Goal: Task Accomplishment & Management: Use online tool/utility

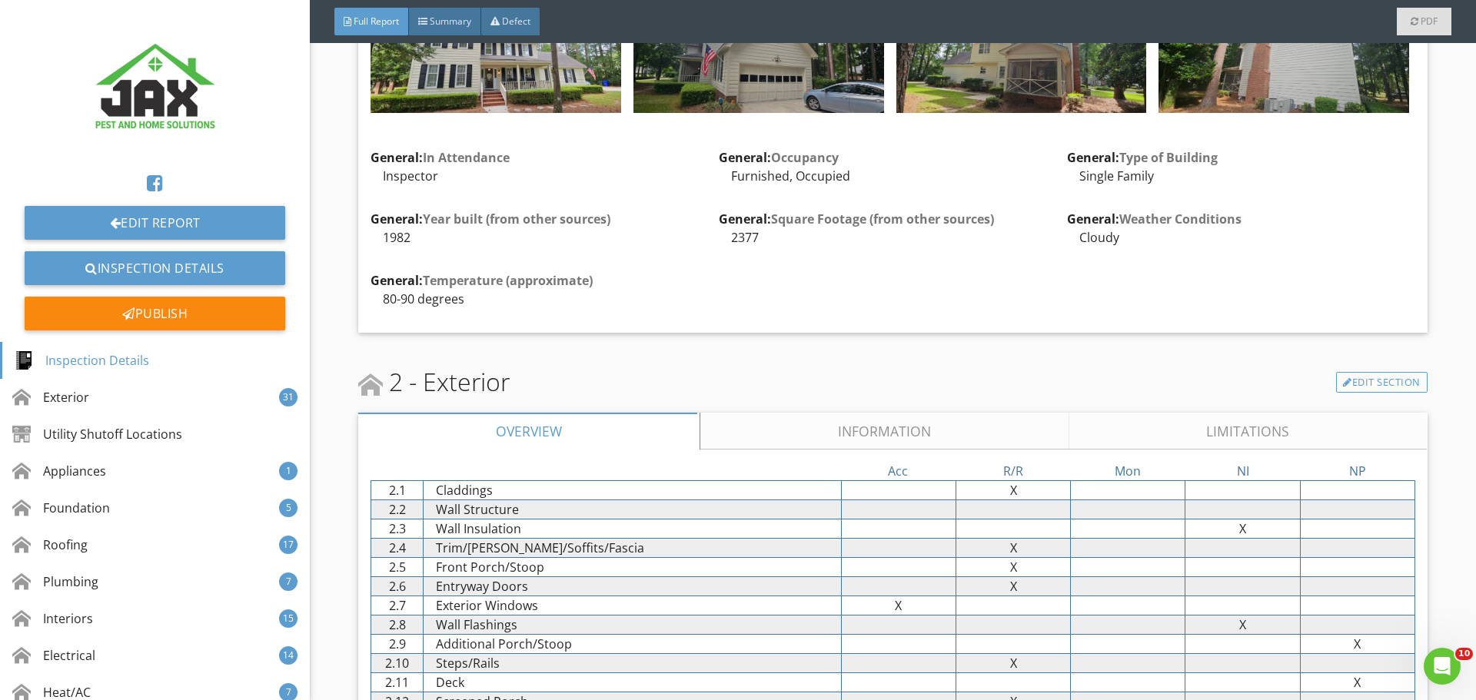
scroll to position [1435, 0]
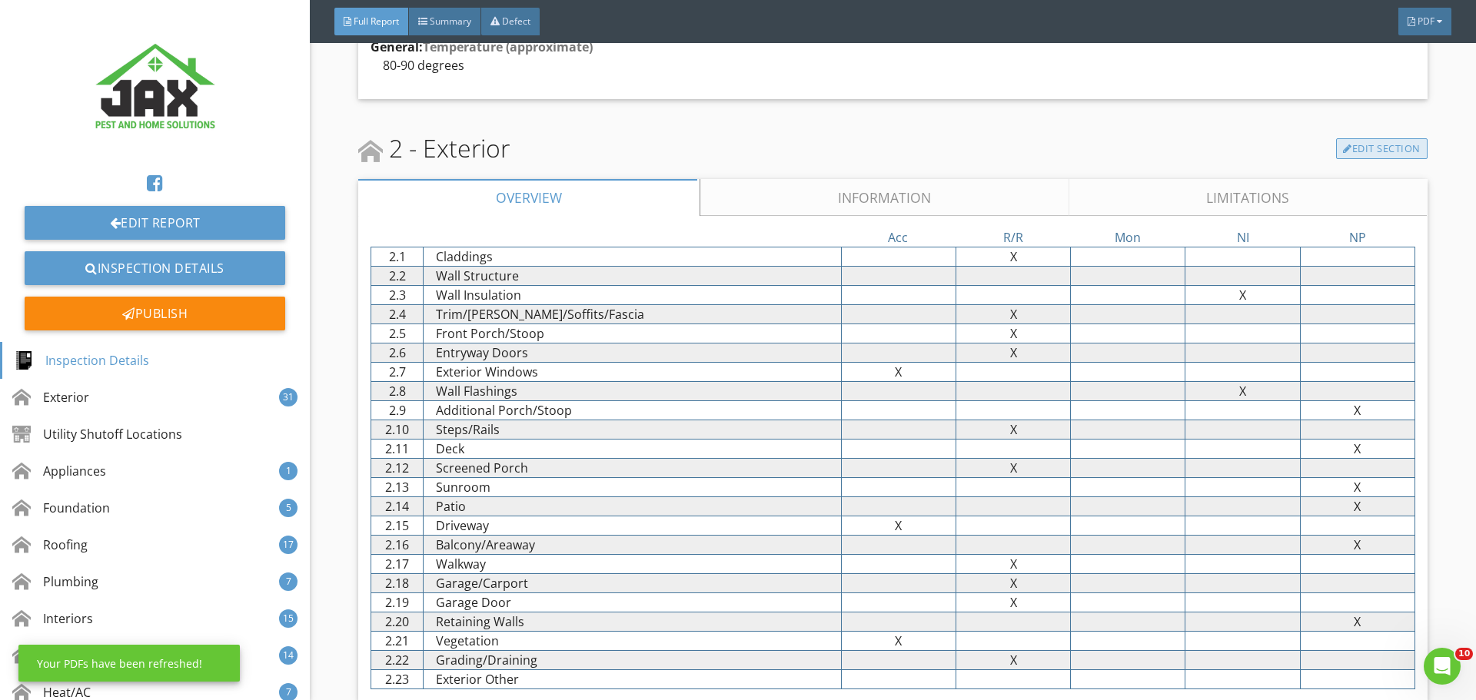
click at [1348, 141] on link "Edit Section" at bounding box center [1381, 149] width 91 height 22
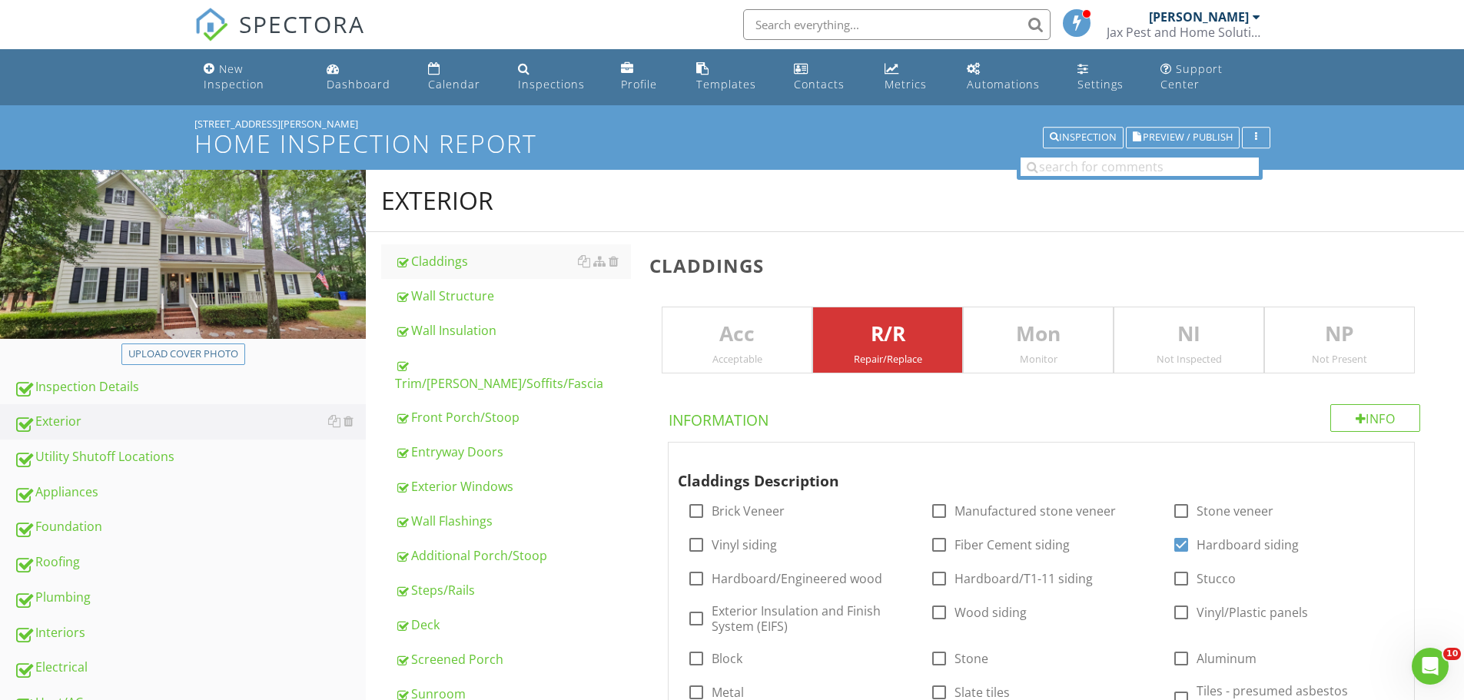
click at [460, 299] on div "Wall Structure" at bounding box center [513, 296] width 236 height 18
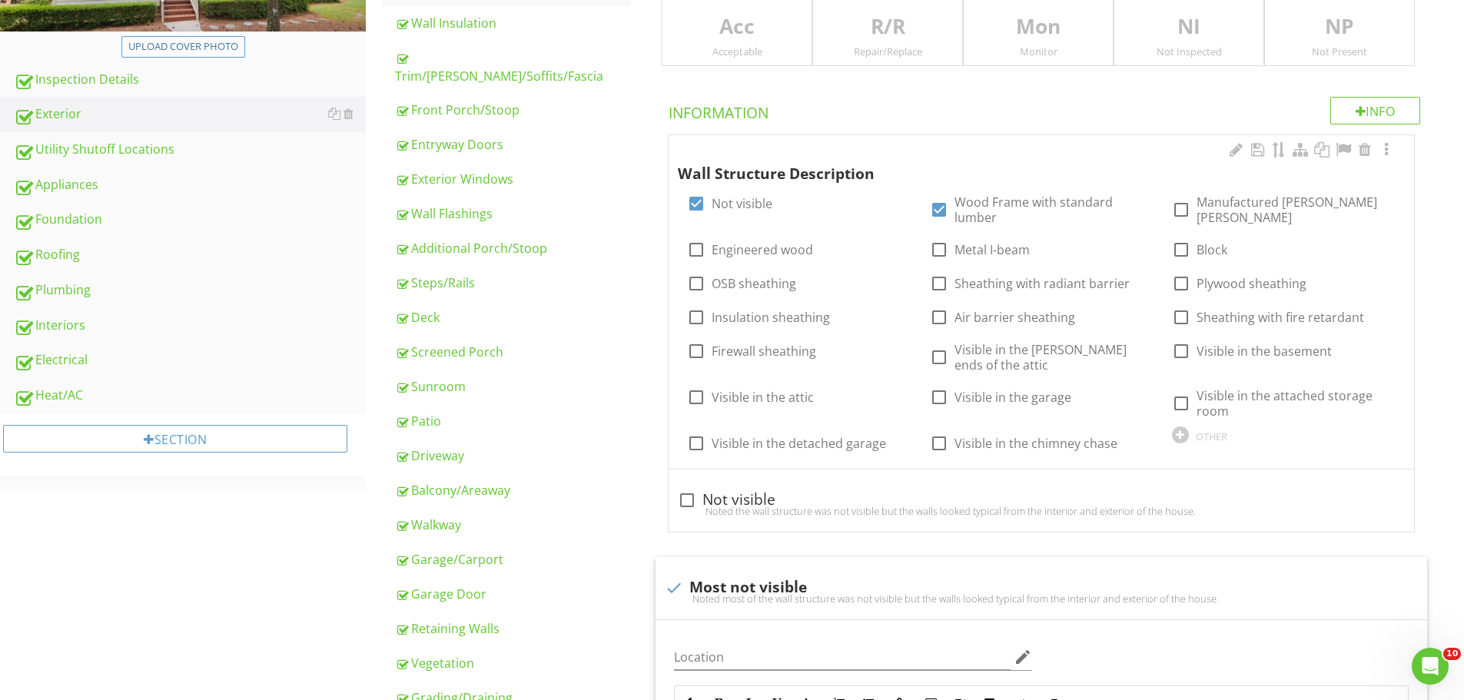
scroll to position [205, 0]
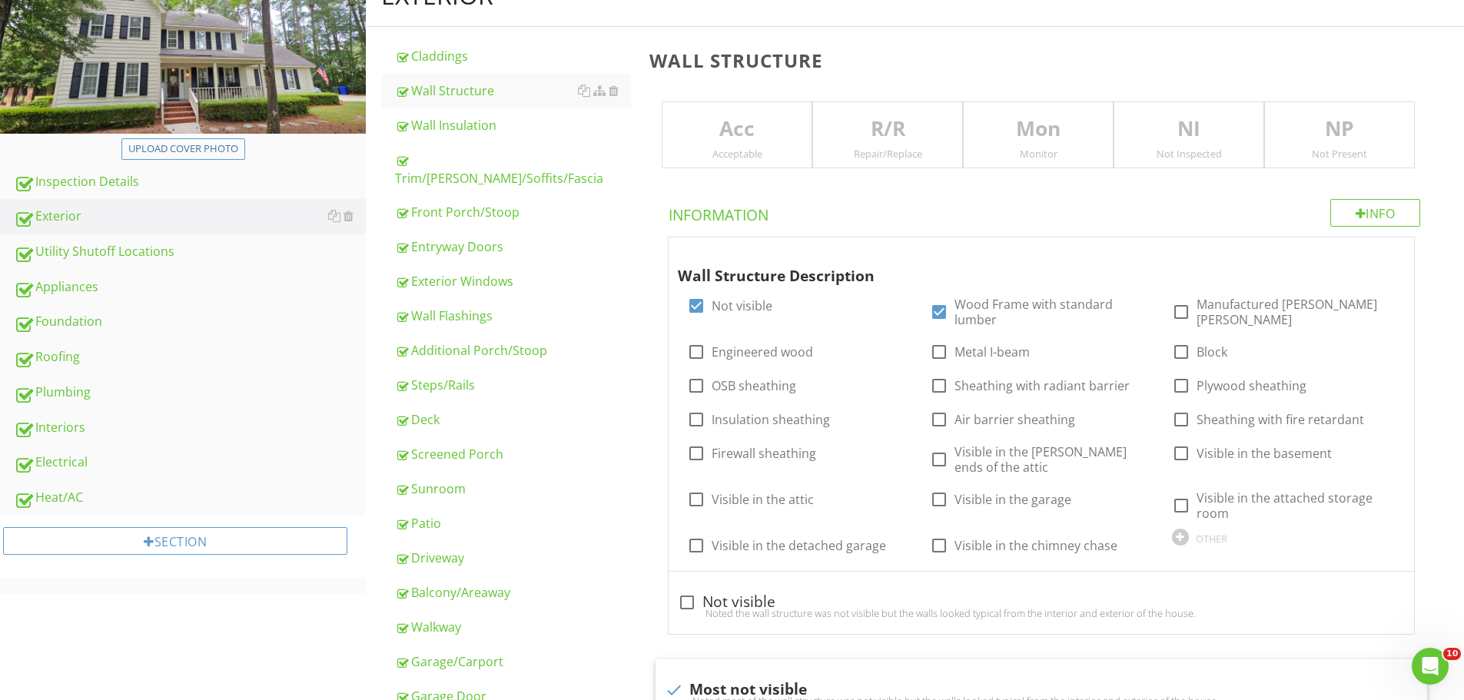
click at [912, 156] on div "Repair/Replace" at bounding box center [887, 154] width 149 height 12
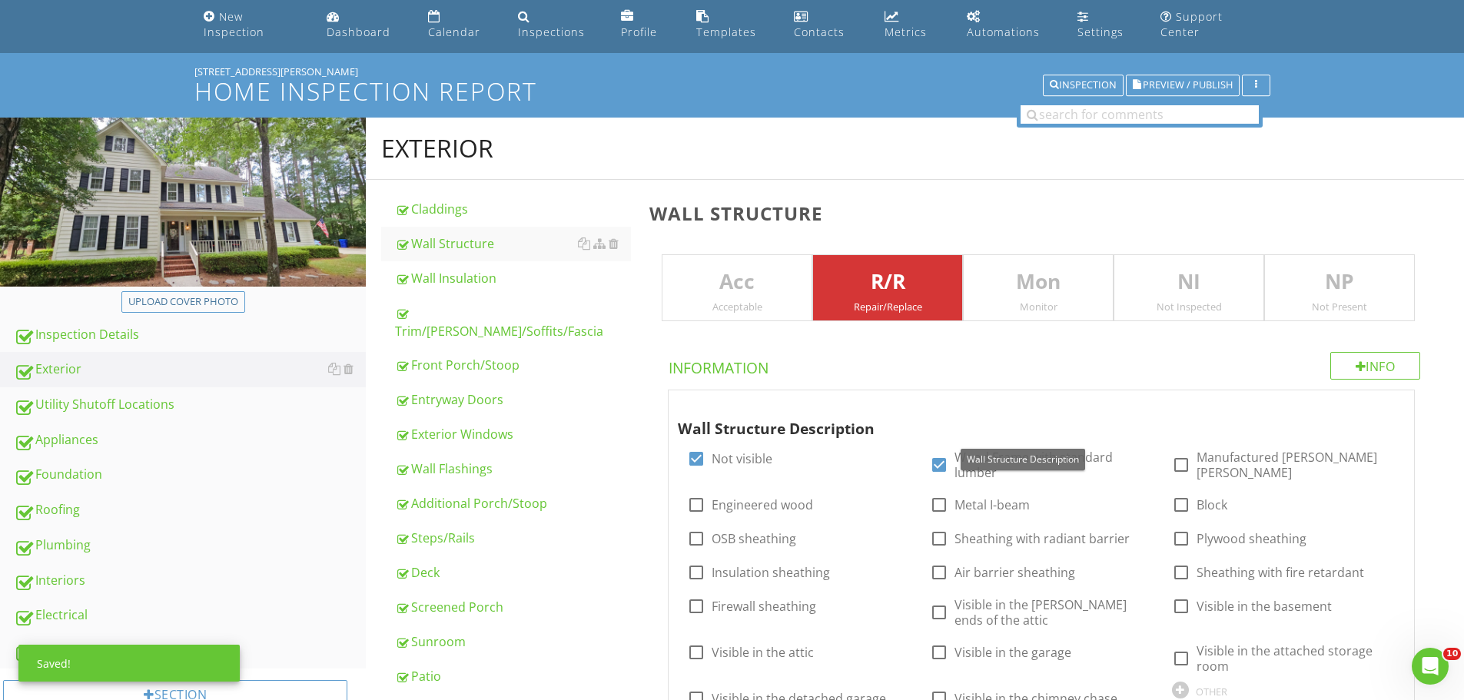
scroll to position [0, 0]
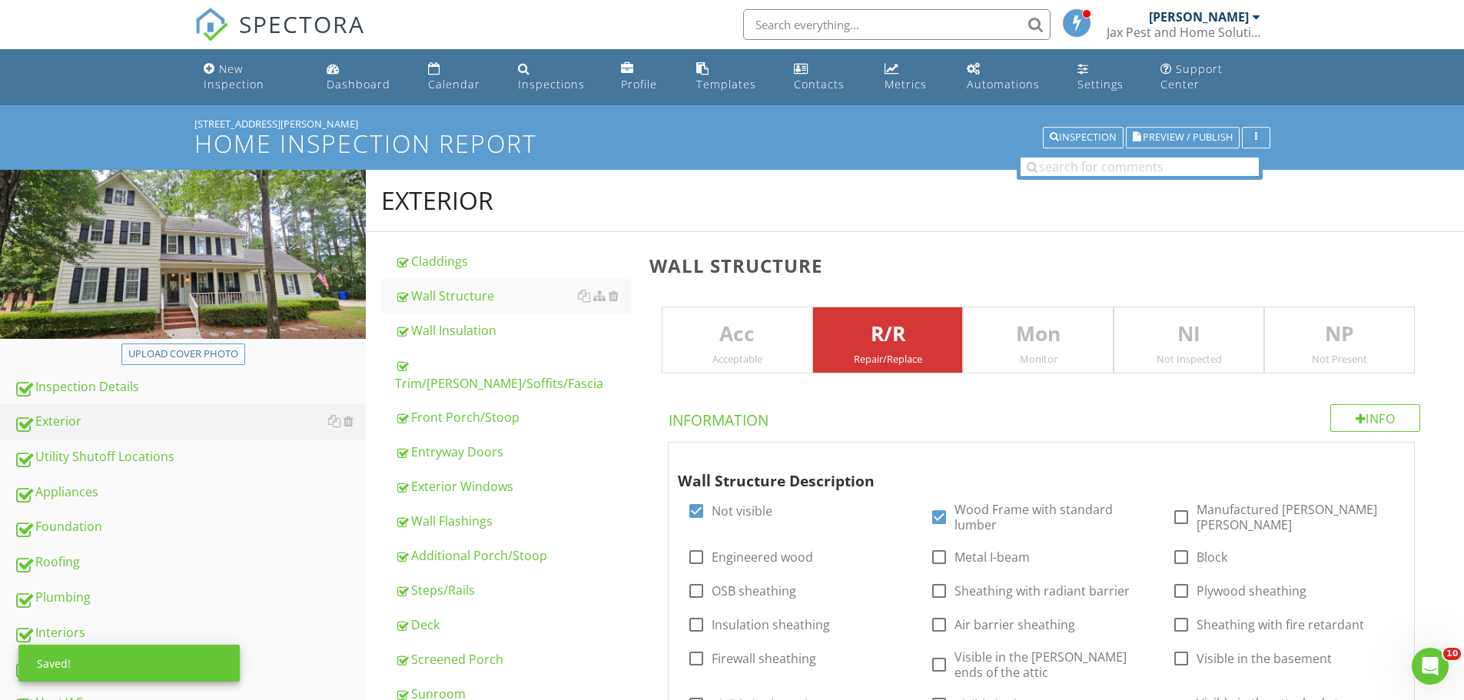
click at [1155, 125] on div "[STREET_ADDRESS][PERSON_NAME]" at bounding box center [732, 124] width 1076 height 12
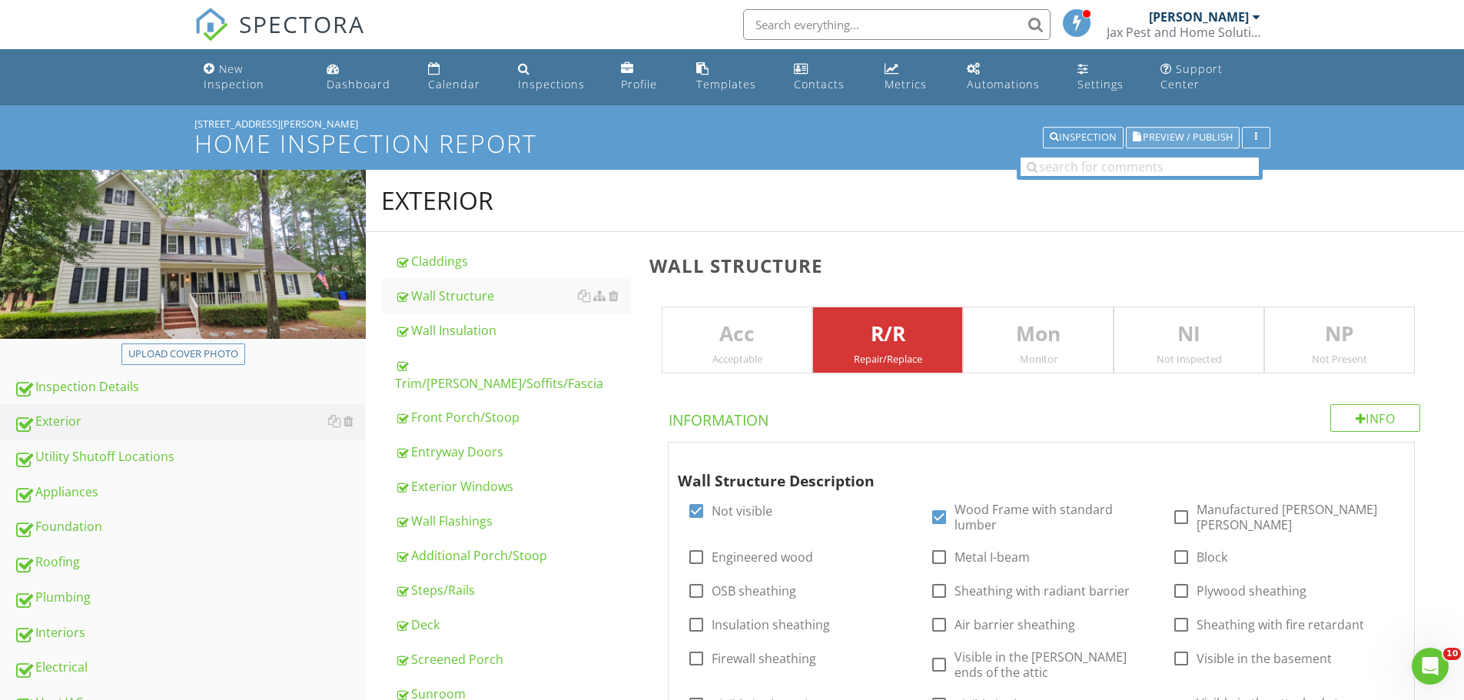
click at [1145, 143] on span "Preview / Publish" at bounding box center [1188, 138] width 90 height 10
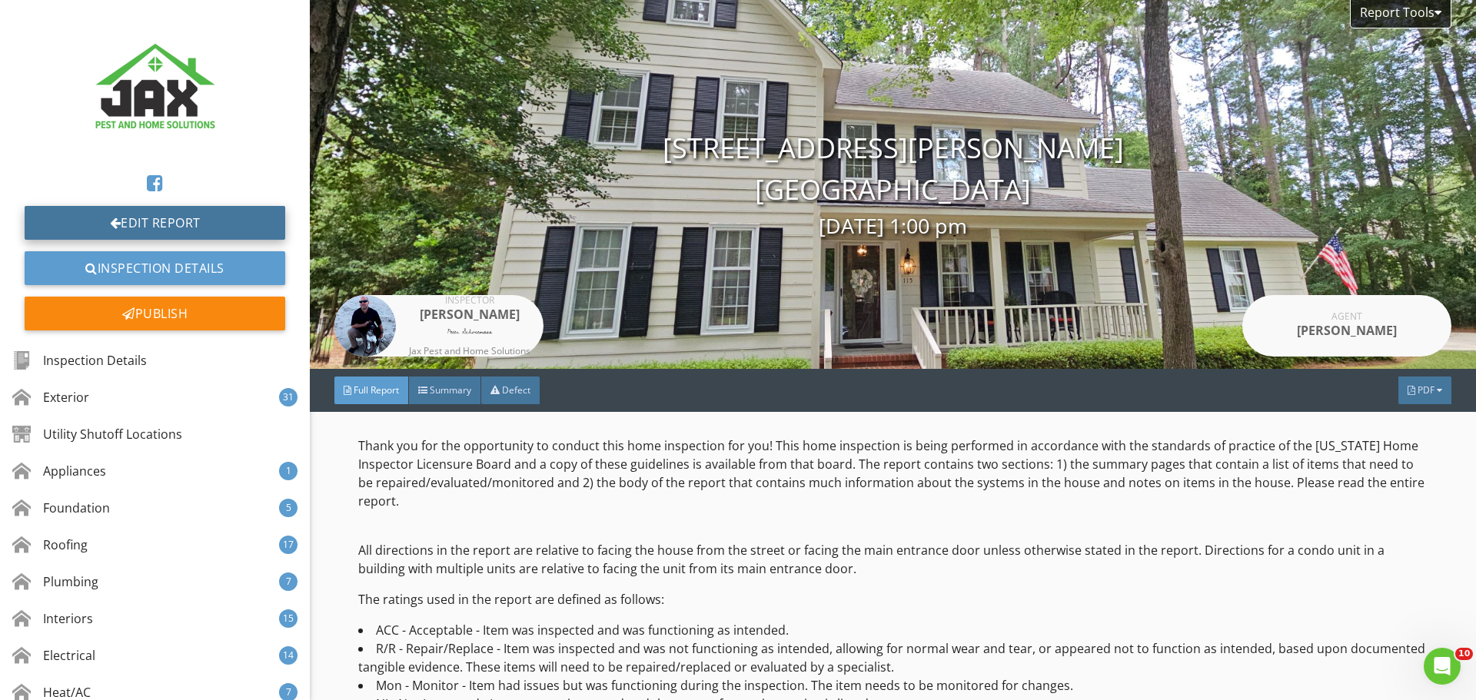
click at [229, 226] on link "Edit Report" at bounding box center [155, 223] width 261 height 34
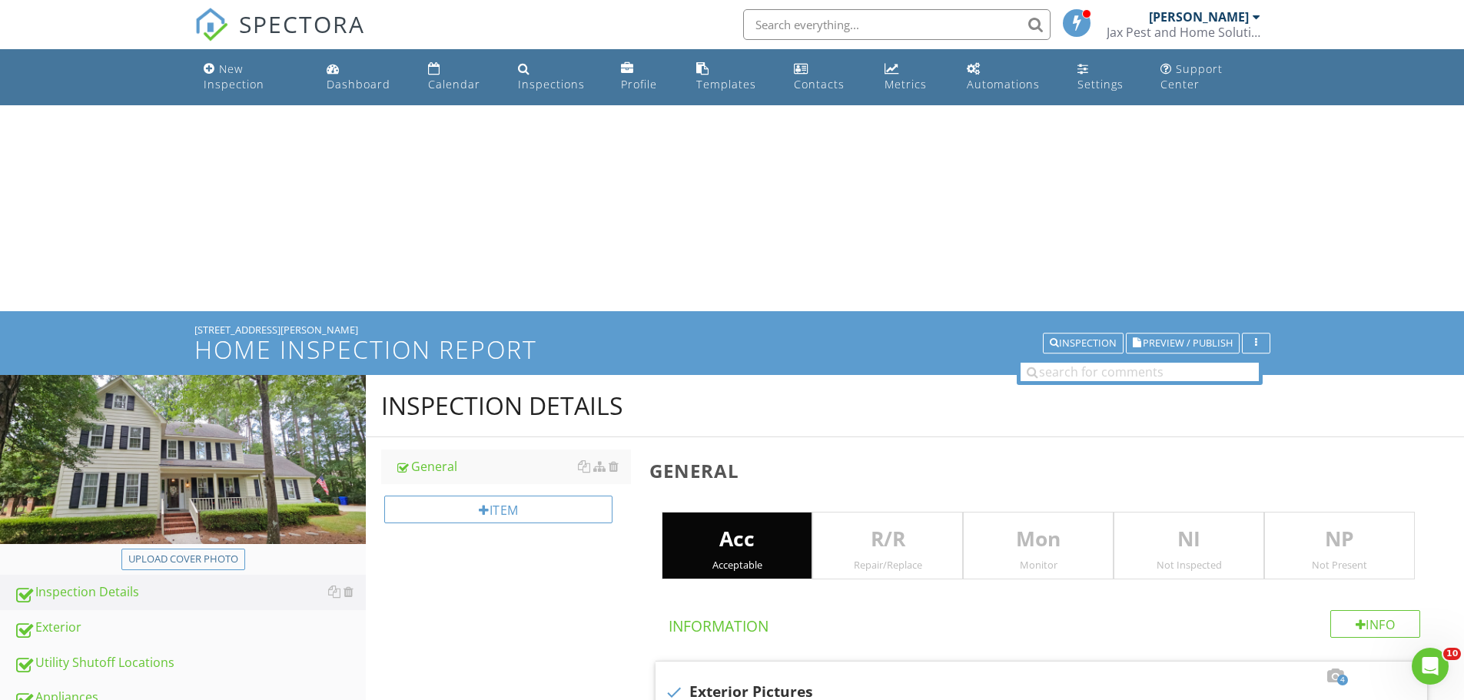
type input "Front , Right , Back , Left"
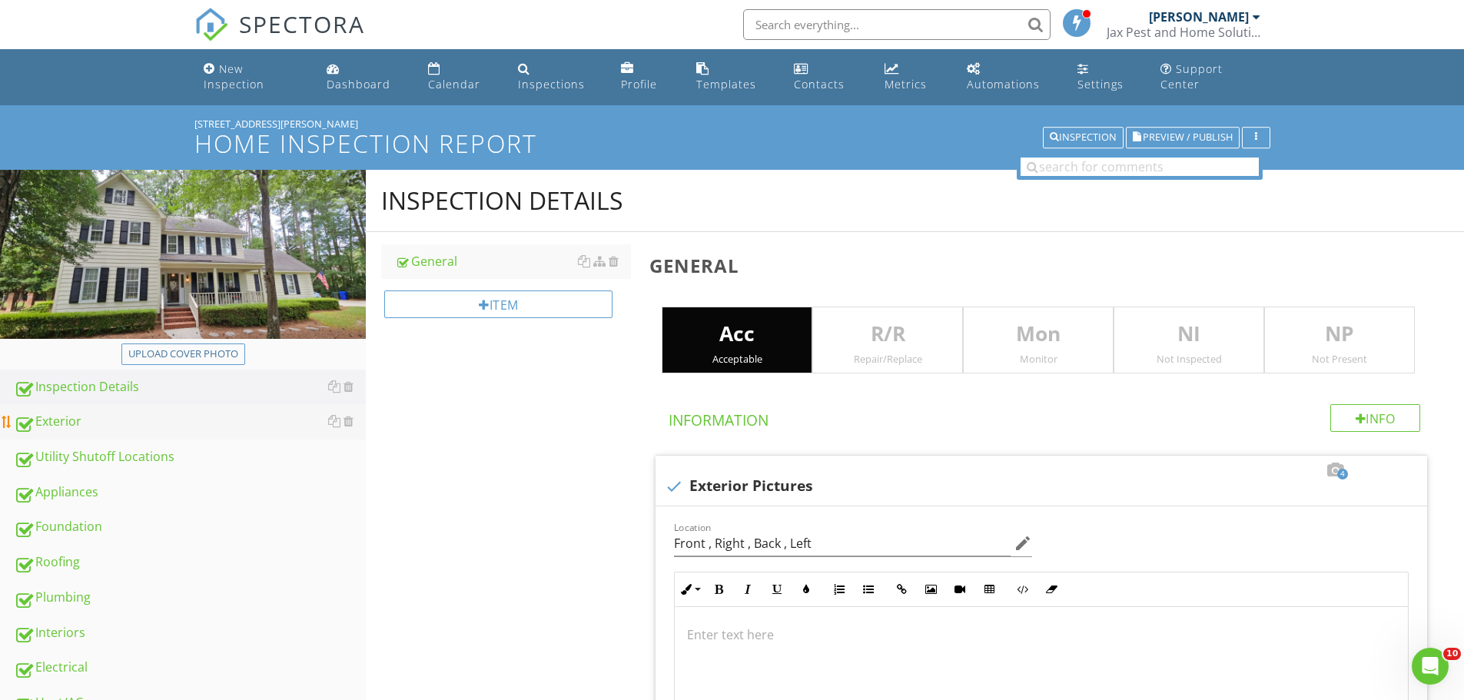
click at [46, 420] on div "Exterior" at bounding box center [190, 422] width 352 height 20
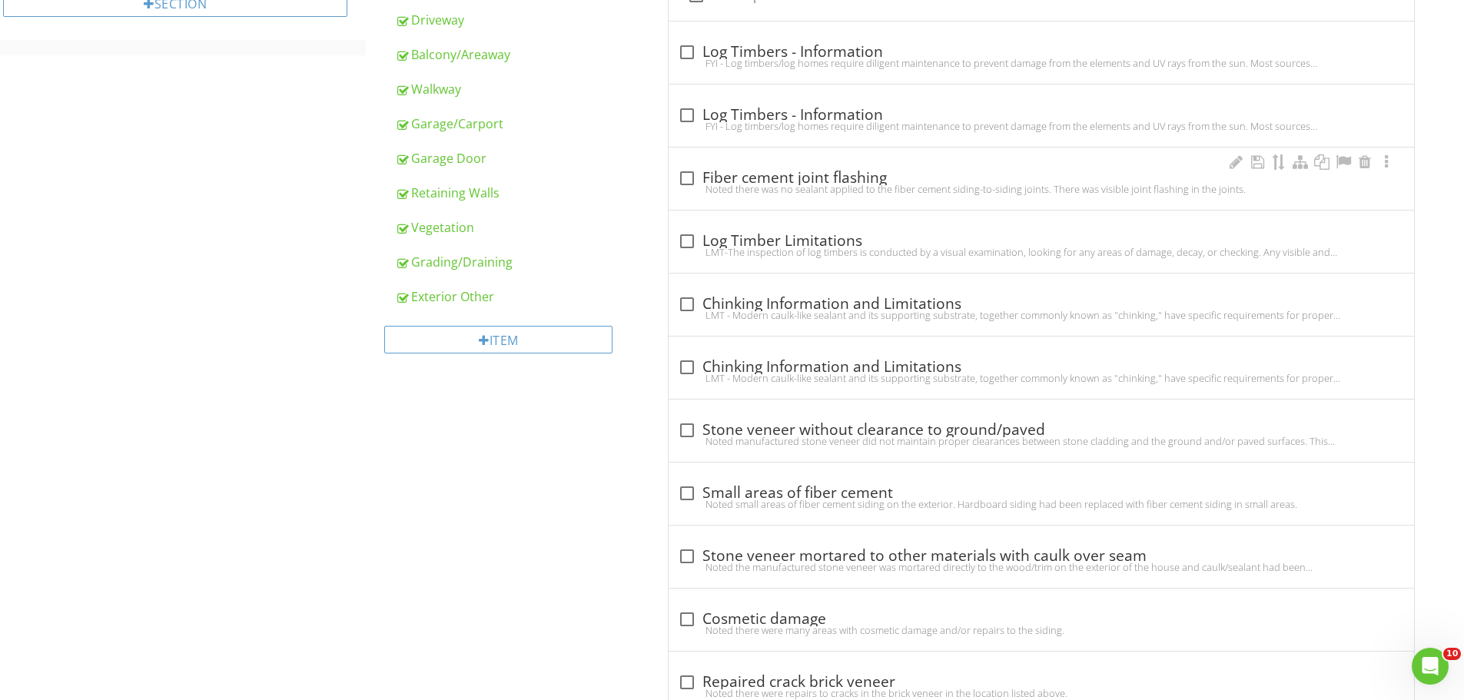
scroll to position [615, 0]
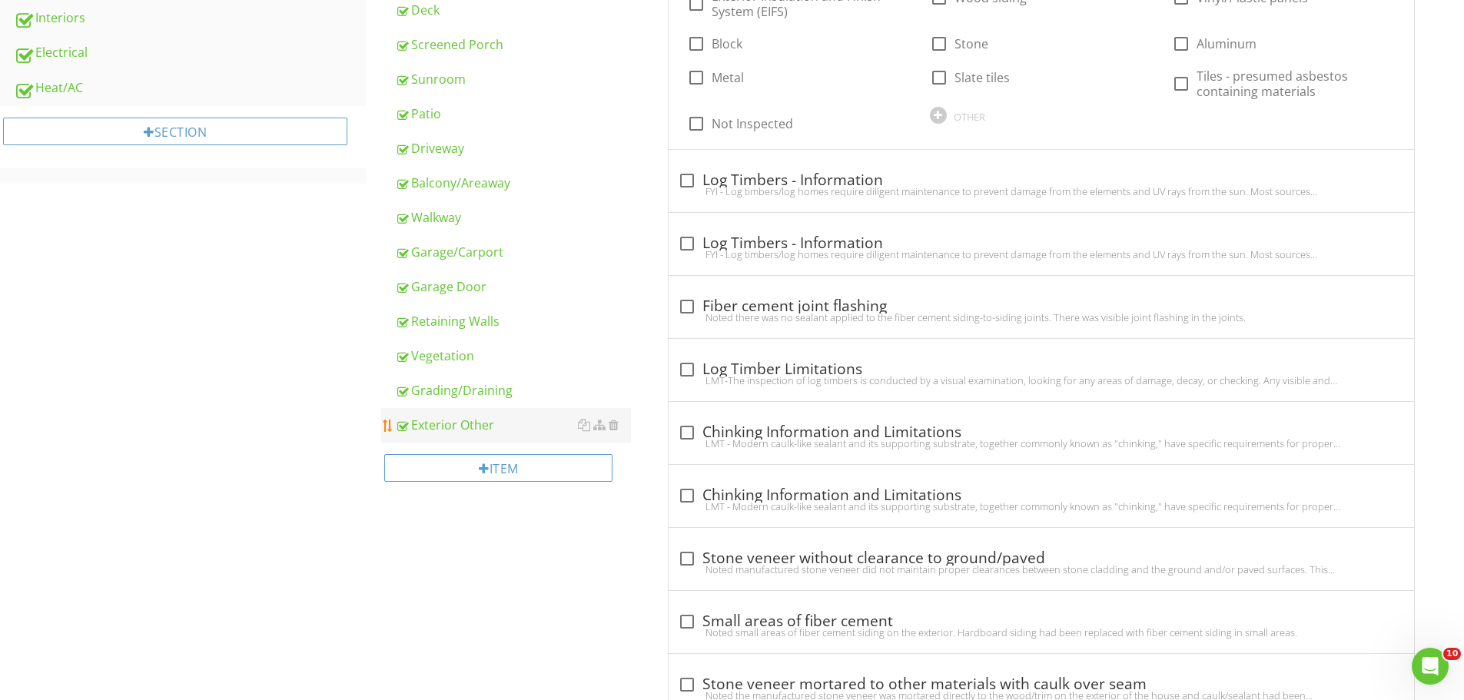
click at [467, 416] on div "Exterior Other" at bounding box center [513, 425] width 236 height 18
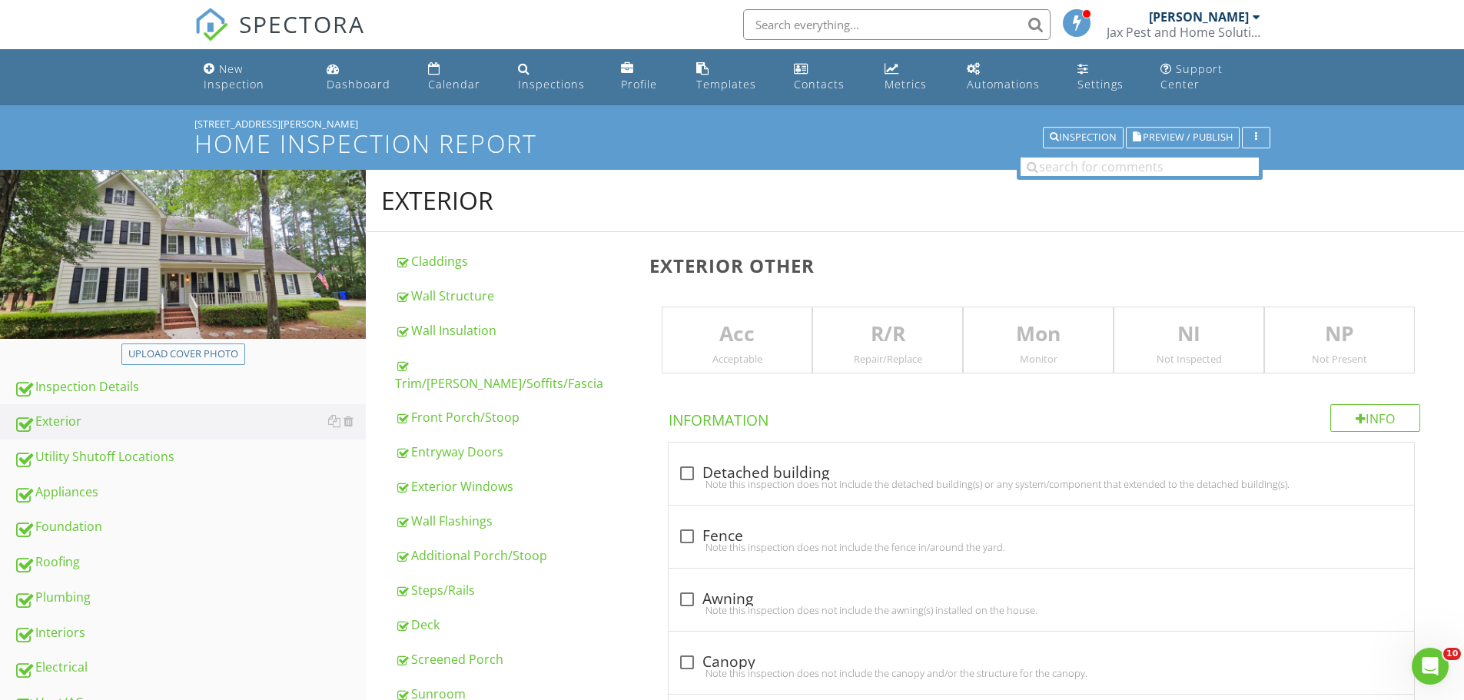
click at [1325, 341] on p "NP" at bounding box center [1339, 334] width 149 height 31
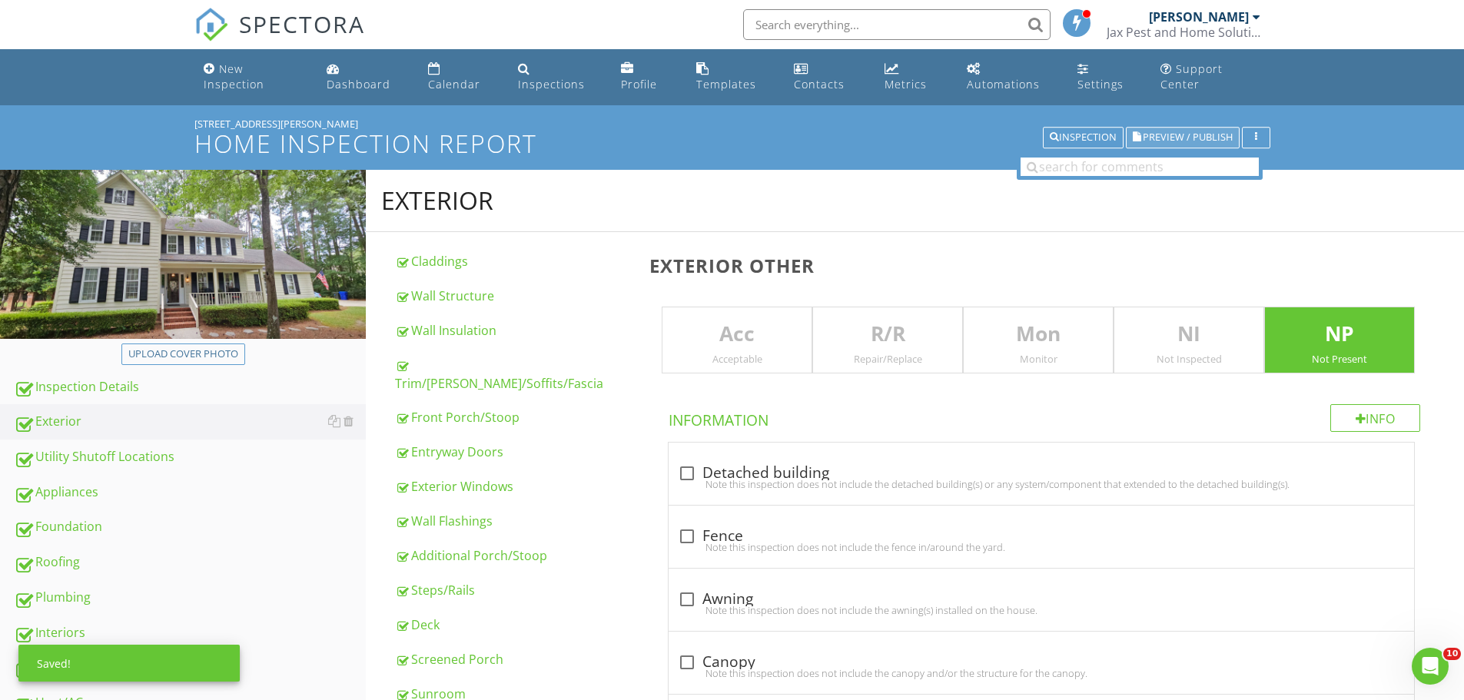
click at [1205, 135] on span "Preview / Publish" at bounding box center [1188, 138] width 90 height 10
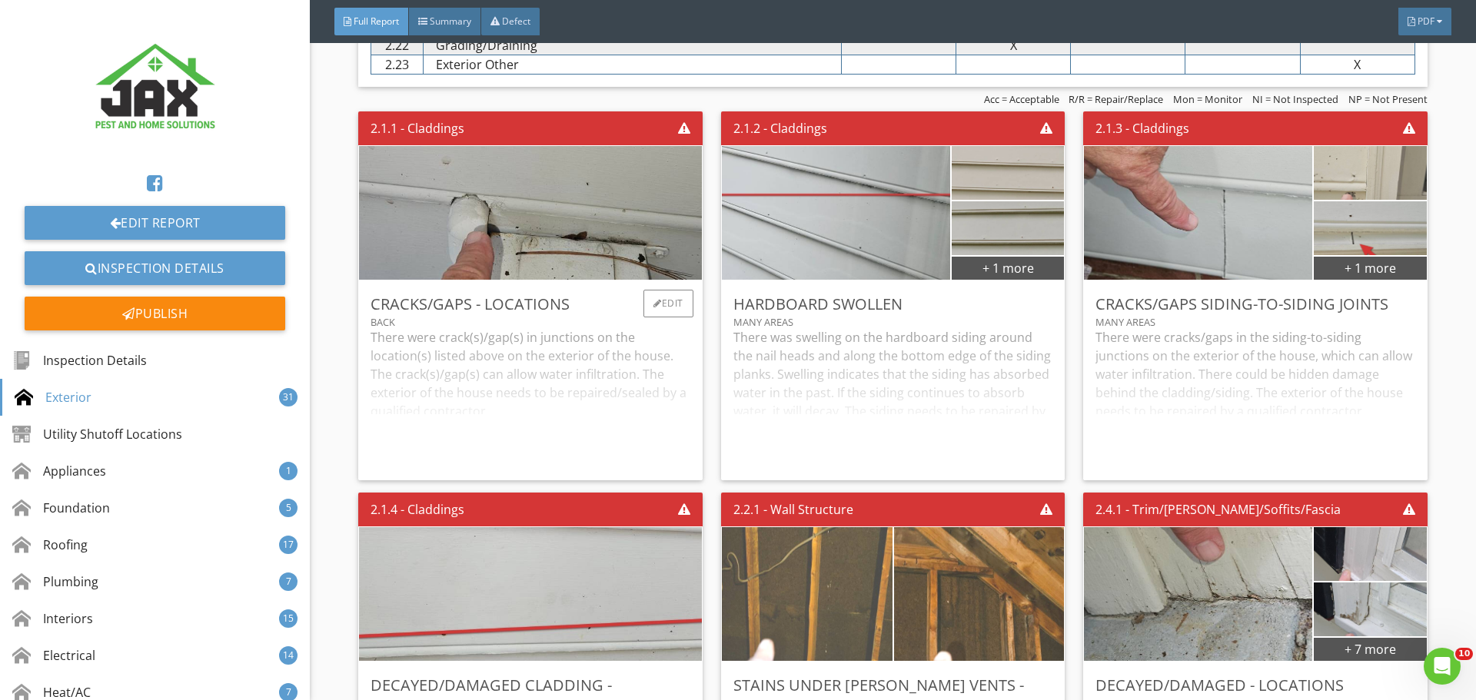
scroll to position [2255, 0]
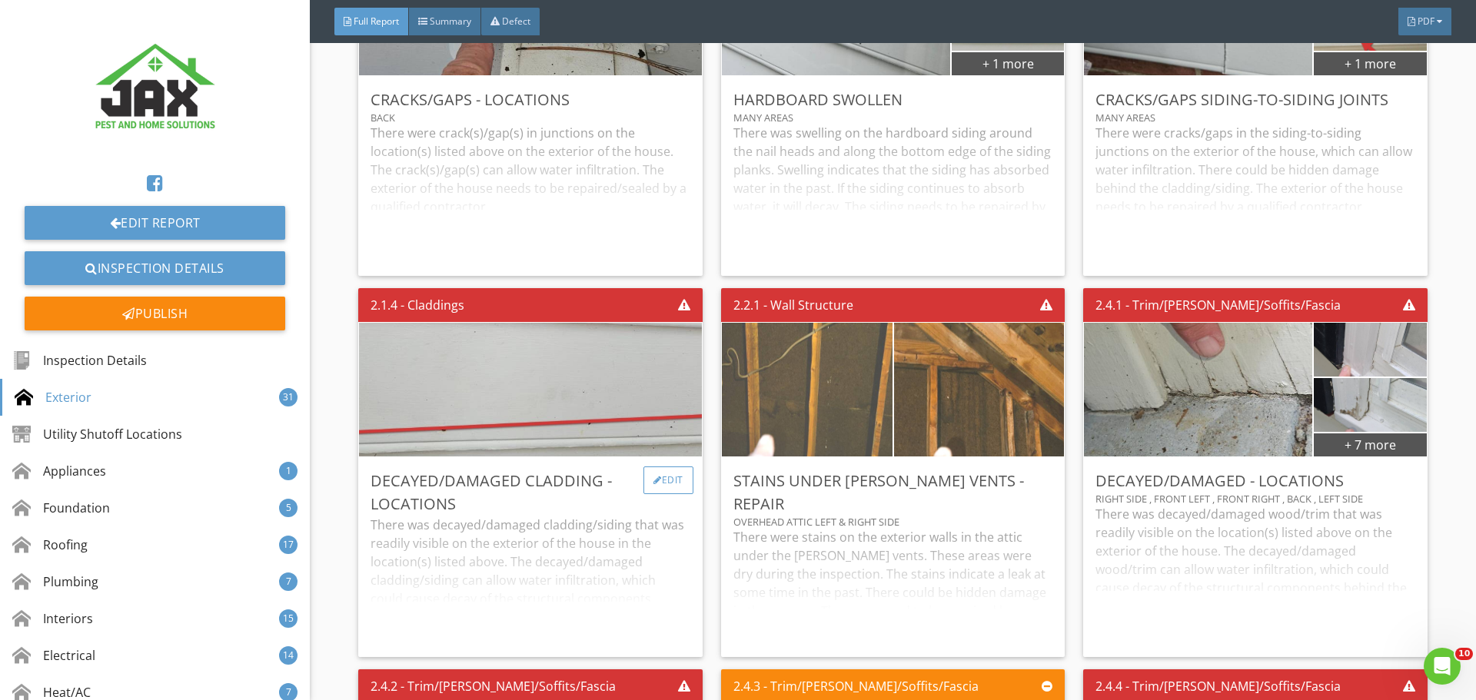
click at [656, 474] on div "Edit" at bounding box center [668, 481] width 50 height 28
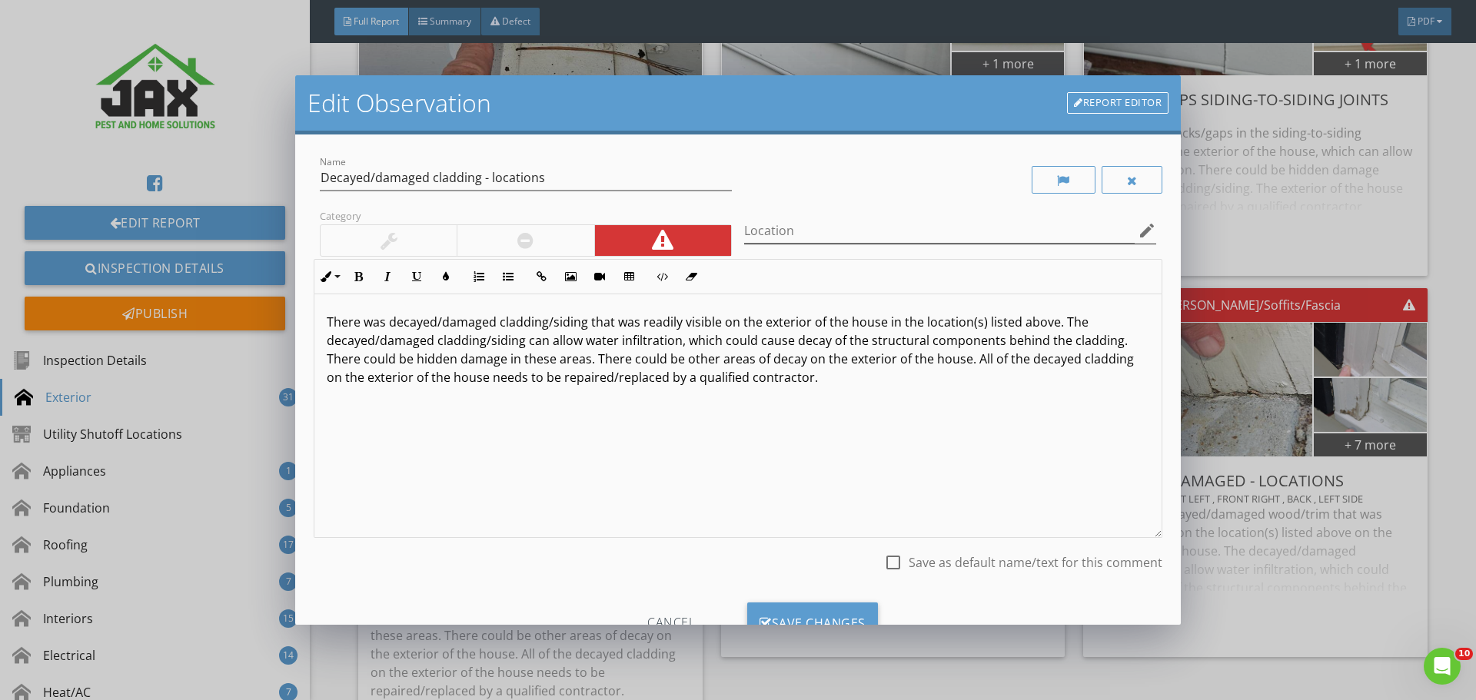
click at [1138, 228] on icon "edit" at bounding box center [1147, 230] width 18 height 18
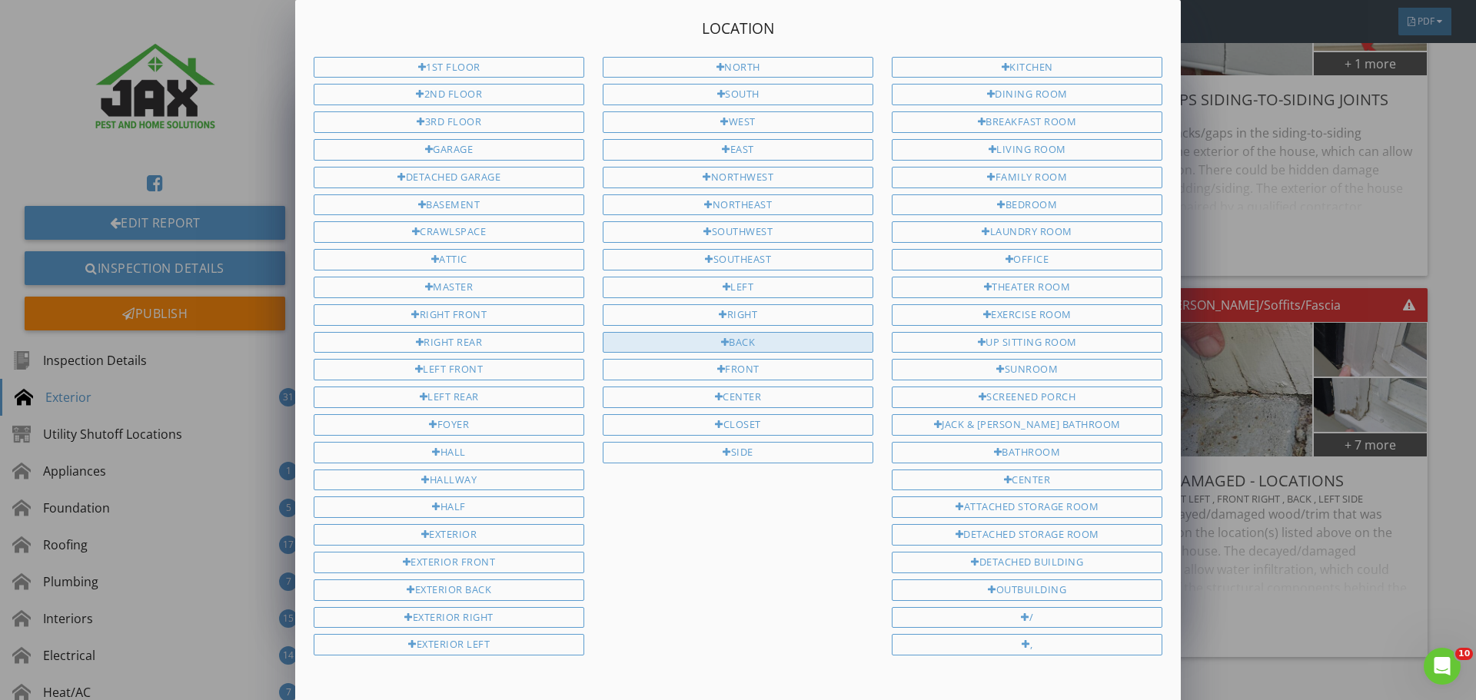
click at [758, 345] on div "Back" at bounding box center [738, 343] width 271 height 22
type input "Back"
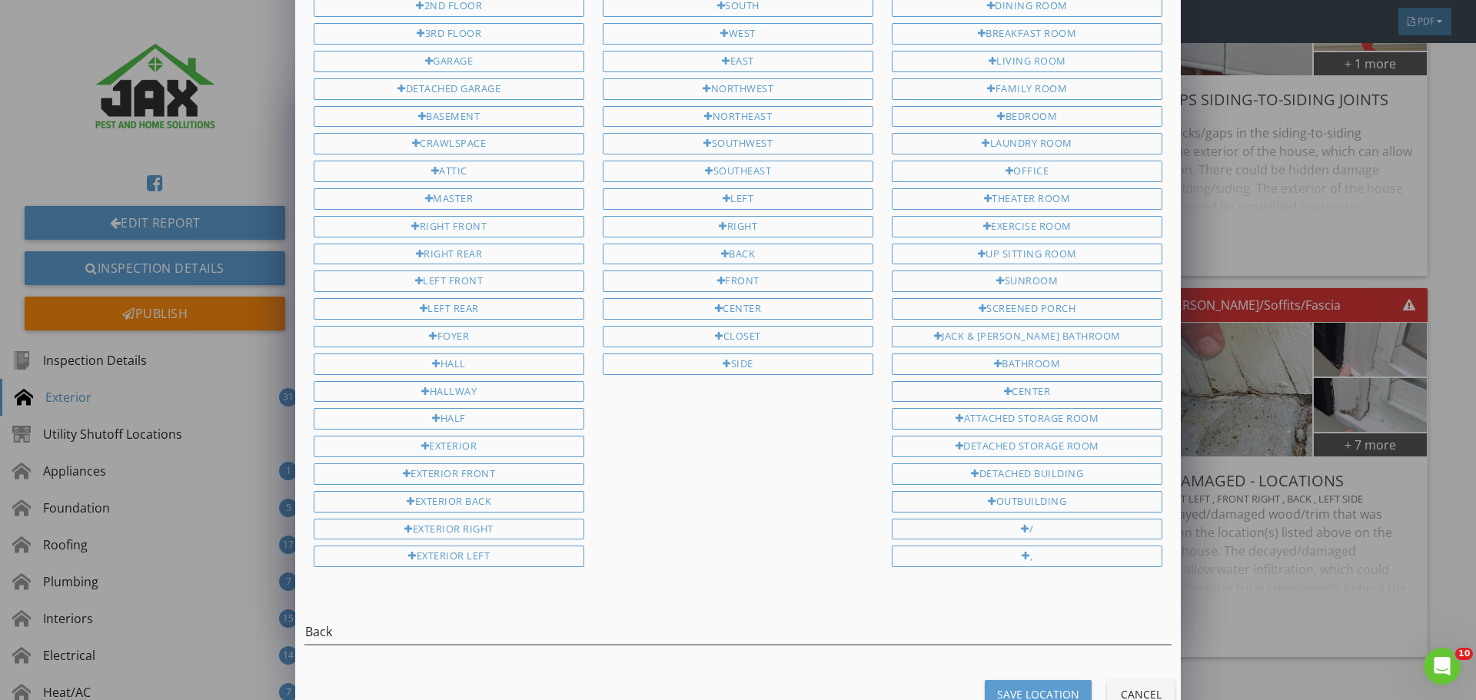
scroll to position [125, 0]
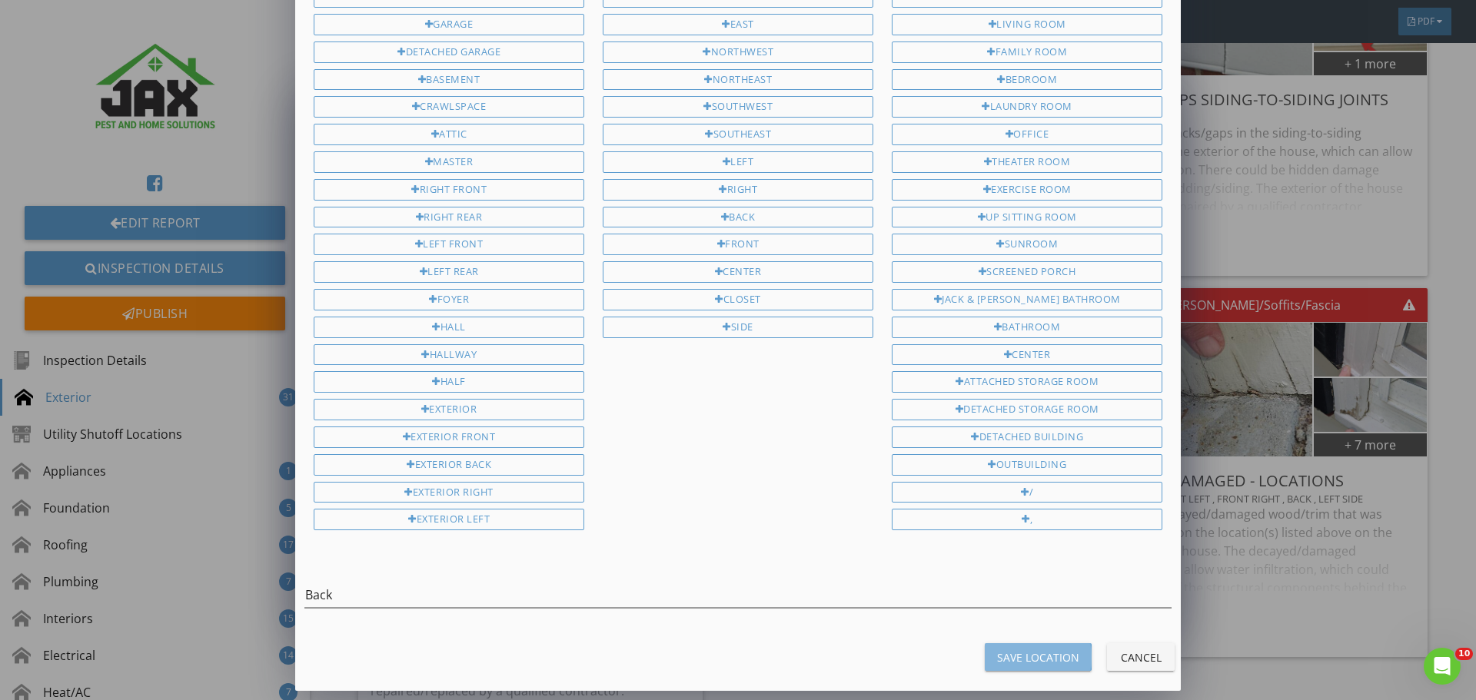
click at [1041, 660] on div "Save Location" at bounding box center [1038, 658] width 82 height 16
type input "Back"
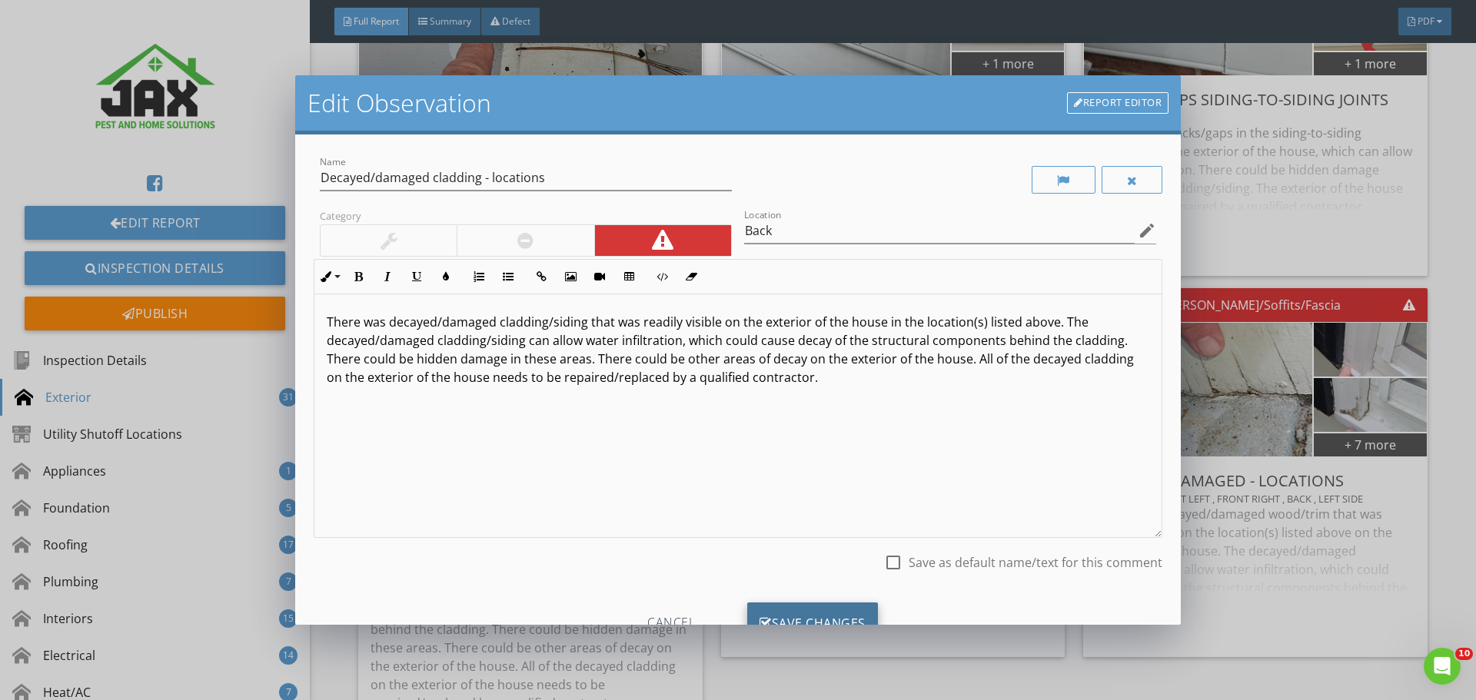
click at [844, 612] on div "Save Changes" at bounding box center [812, 624] width 131 height 42
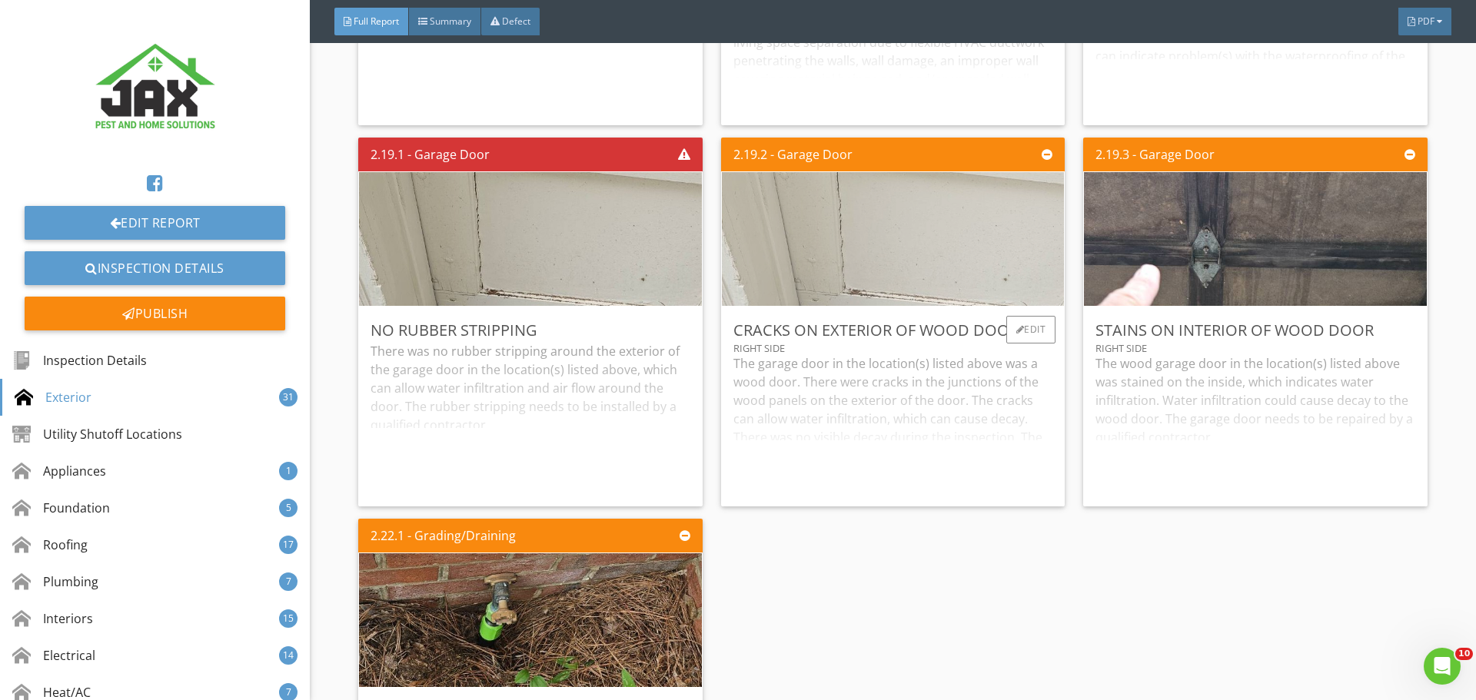
scroll to position [5535, 0]
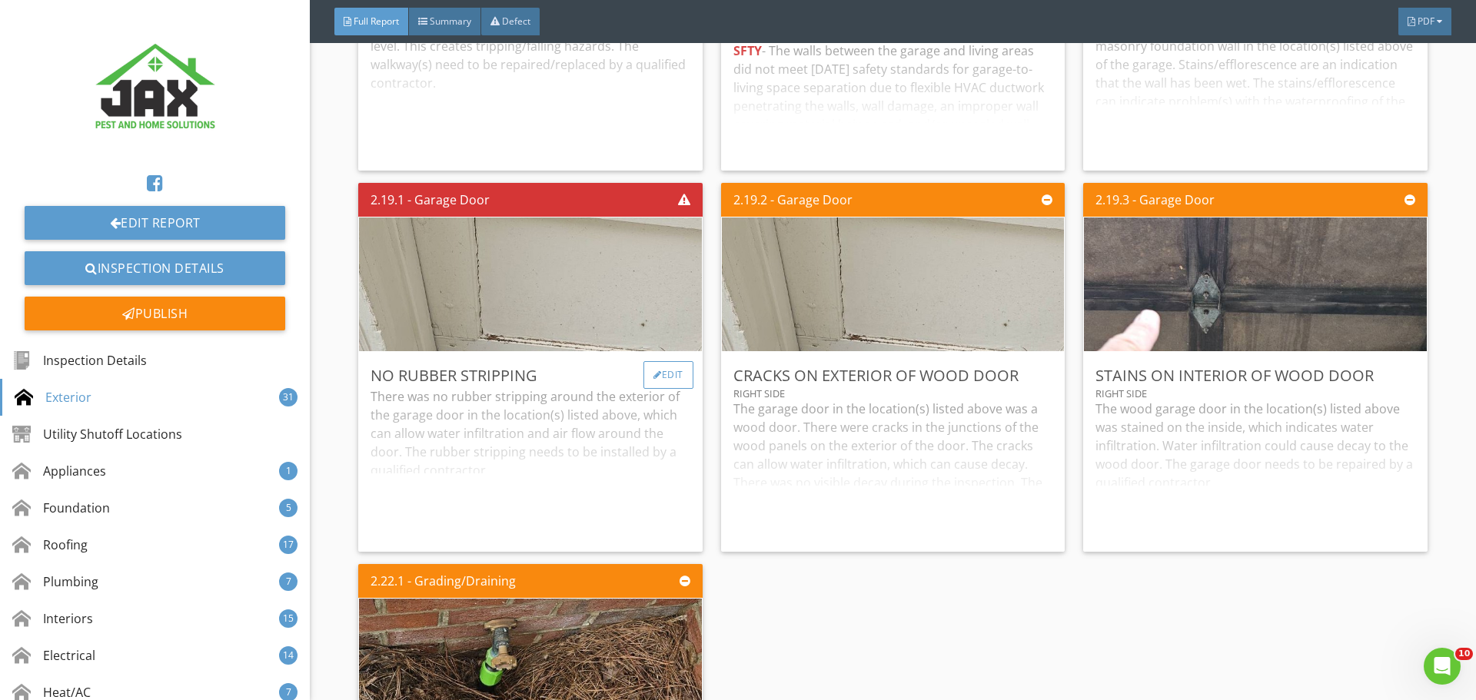
click at [670, 368] on div "Edit" at bounding box center [668, 375] width 50 height 28
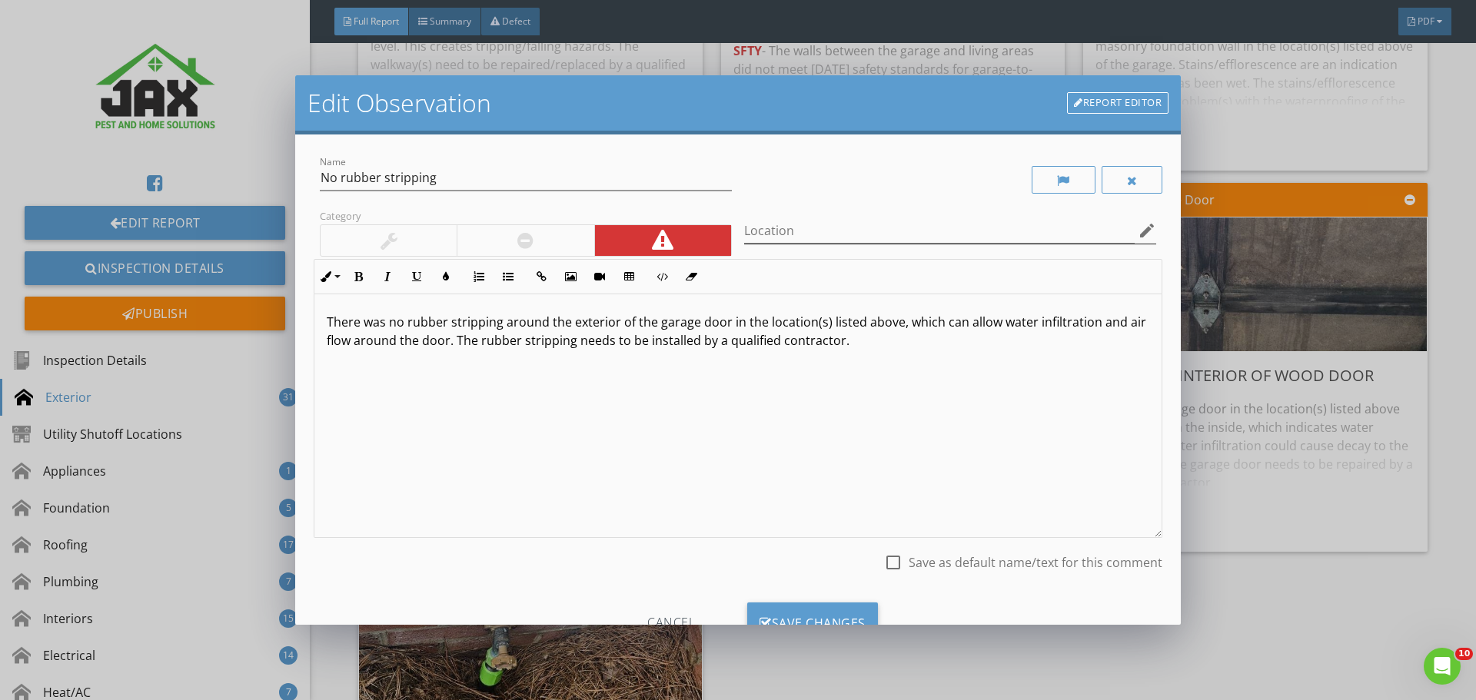
click at [1138, 231] on icon "edit" at bounding box center [1147, 230] width 18 height 18
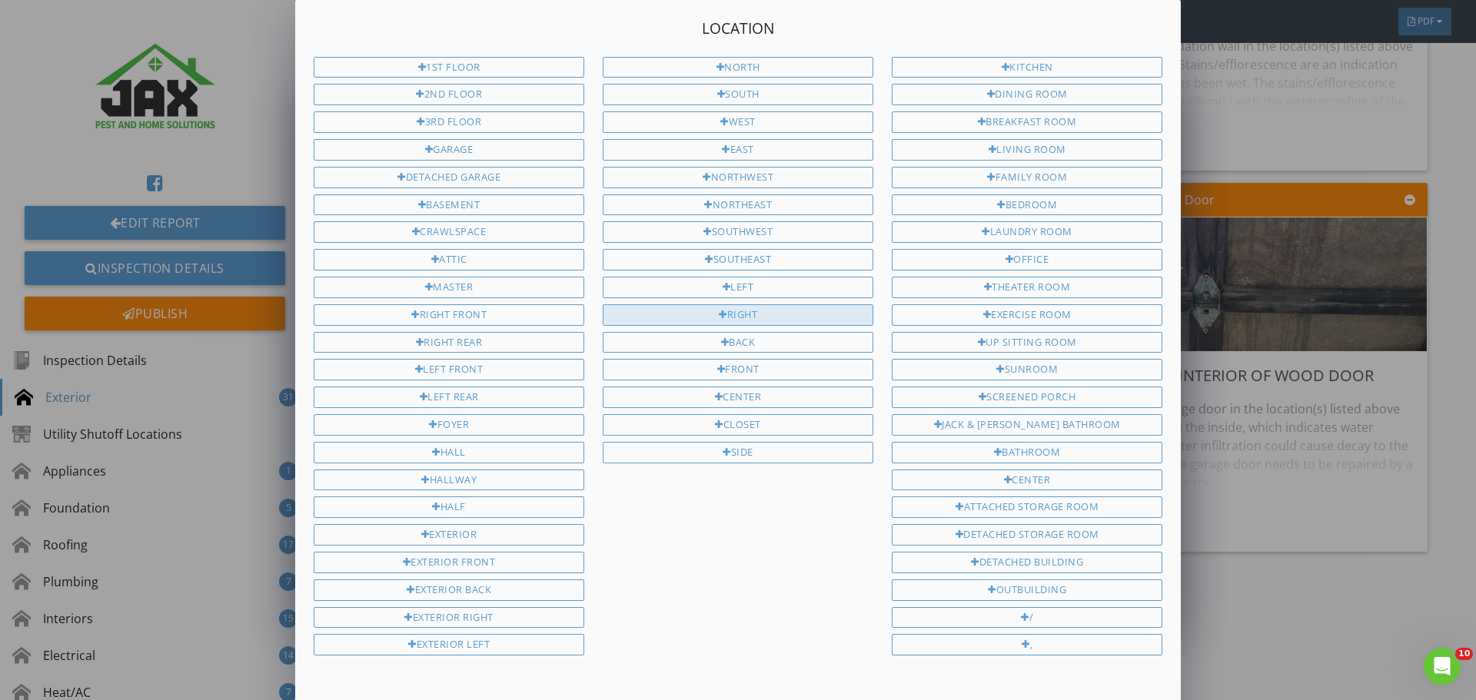
click at [695, 311] on div "Right" at bounding box center [738, 315] width 271 height 22
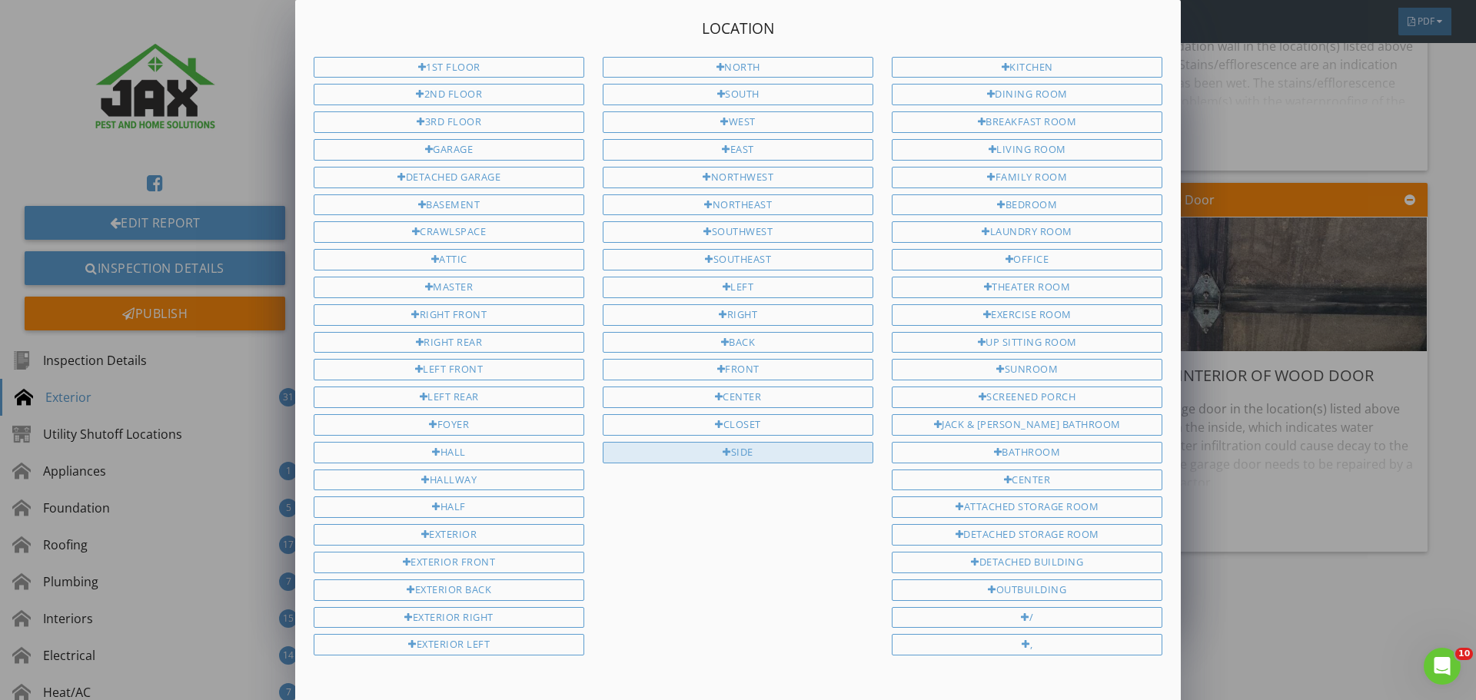
click at [696, 449] on div "Side" at bounding box center [738, 453] width 271 height 22
type input "Right Side"
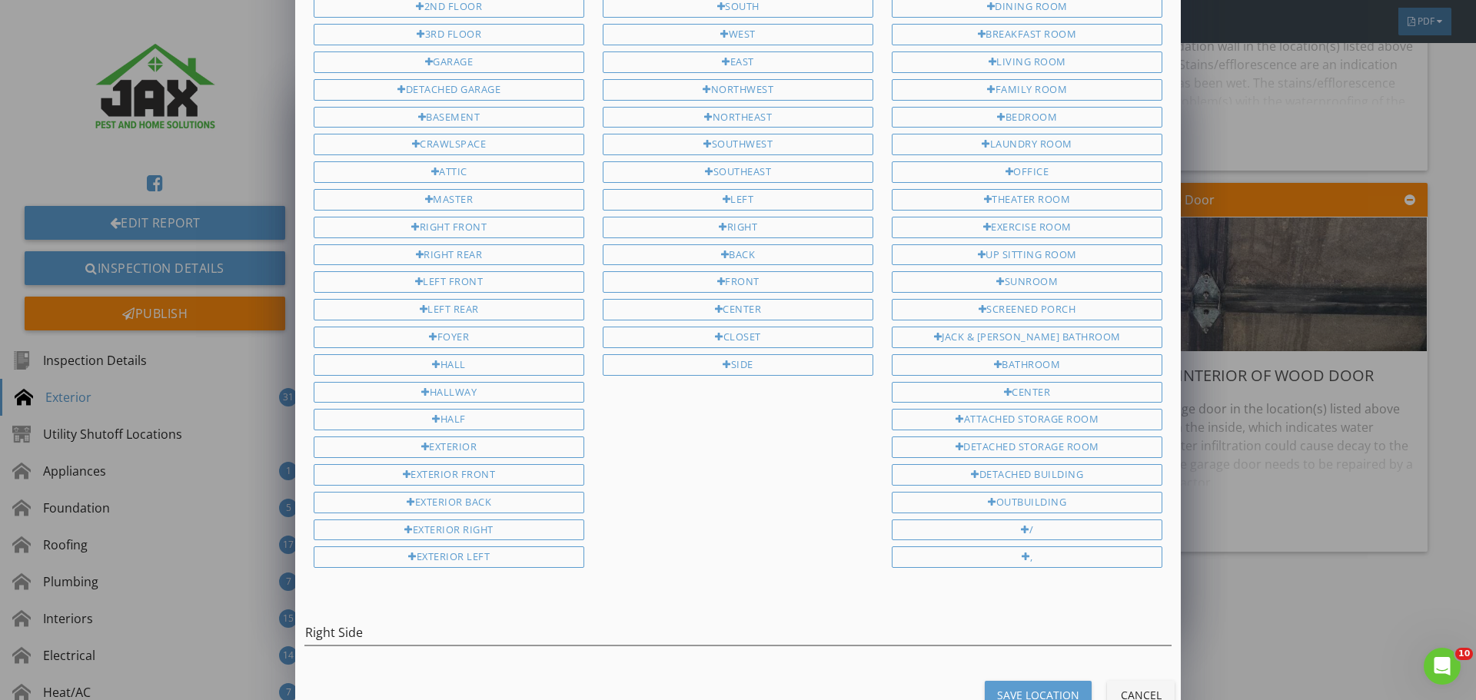
scroll to position [125, 0]
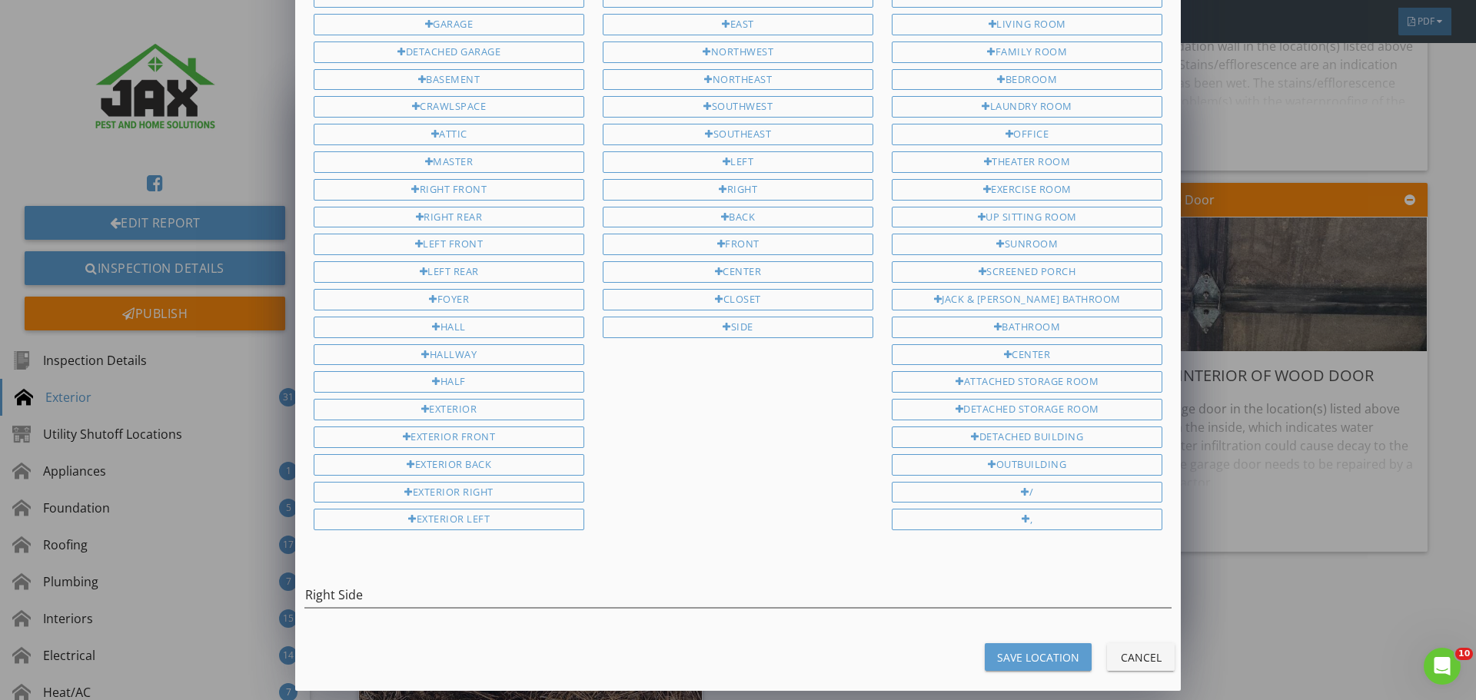
click at [1007, 653] on div "Save Location" at bounding box center [1038, 658] width 82 height 16
type input "Right Side"
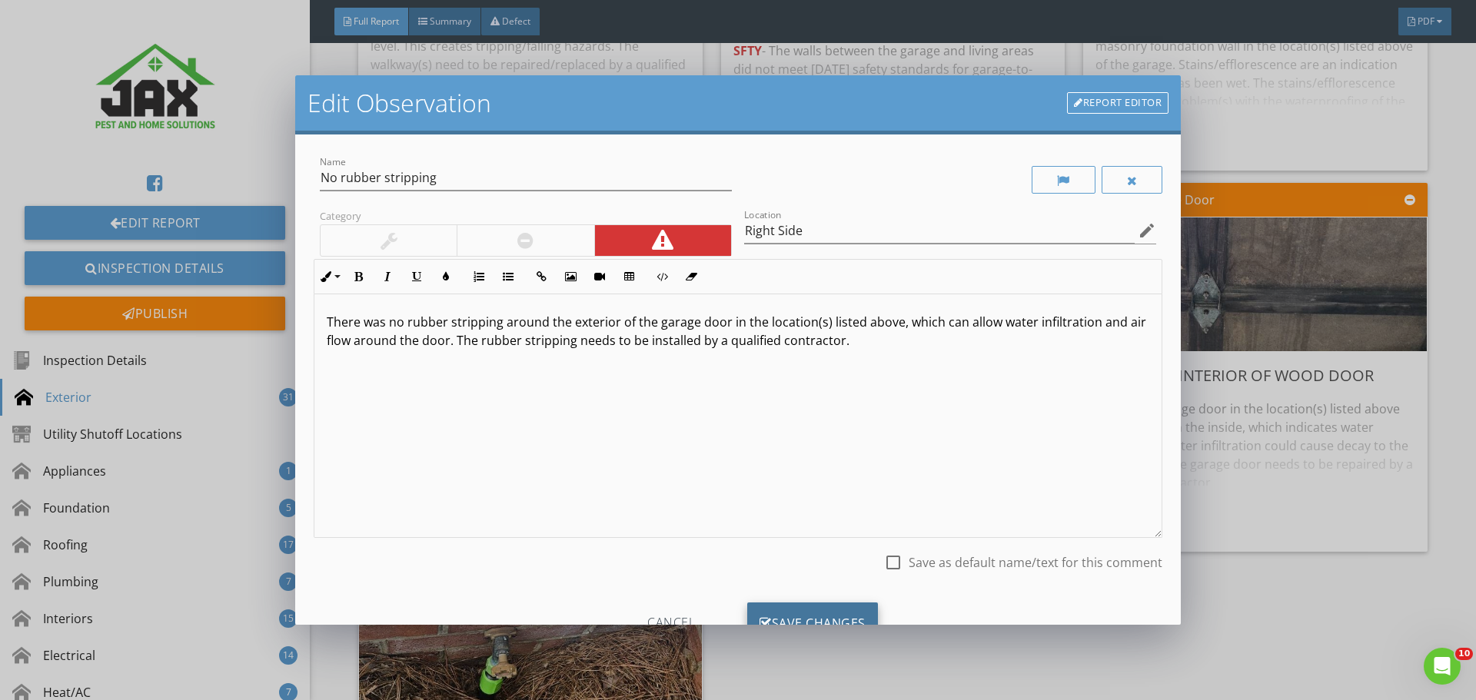
click at [811, 611] on div "Save Changes" at bounding box center [812, 624] width 131 height 42
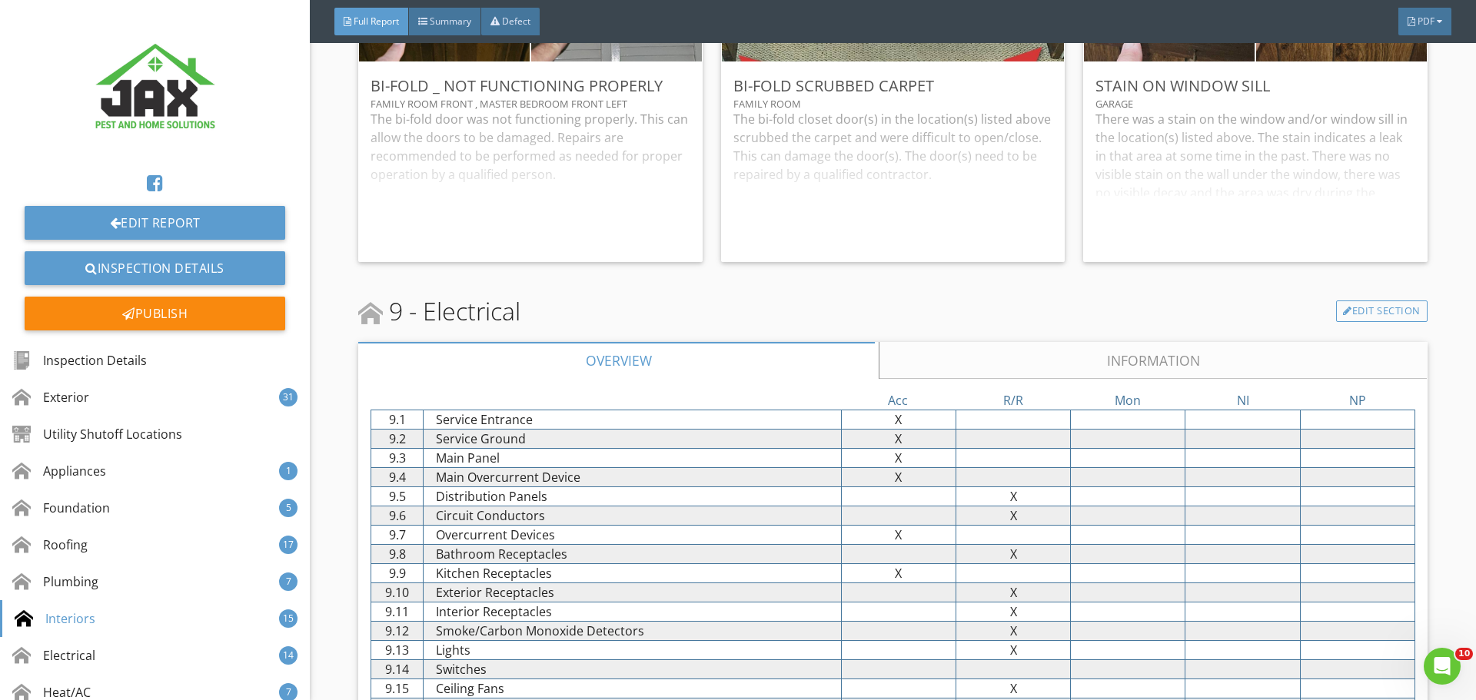
scroll to position [15169, 0]
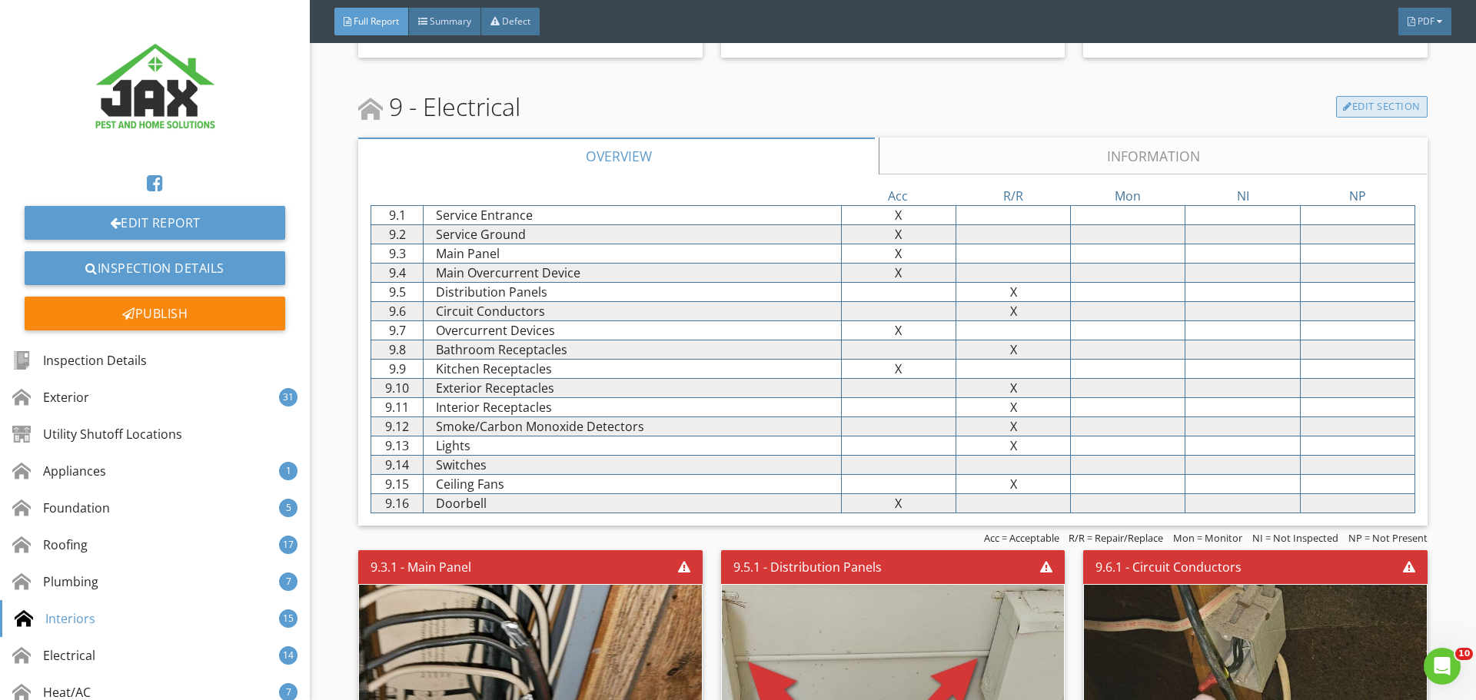
click at [1358, 97] on link "Edit Section" at bounding box center [1381, 107] width 91 height 22
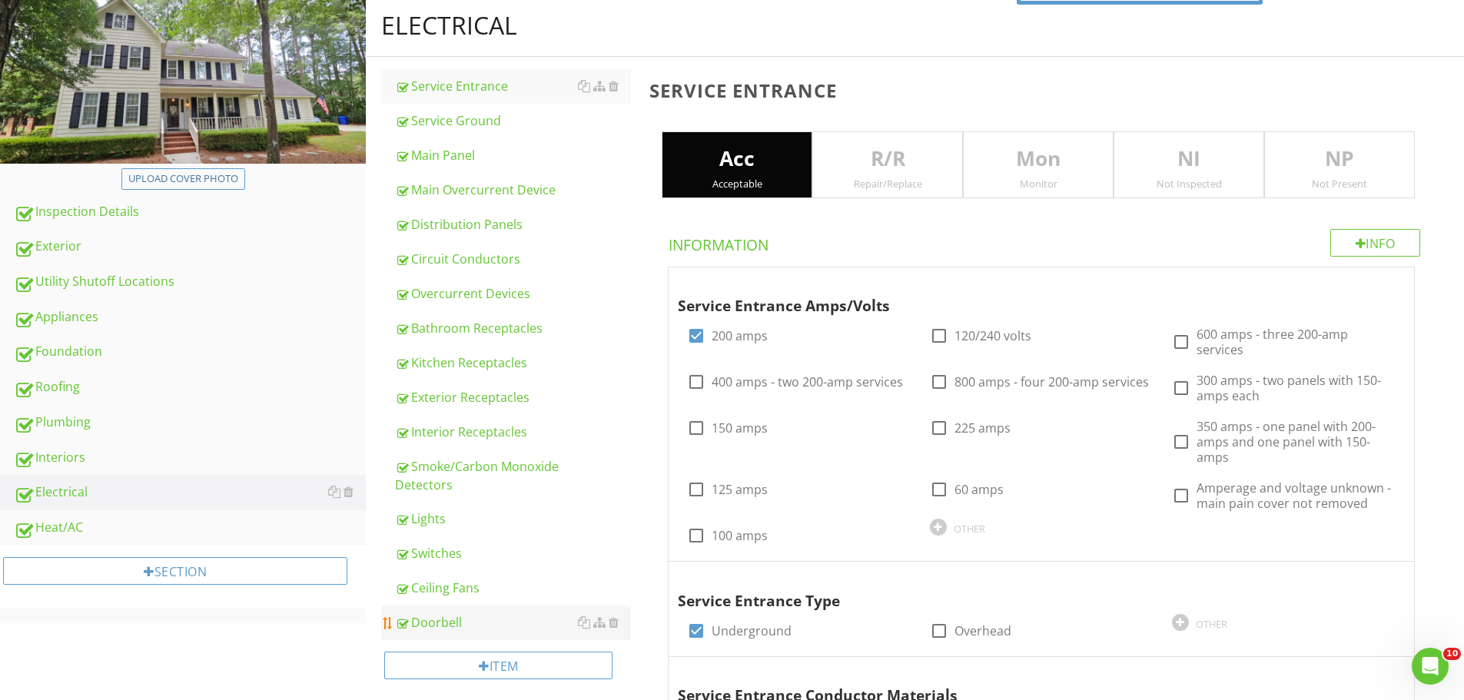
scroll to position [205, 0]
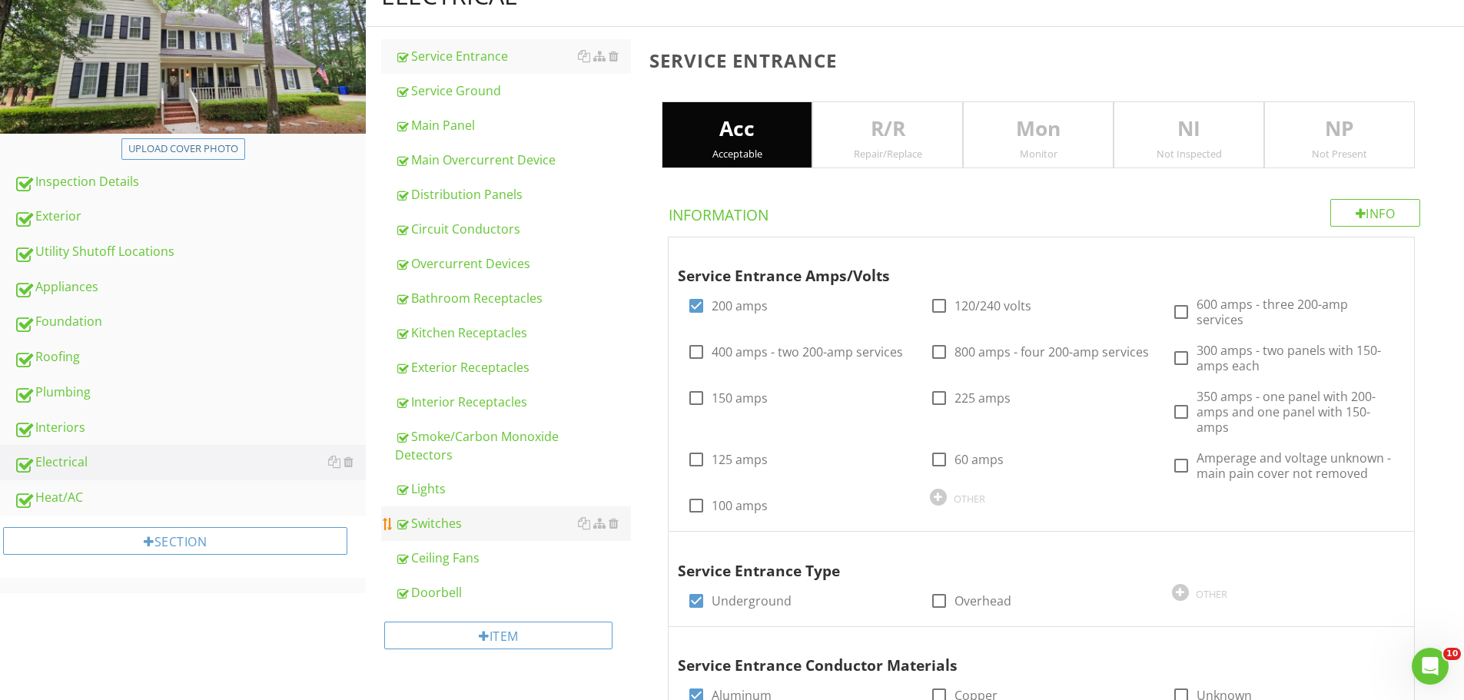
click at [444, 524] on div "Switches" at bounding box center [513, 523] width 236 height 18
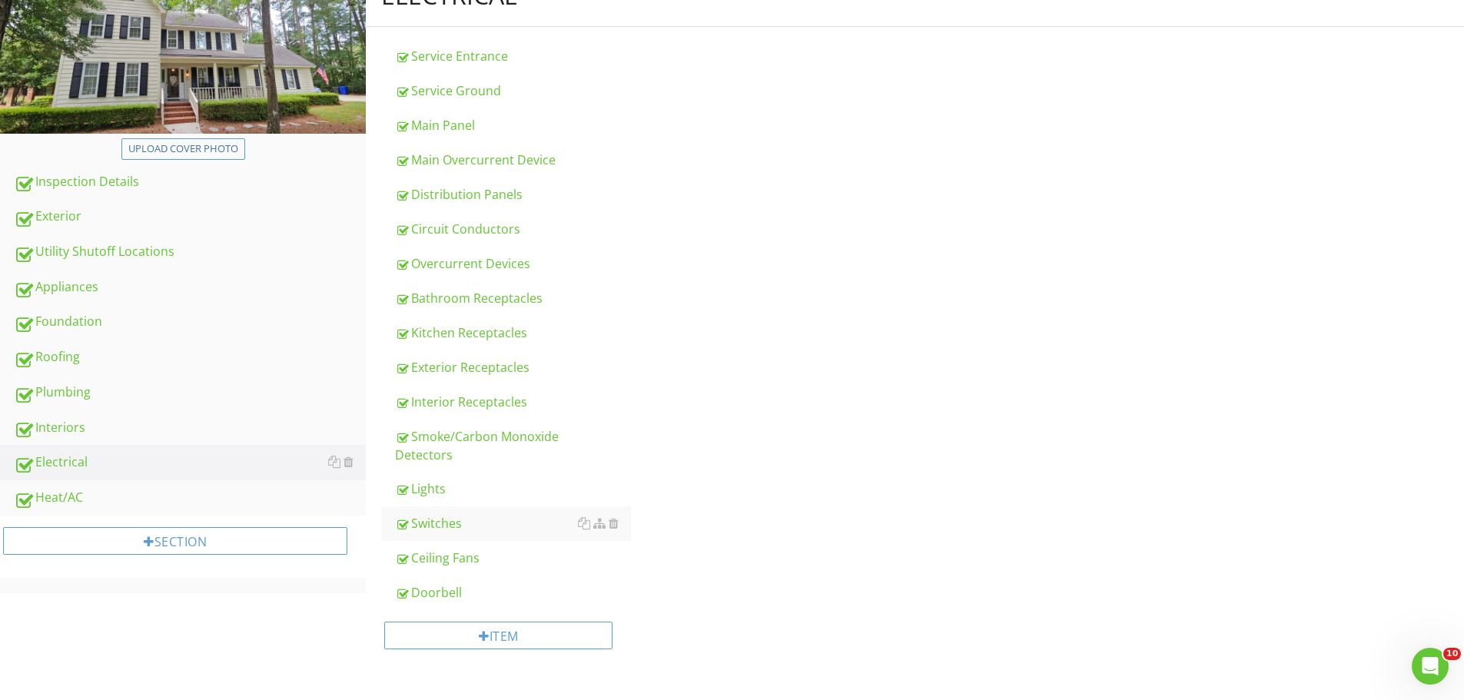
type input "Right Side Attic"
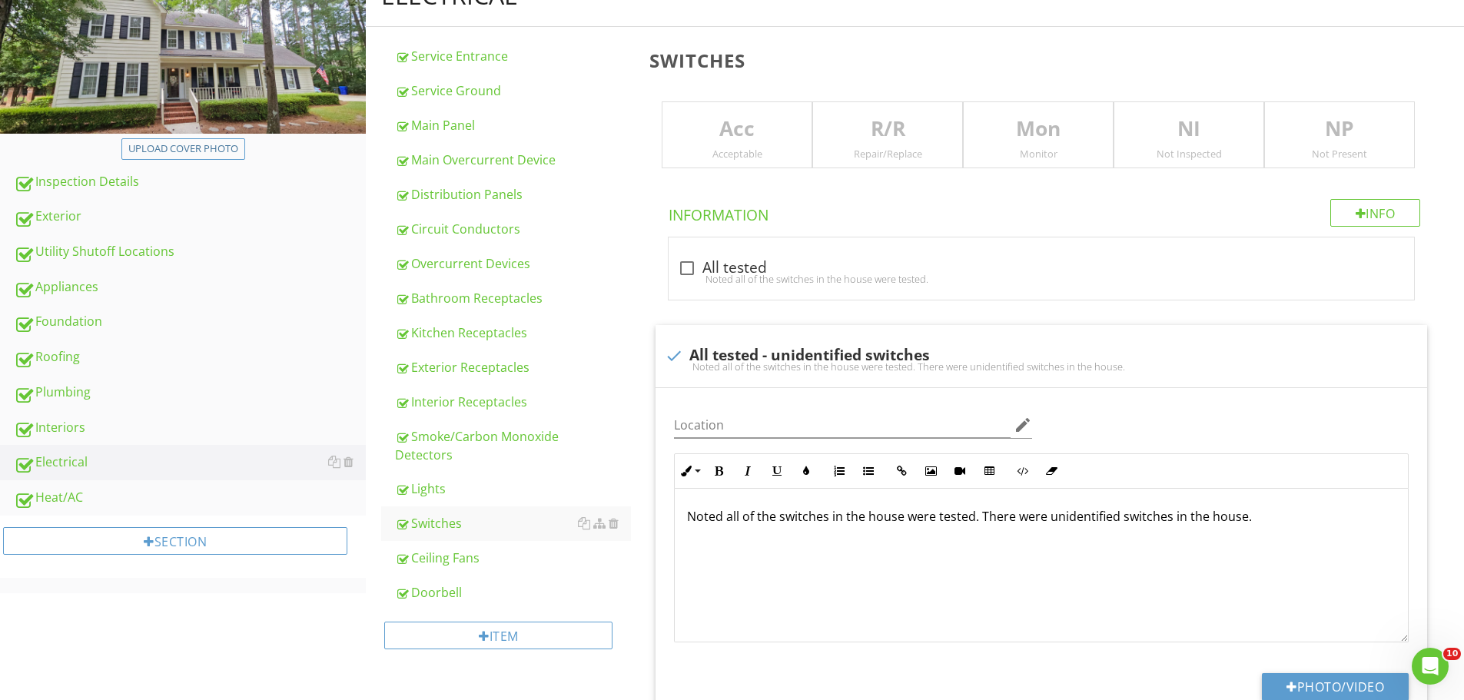
click at [733, 148] on div "Acceptable" at bounding box center [737, 154] width 149 height 12
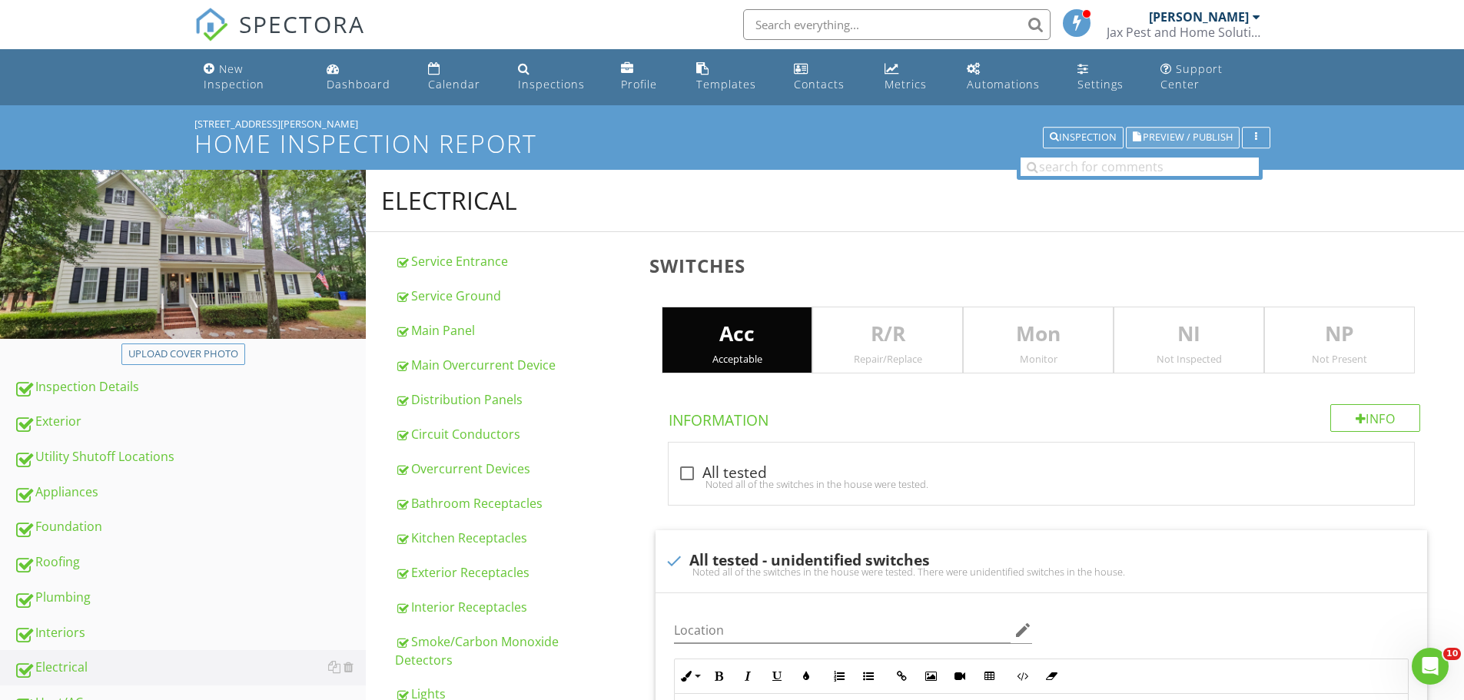
click at [1201, 141] on span "Preview / Publish" at bounding box center [1188, 138] width 90 height 10
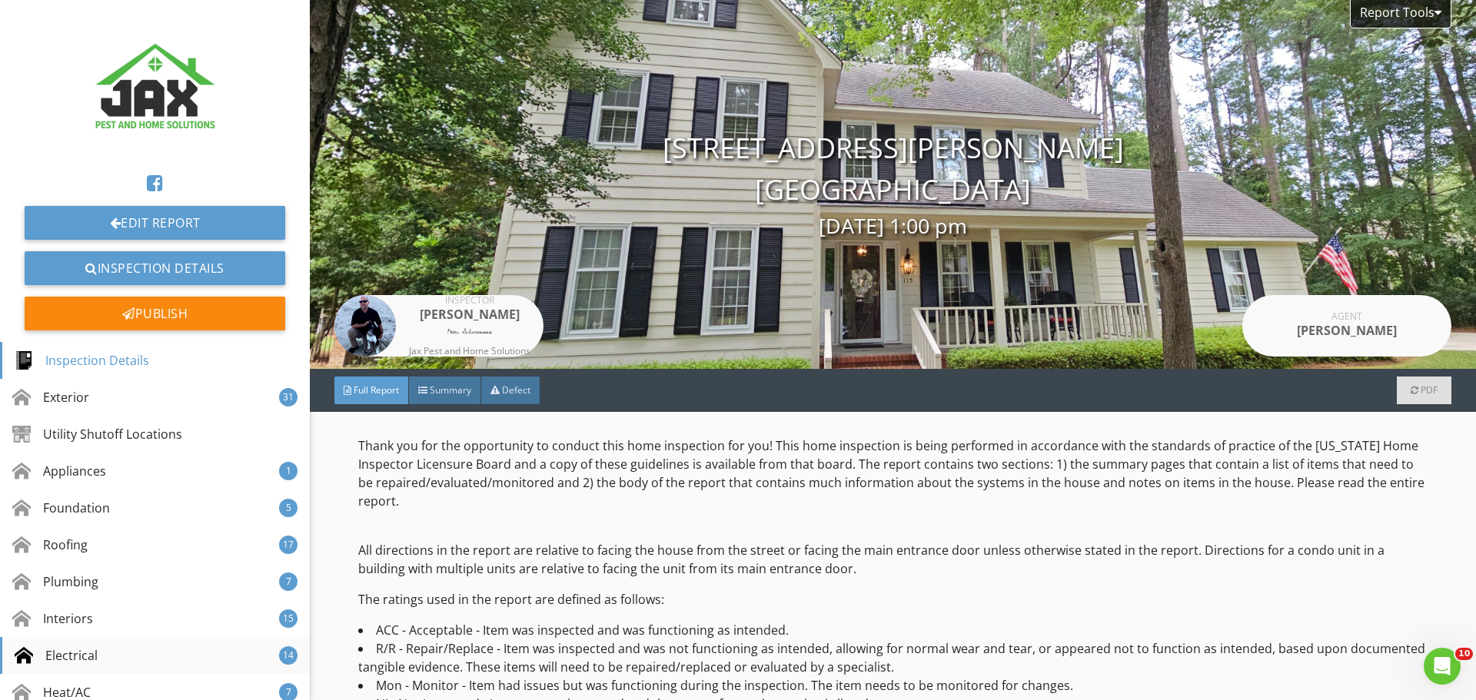
click at [62, 650] on div "Electrical" at bounding box center [56, 656] width 83 height 18
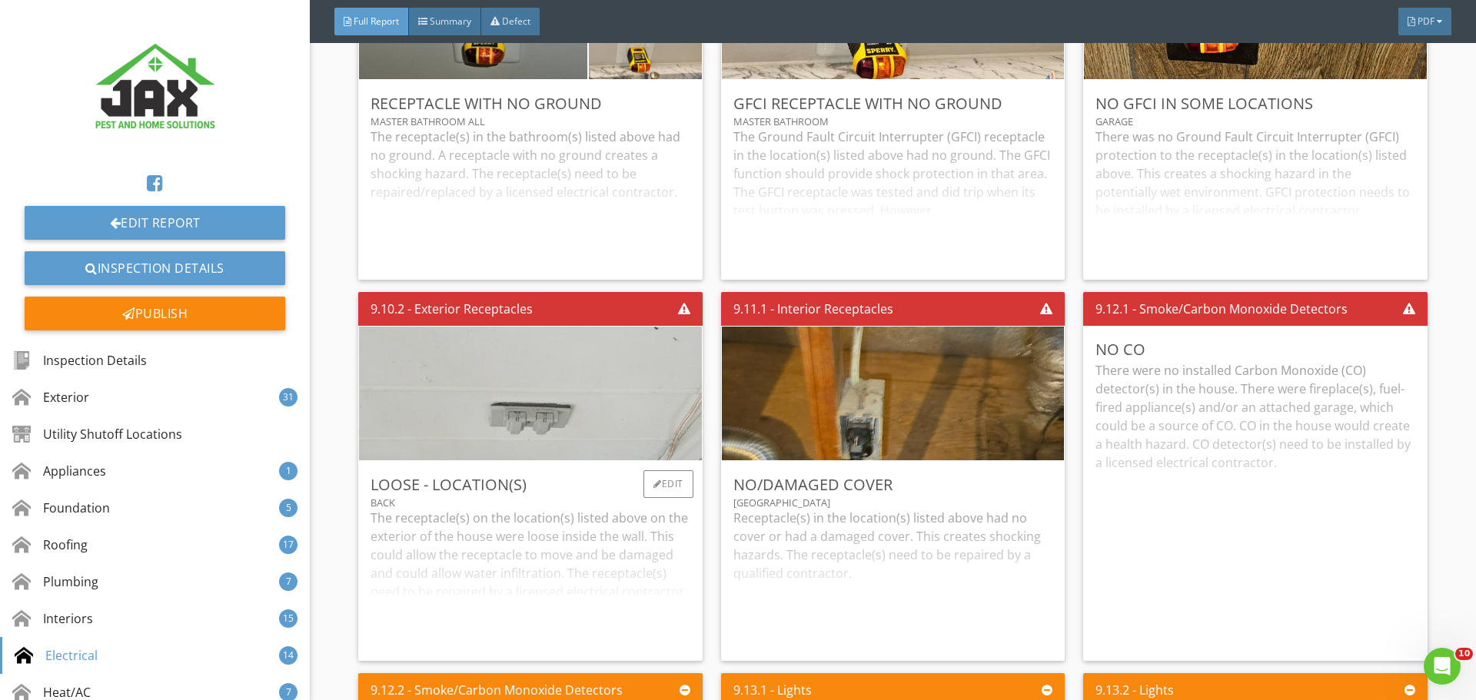
scroll to position [16051, 0]
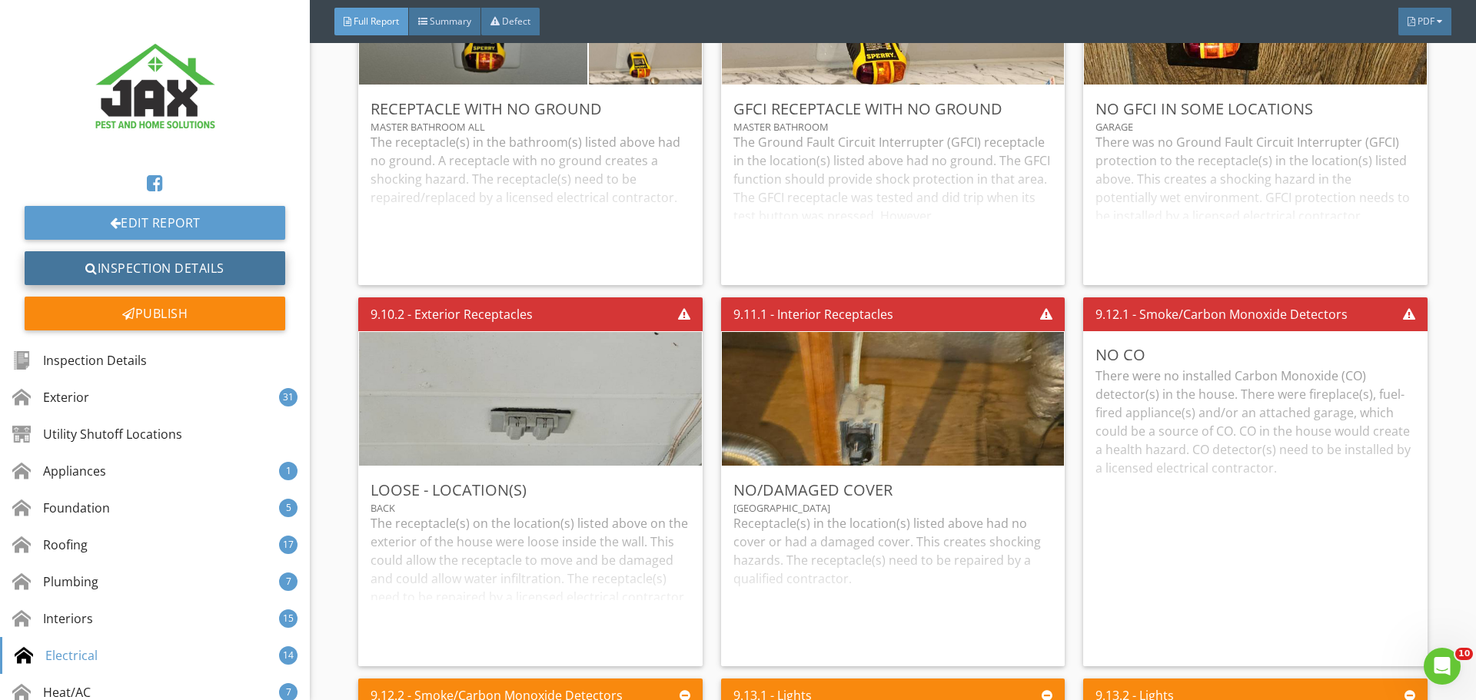
click at [183, 274] on link "Inspection Details" at bounding box center [155, 268] width 261 height 34
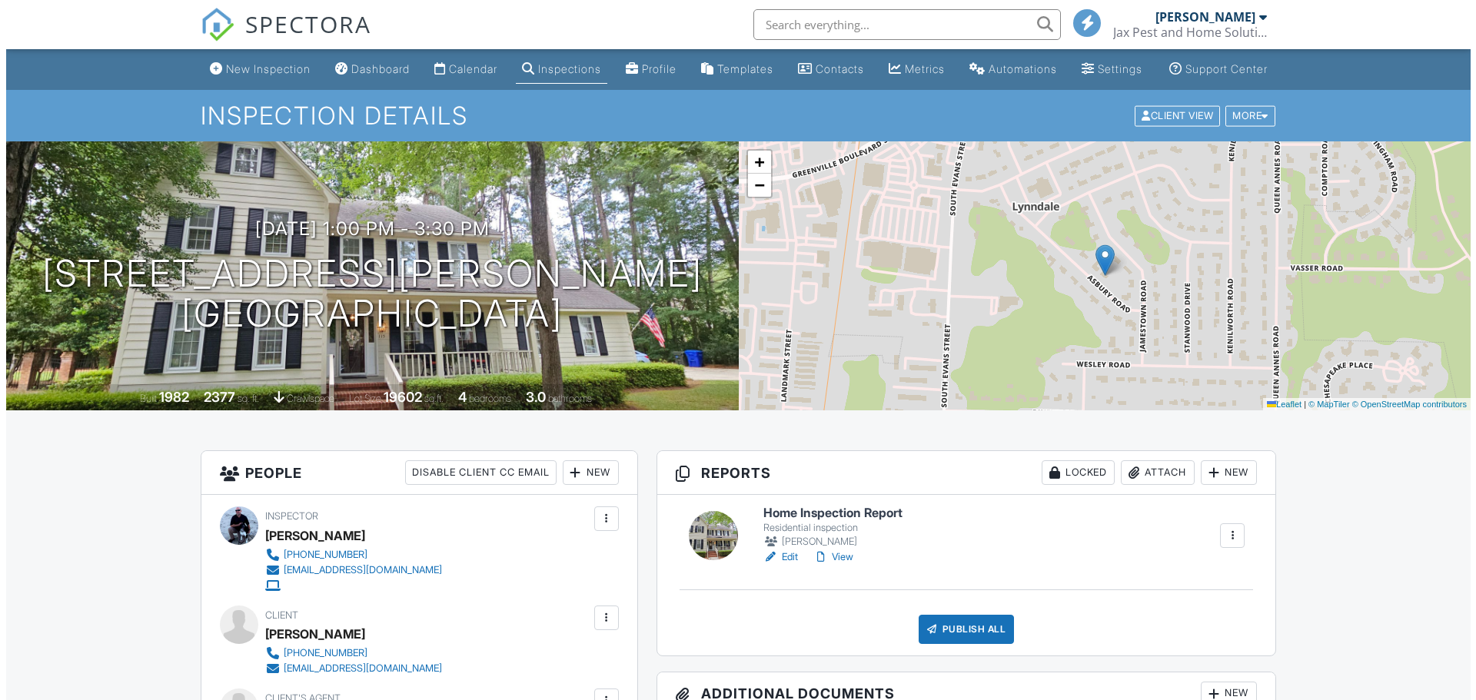
scroll to position [410, 0]
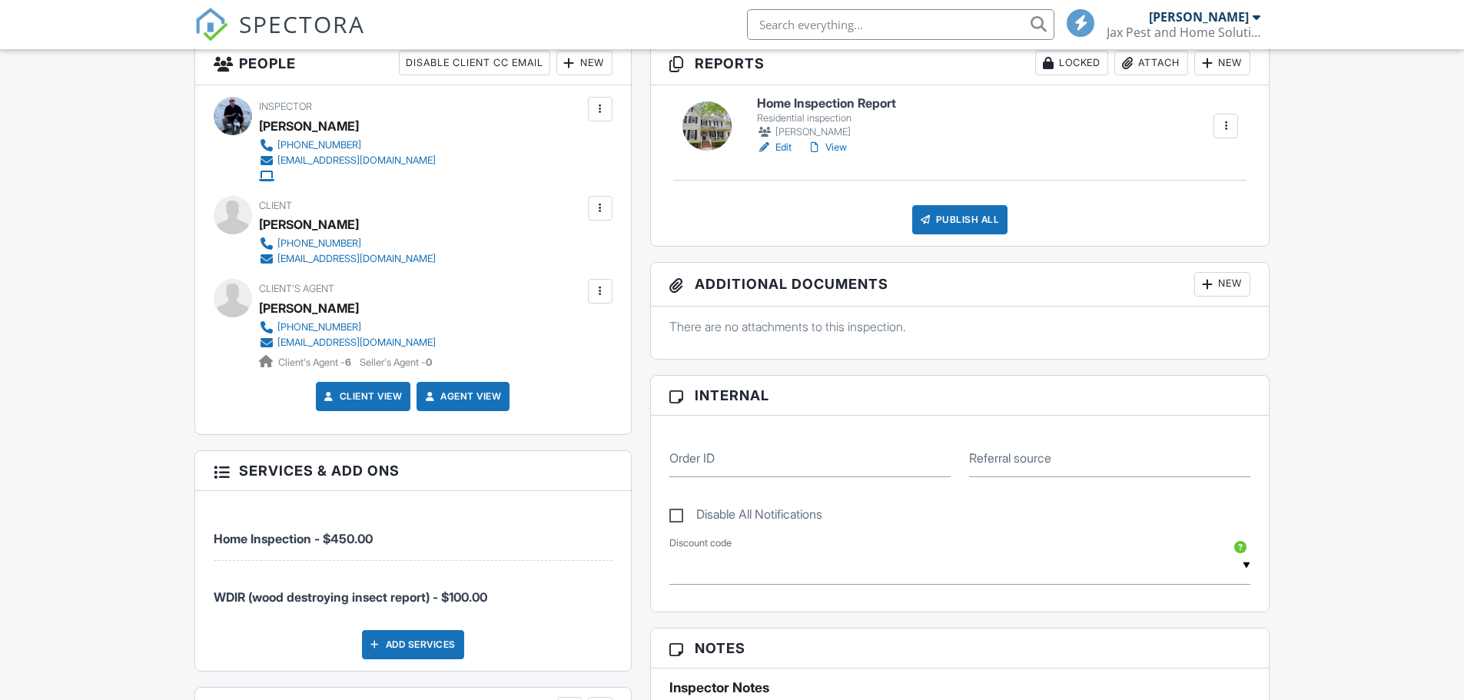
click at [1215, 297] on div "New" at bounding box center [1223, 284] width 56 height 25
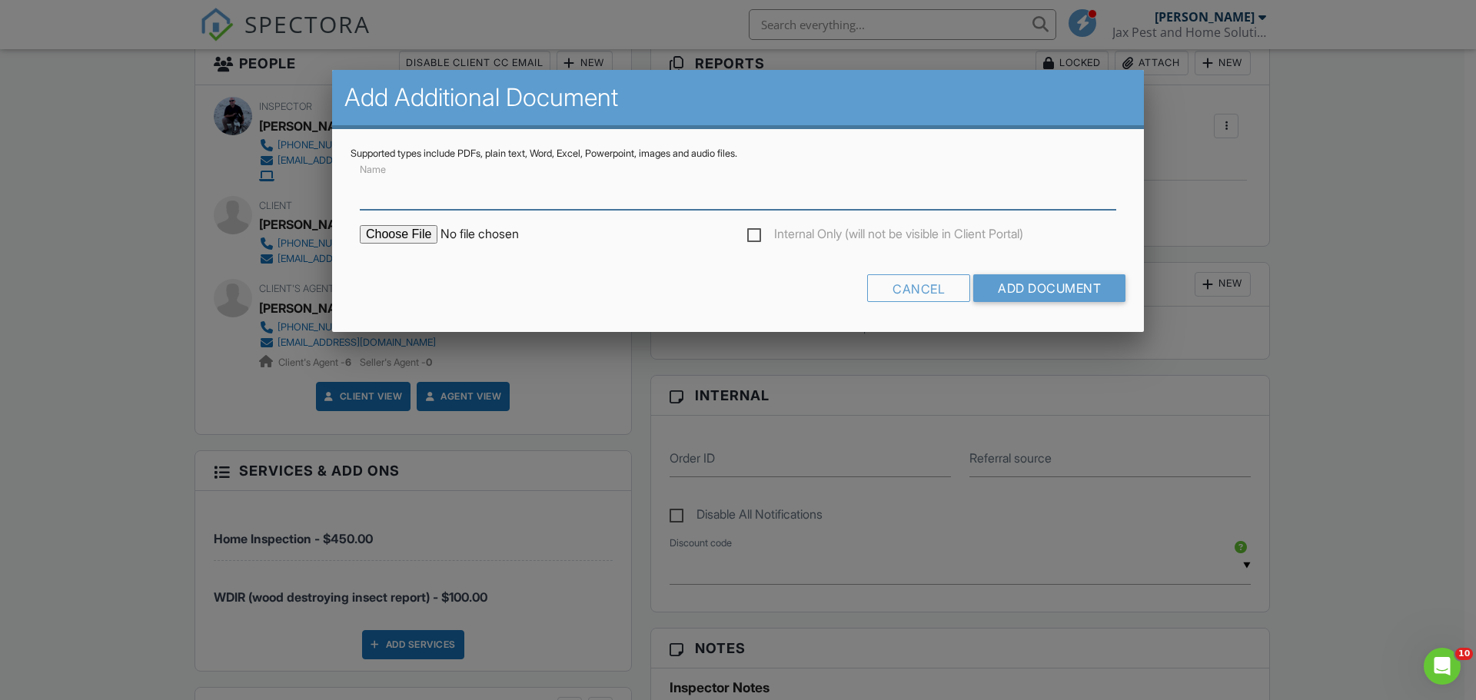
scroll to position [0, 0]
click at [391, 230] on input "file" at bounding box center [490, 234] width 261 height 18
type input "C:\fakepath\[PERSON_NAME] wdir & home inspection invoice [STREET_ADDRESS][PERSO…"
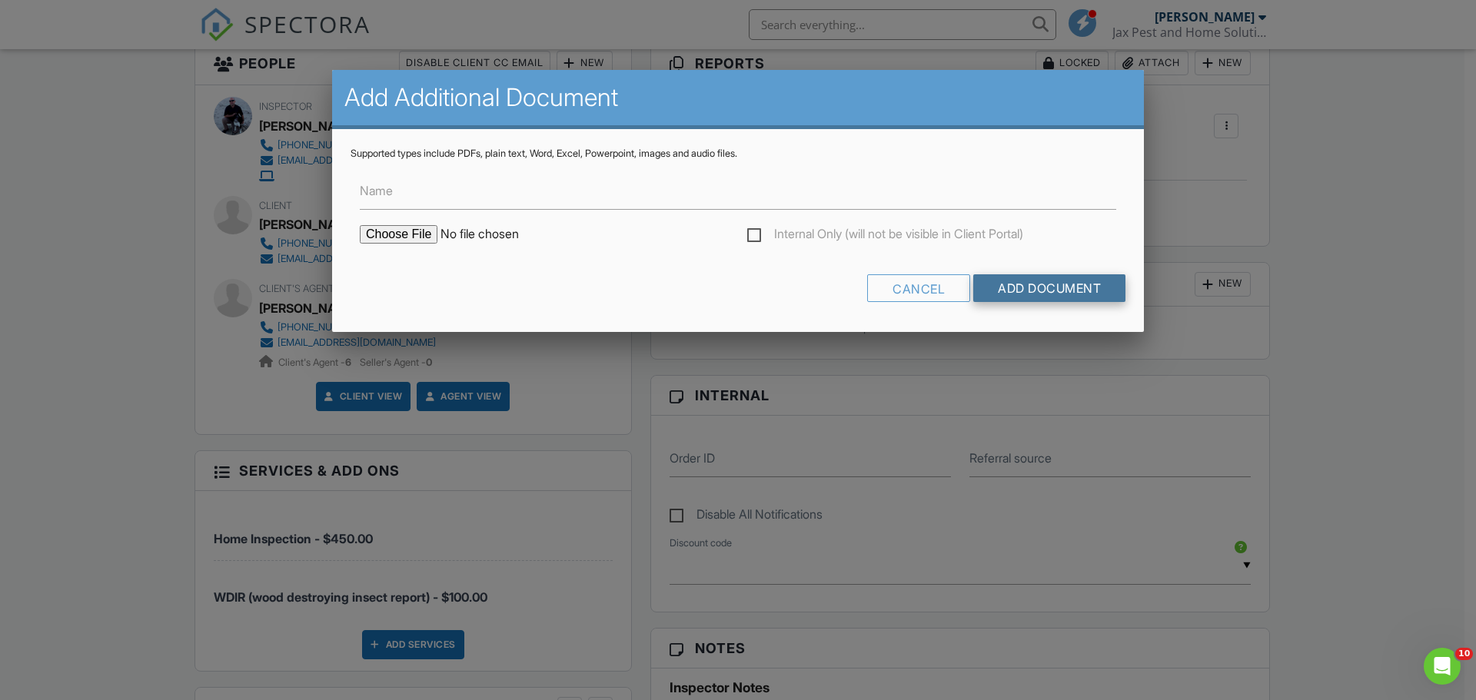
click at [1045, 294] on input "Add Document" at bounding box center [1049, 288] width 152 height 28
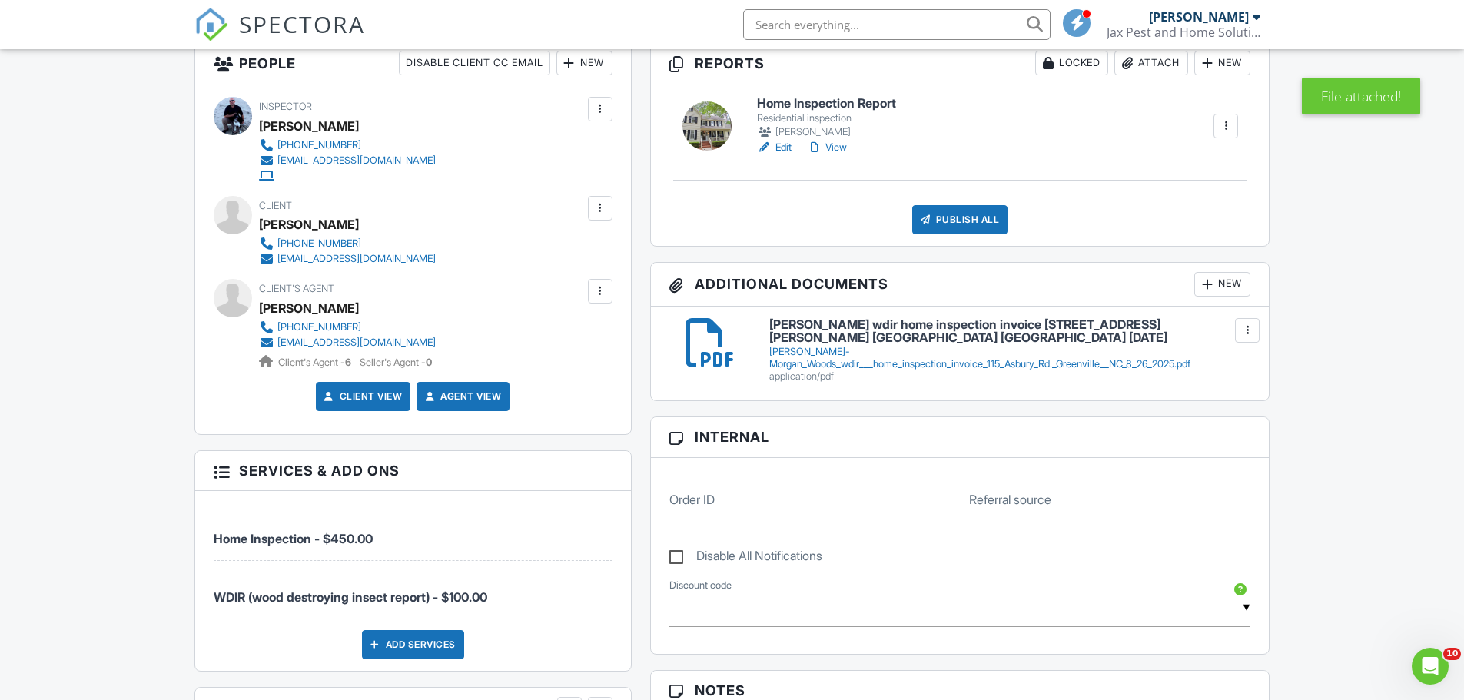
click at [1222, 297] on div "New" at bounding box center [1223, 284] width 56 height 25
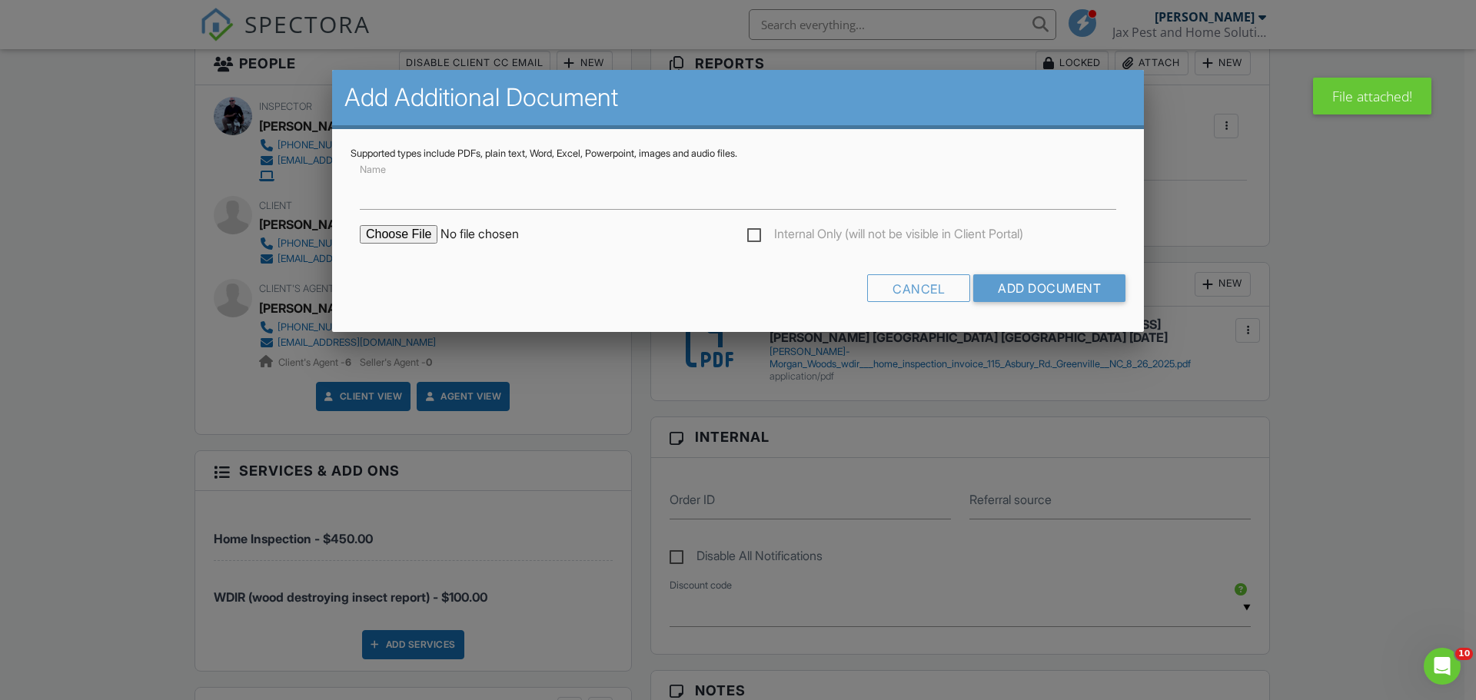
click at [389, 234] on input "file" at bounding box center [490, 234] width 261 height 18
type input "C:\fakepath\[PERSON_NAME] wdir [STREET_ADDRESS][PERSON_NAME] [GEOGRAPHIC_DATA],…"
click at [1067, 280] on input "Add Document" at bounding box center [1049, 288] width 152 height 28
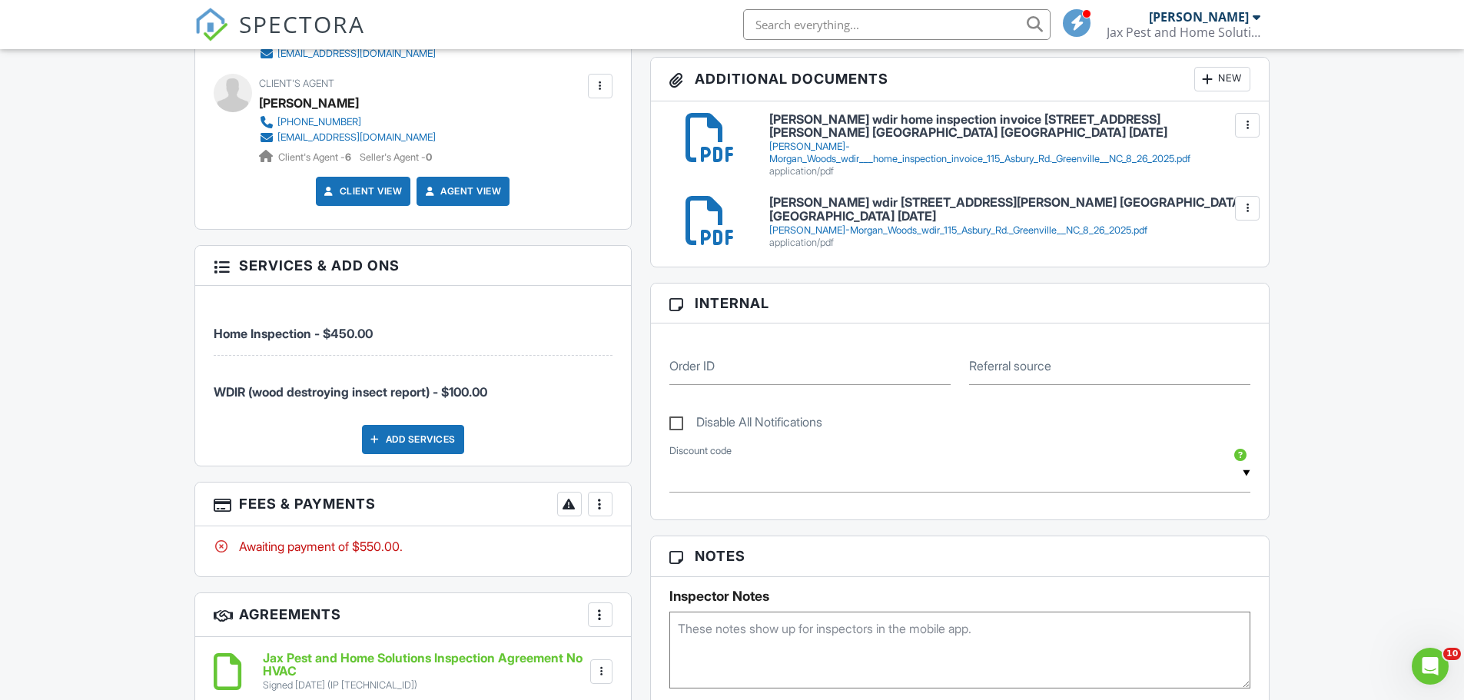
scroll to position [410, 0]
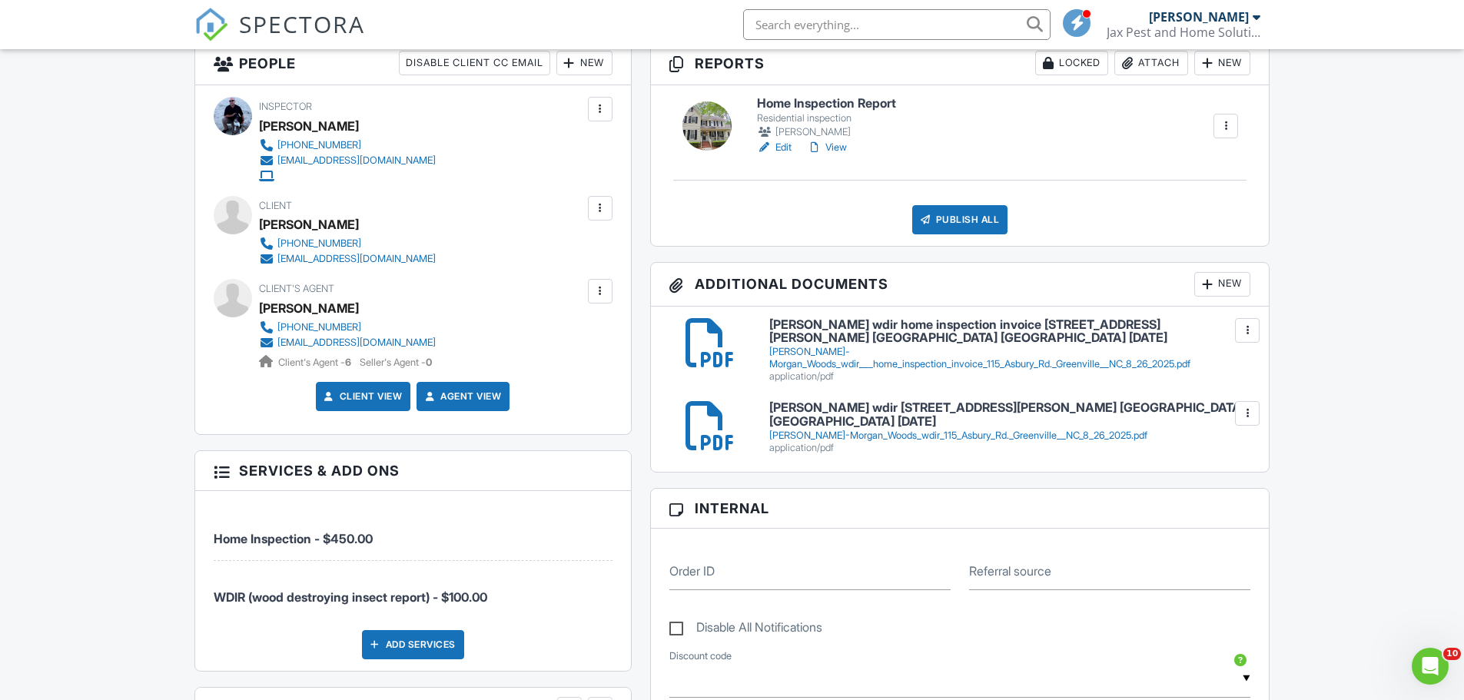
click at [791, 155] on link "Edit" at bounding box center [774, 147] width 35 height 15
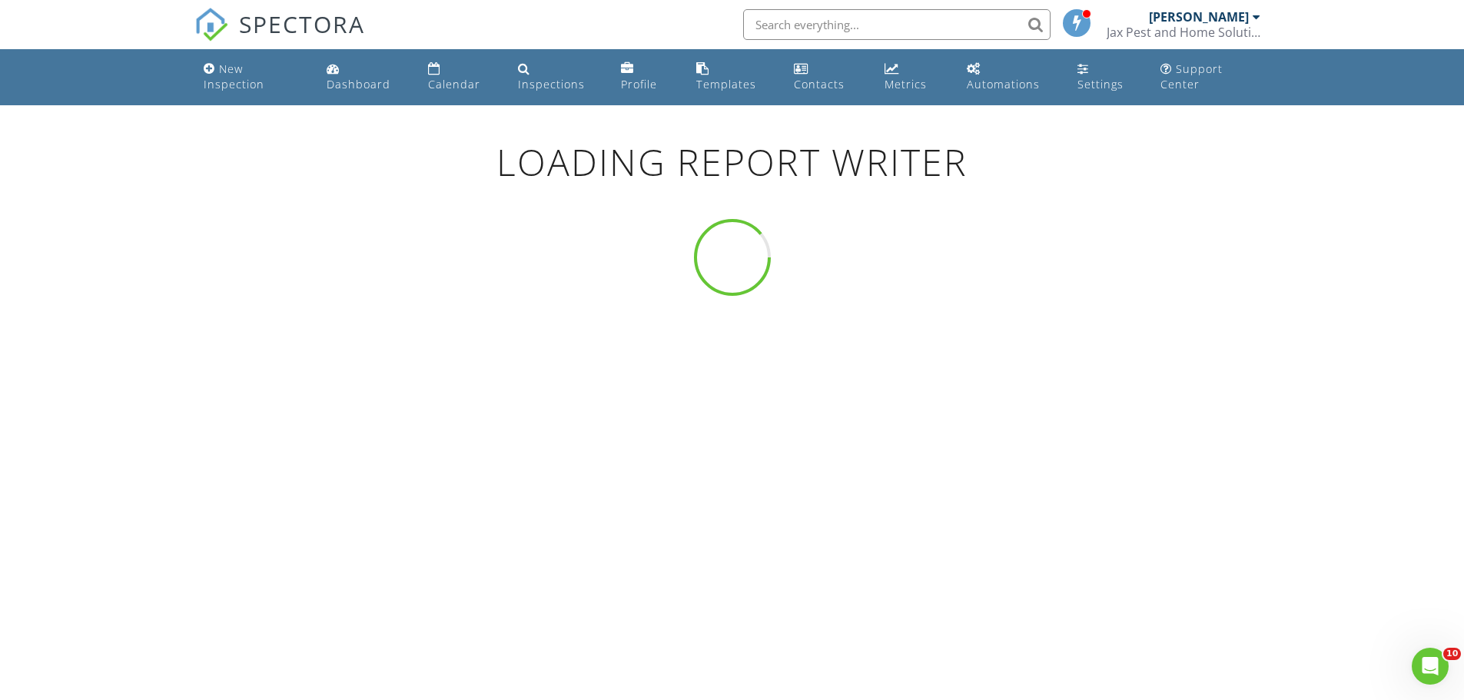
type input "Front , Right , Back , Left"
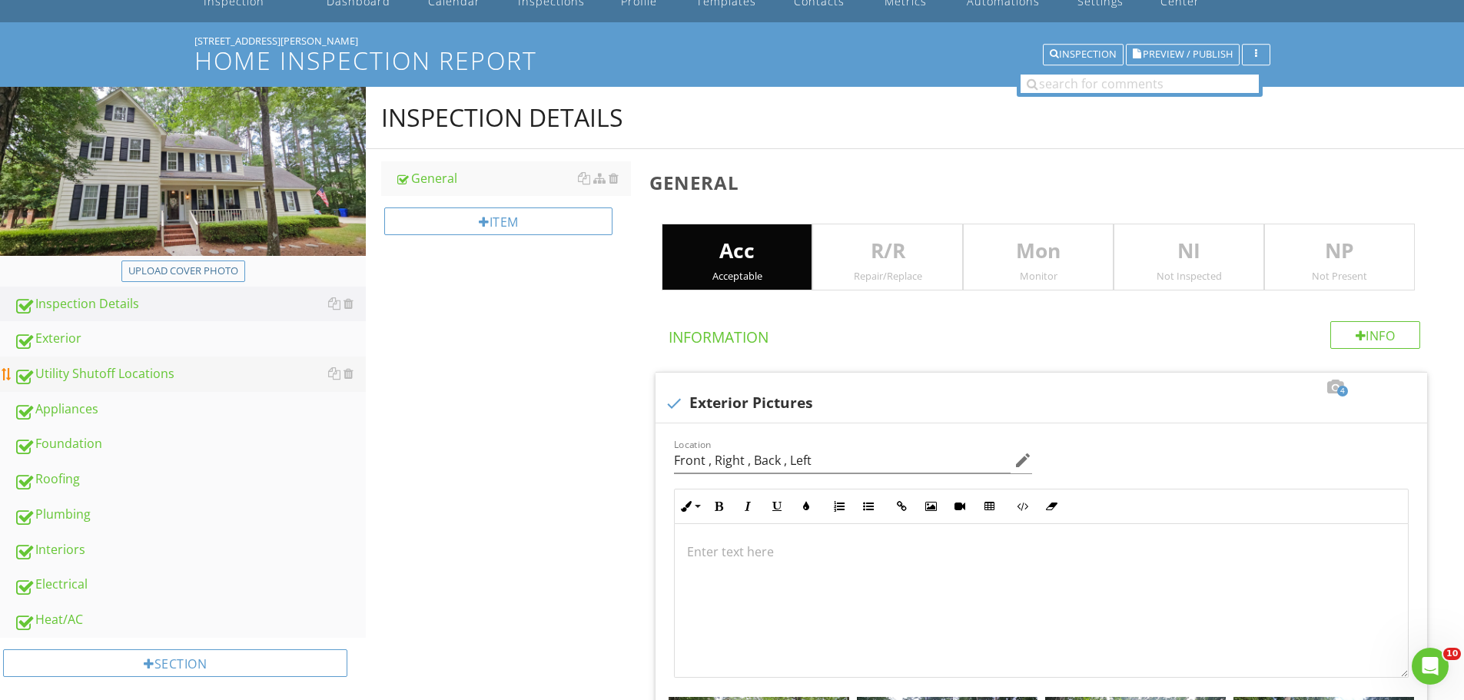
scroll to position [205, 0]
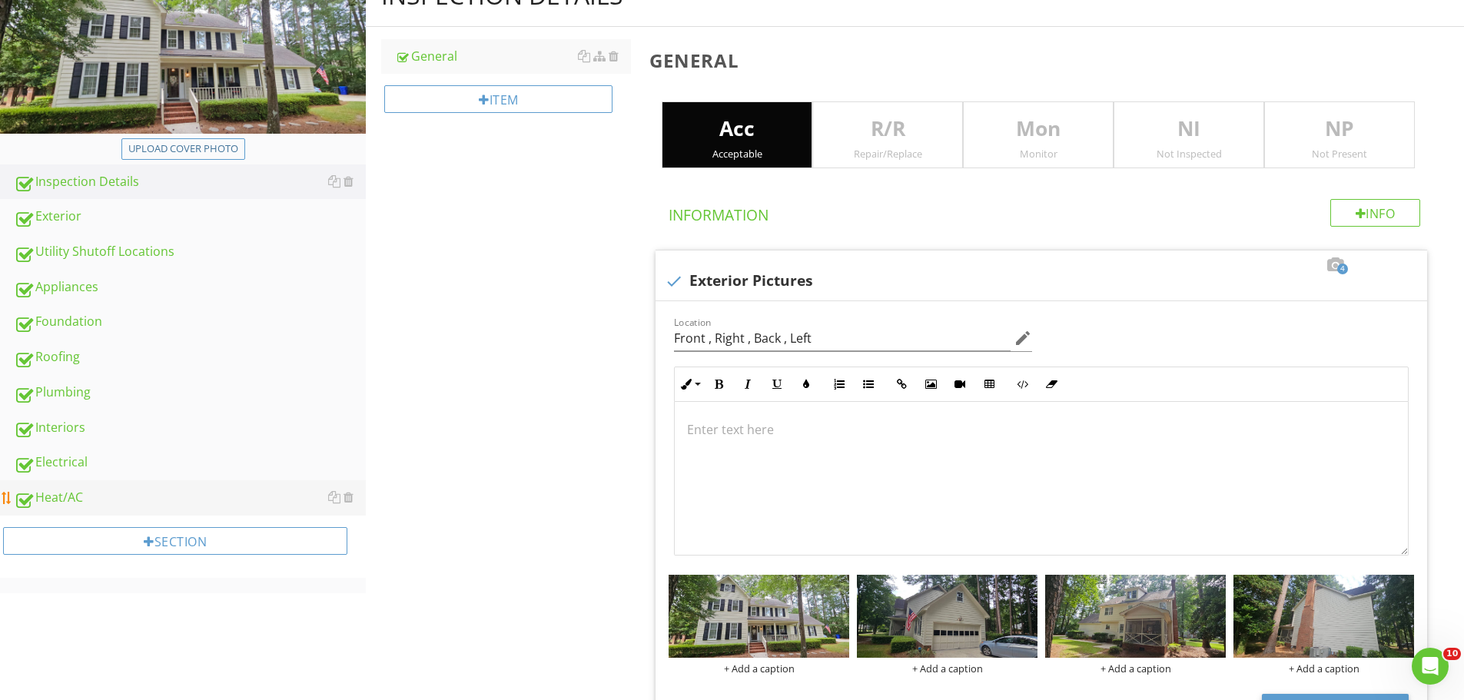
click at [70, 496] on div "Heat/AC" at bounding box center [190, 498] width 352 height 20
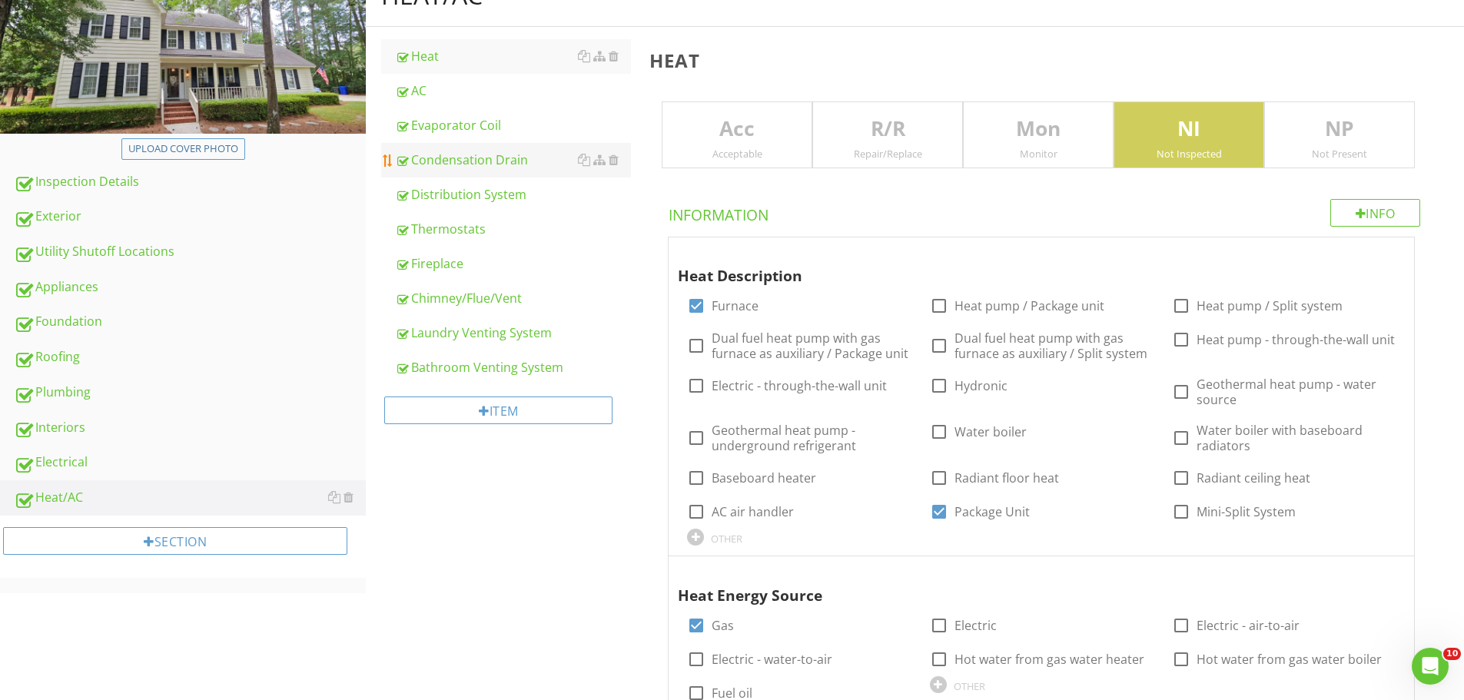
click at [460, 154] on div "Condensation Drain" at bounding box center [513, 160] width 236 height 18
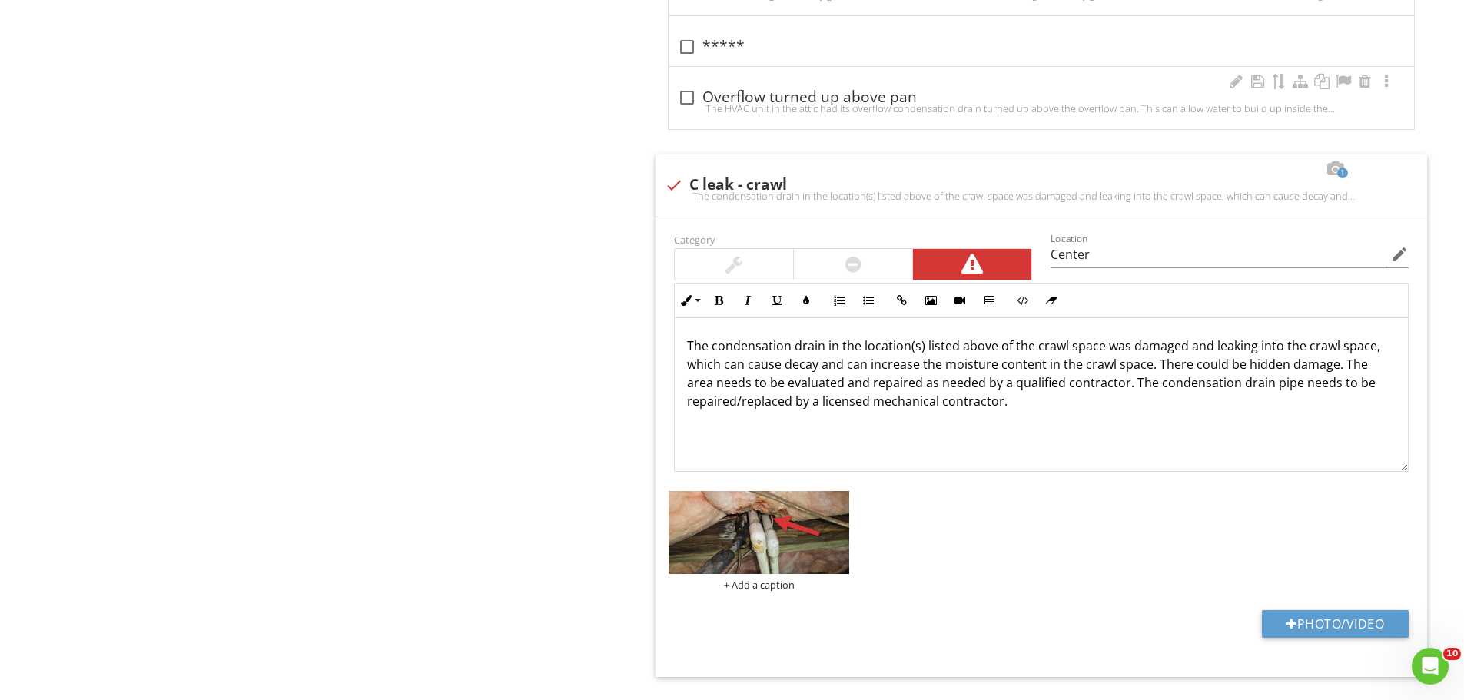
scroll to position [5740, 0]
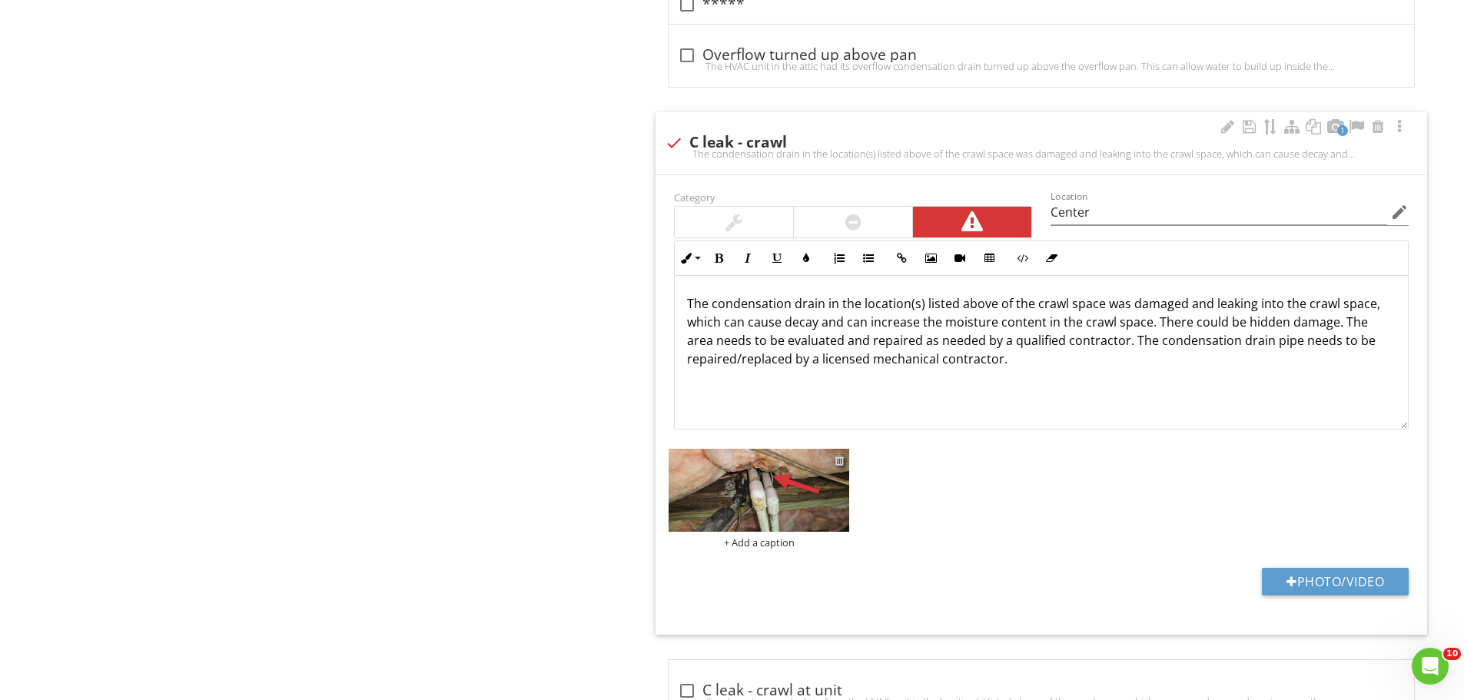
click at [839, 456] on div at bounding box center [840, 460] width 10 height 12
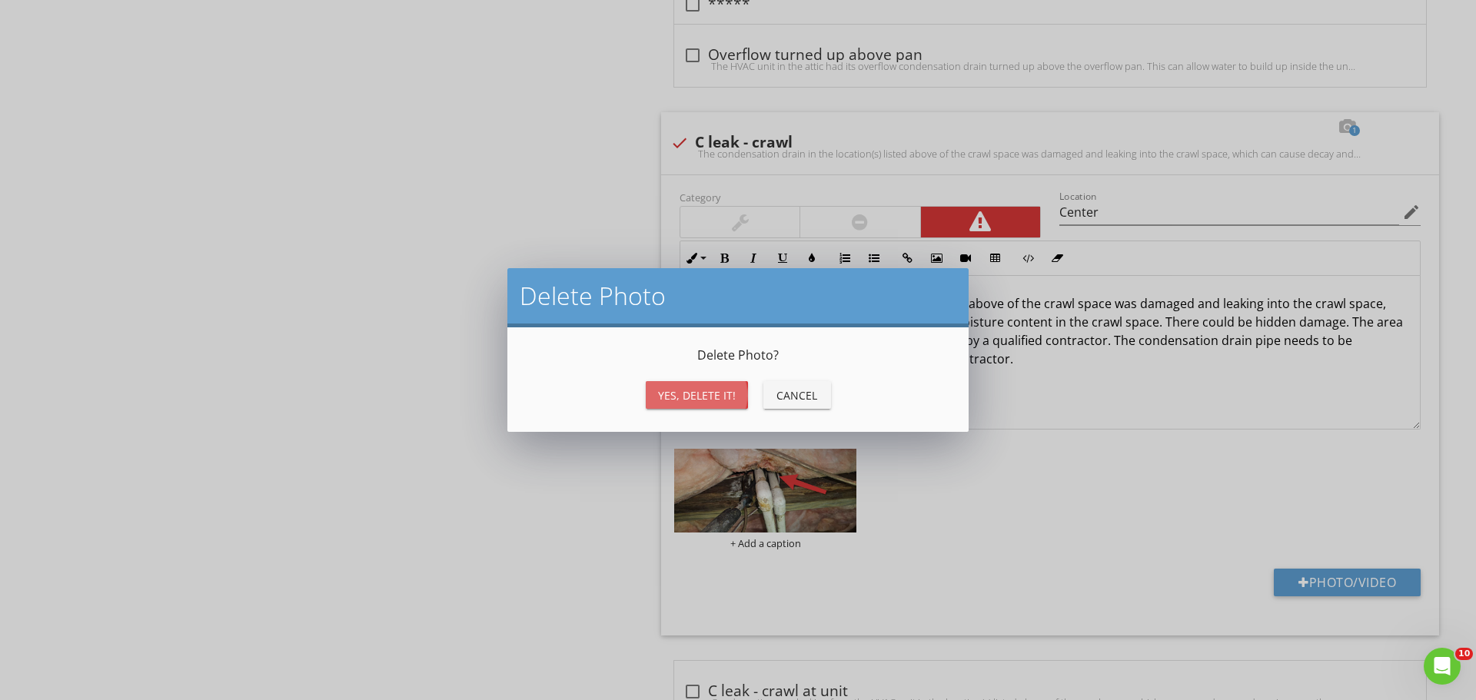
click at [701, 401] on div "Yes, Delete it!" at bounding box center [697, 395] width 78 height 16
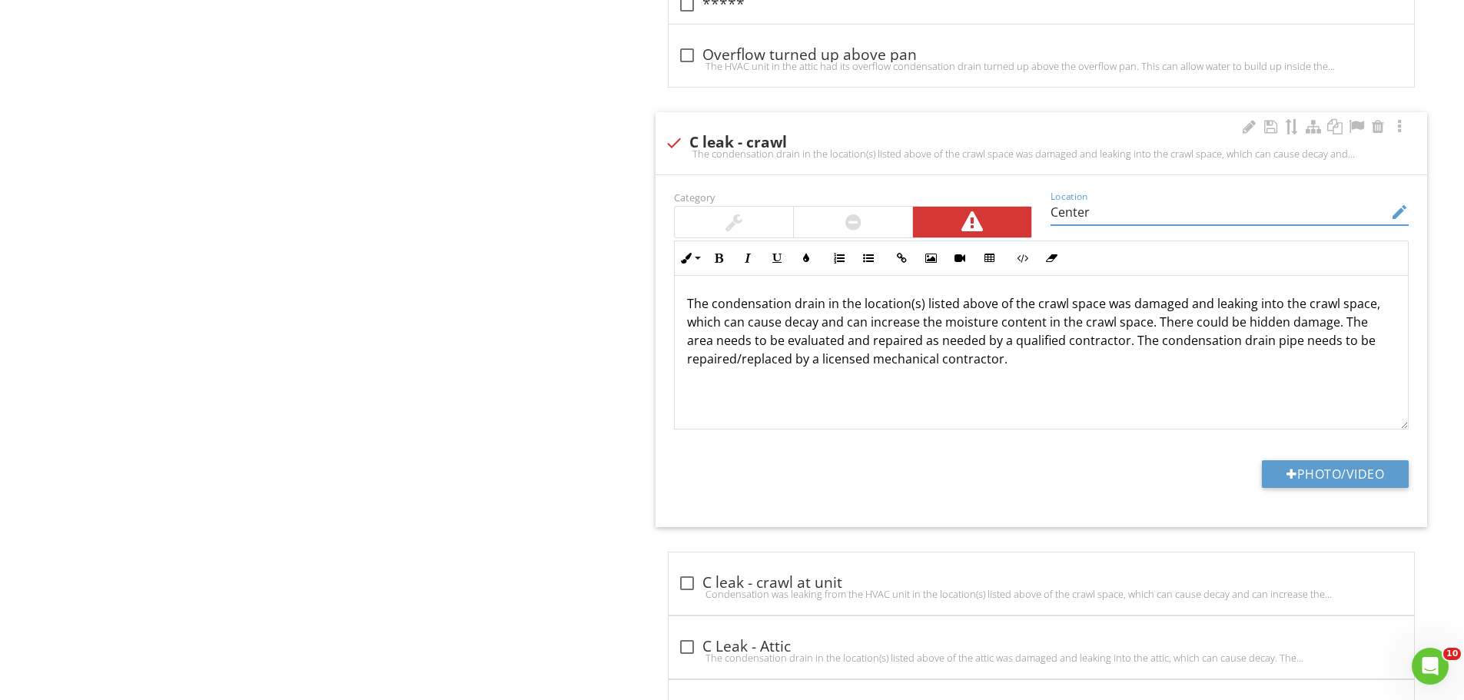
drag, startPoint x: 1103, startPoint y: 208, endPoint x: 1035, endPoint y: 215, distance: 68.8
click at [1035, 215] on div "Category Location Center edit Inline Style XLarge Large Normal Small Light Smal…" at bounding box center [1041, 309] width 753 height 242
click at [676, 141] on div at bounding box center [674, 143] width 26 height 26
checkbox input "true"
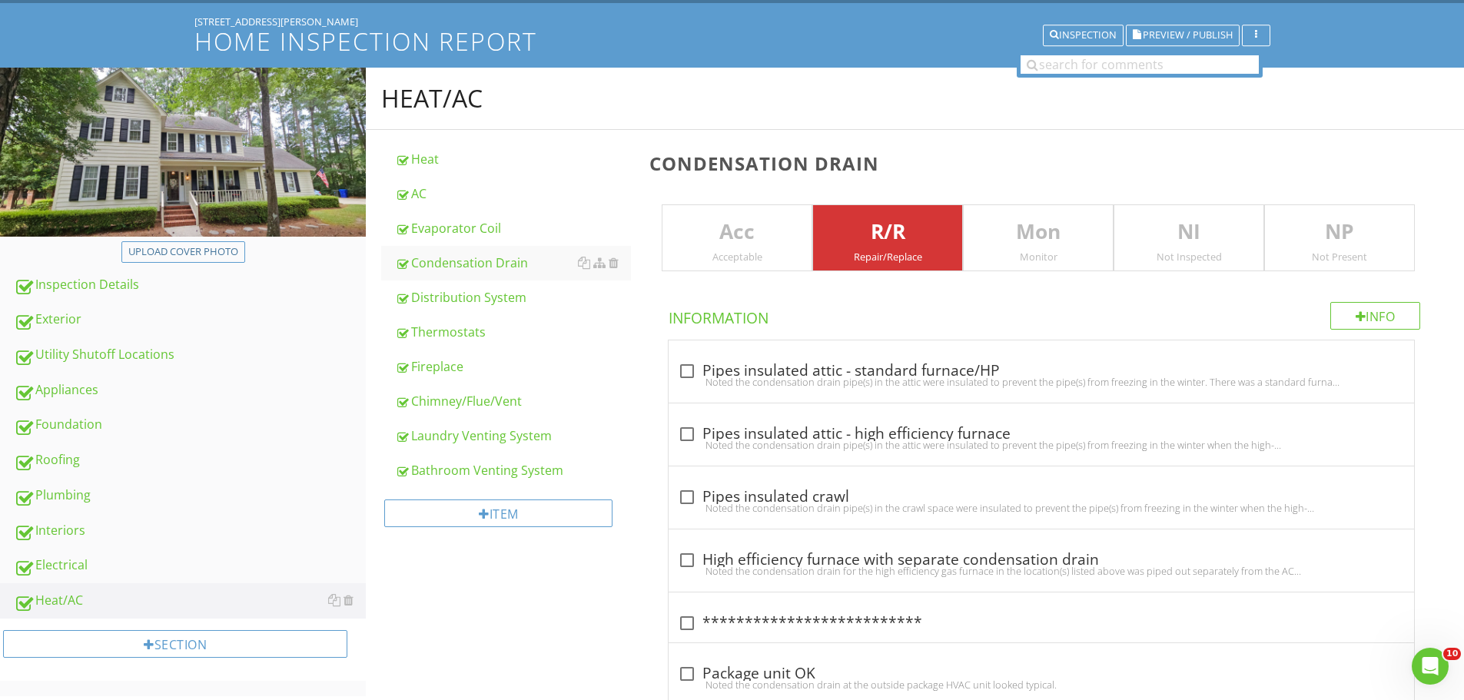
scroll to position [0, 0]
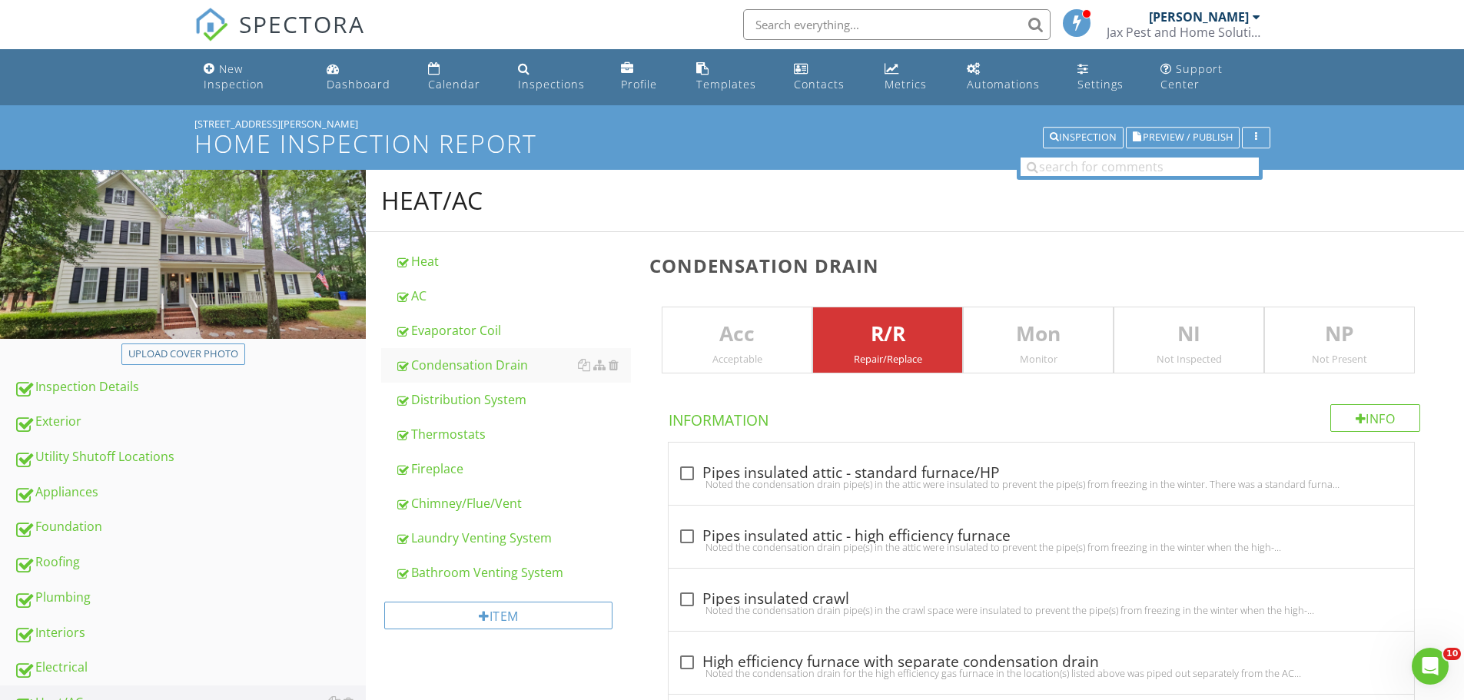
click at [1198, 321] on p "NI" at bounding box center [1189, 334] width 149 height 31
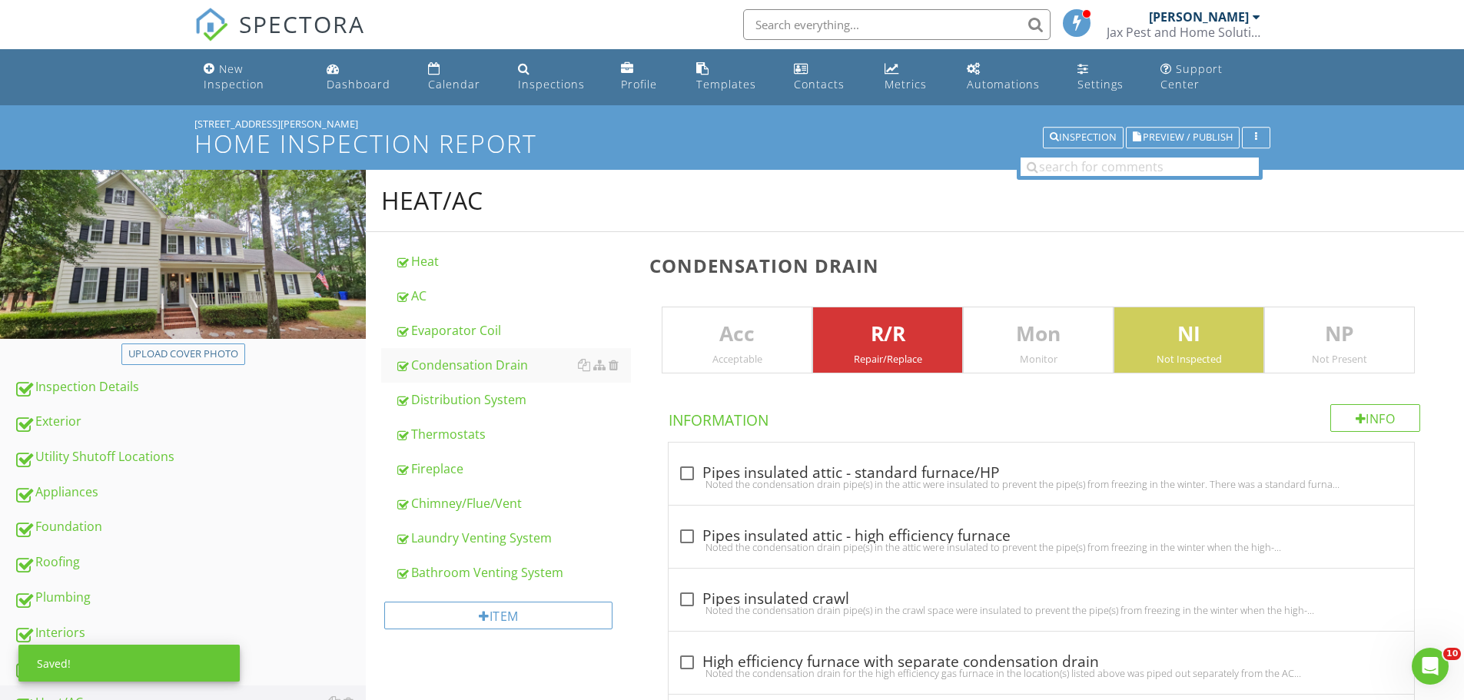
click at [922, 340] on p "R/R" at bounding box center [887, 334] width 149 height 31
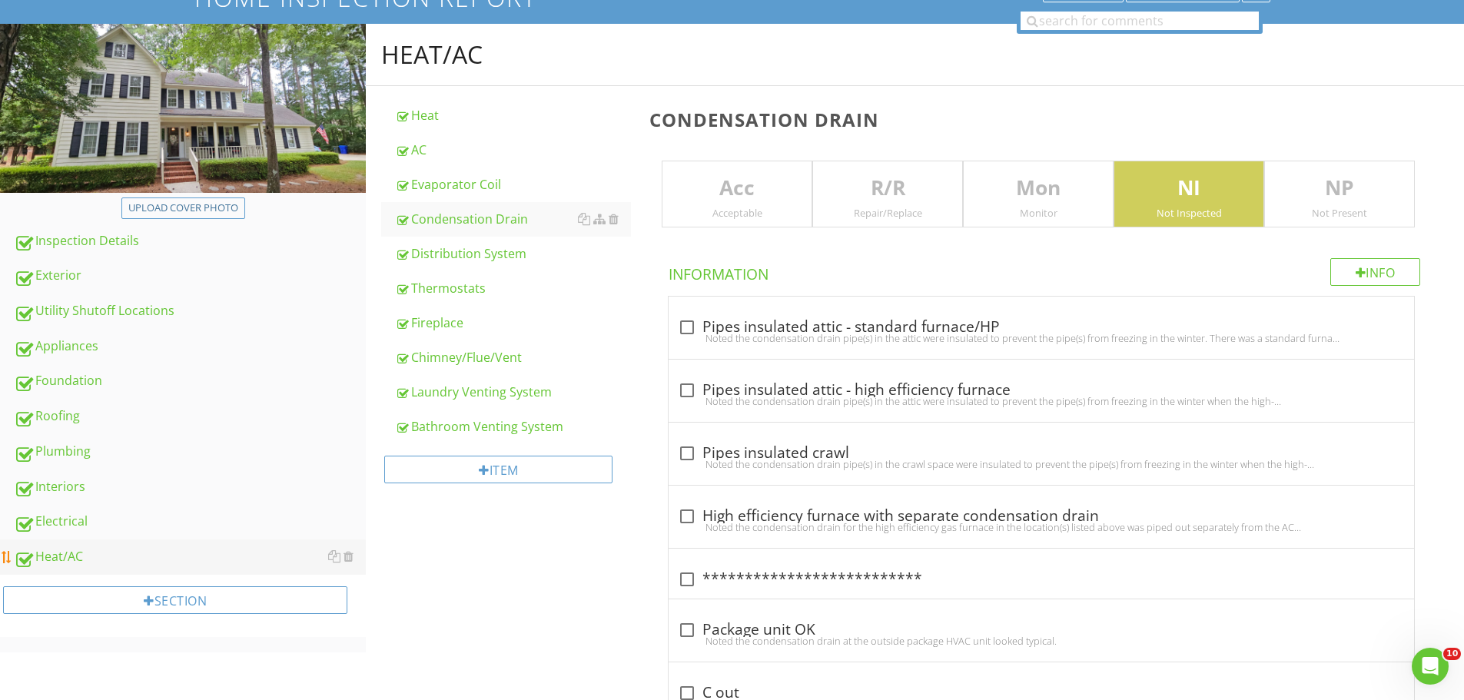
scroll to position [205, 0]
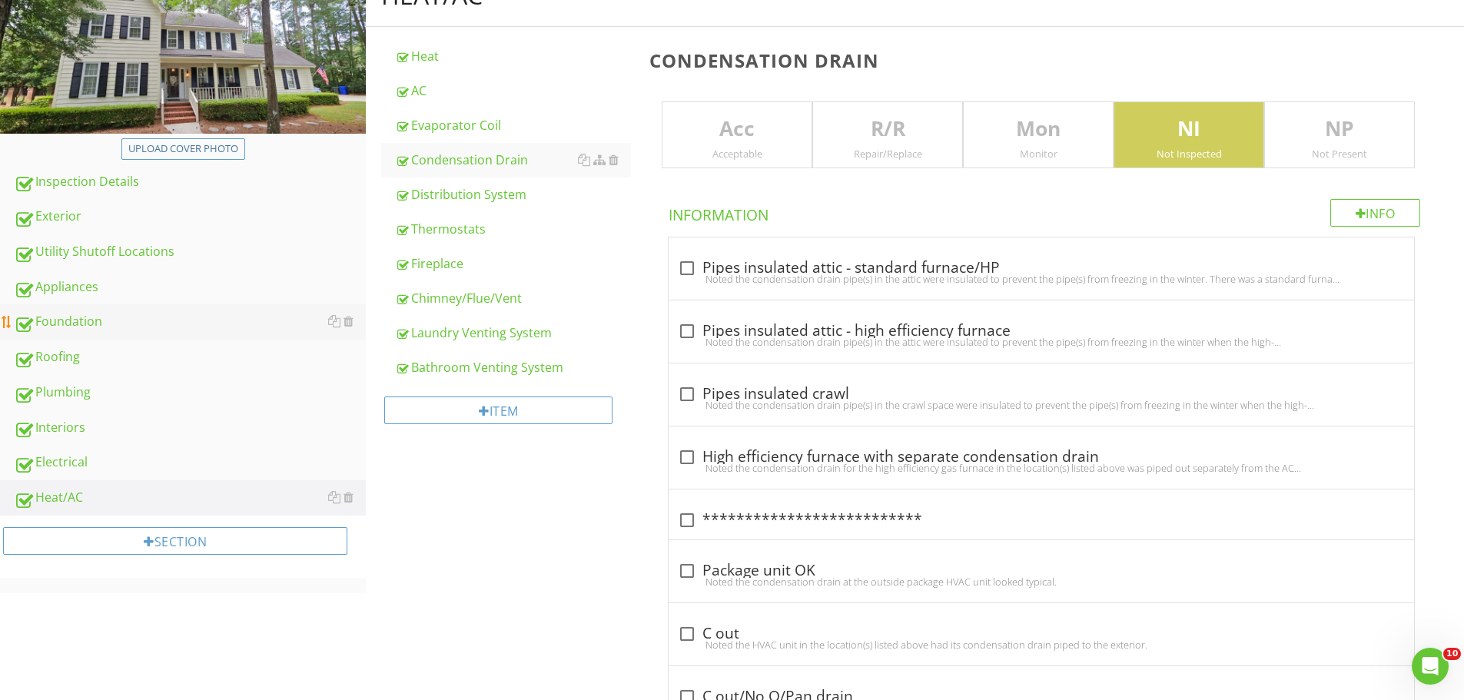
click at [83, 323] on div "Foundation" at bounding box center [190, 322] width 352 height 20
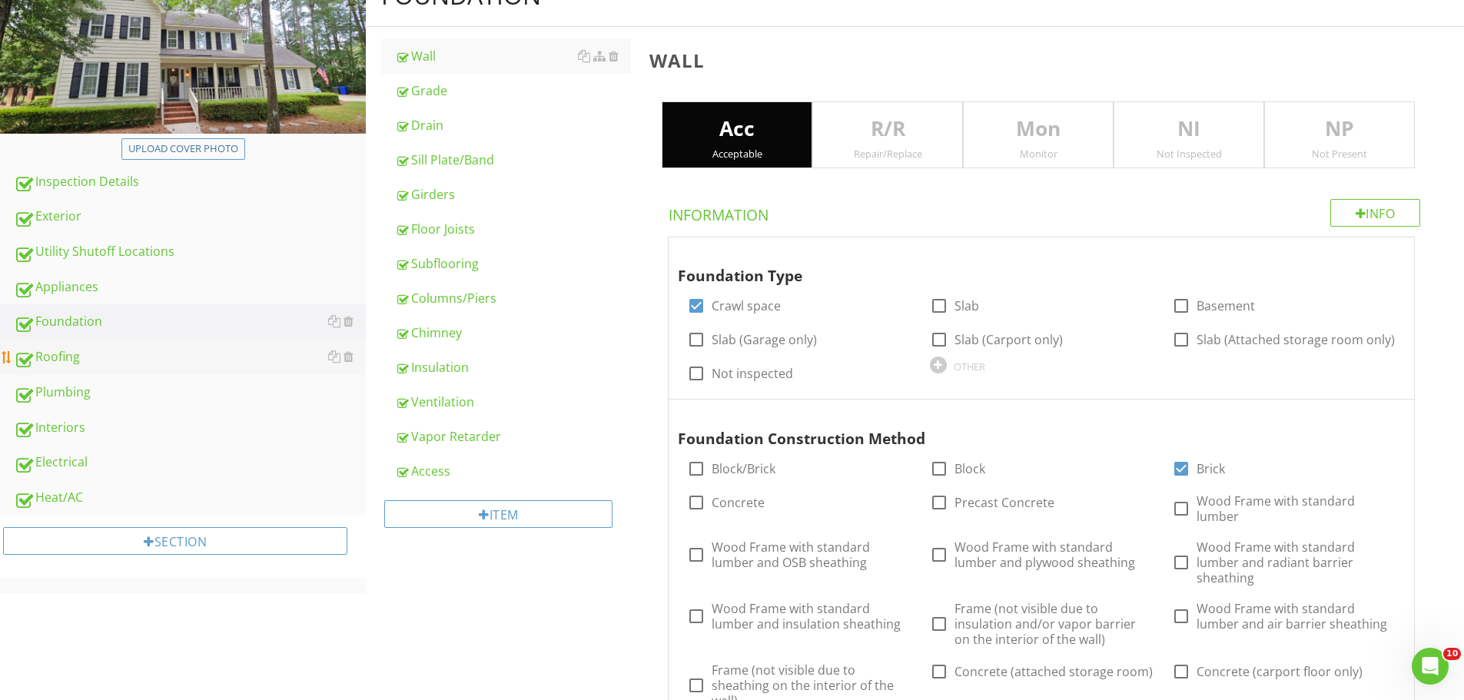
type input "Front , Back"
click at [444, 470] on div "Access" at bounding box center [513, 471] width 236 height 18
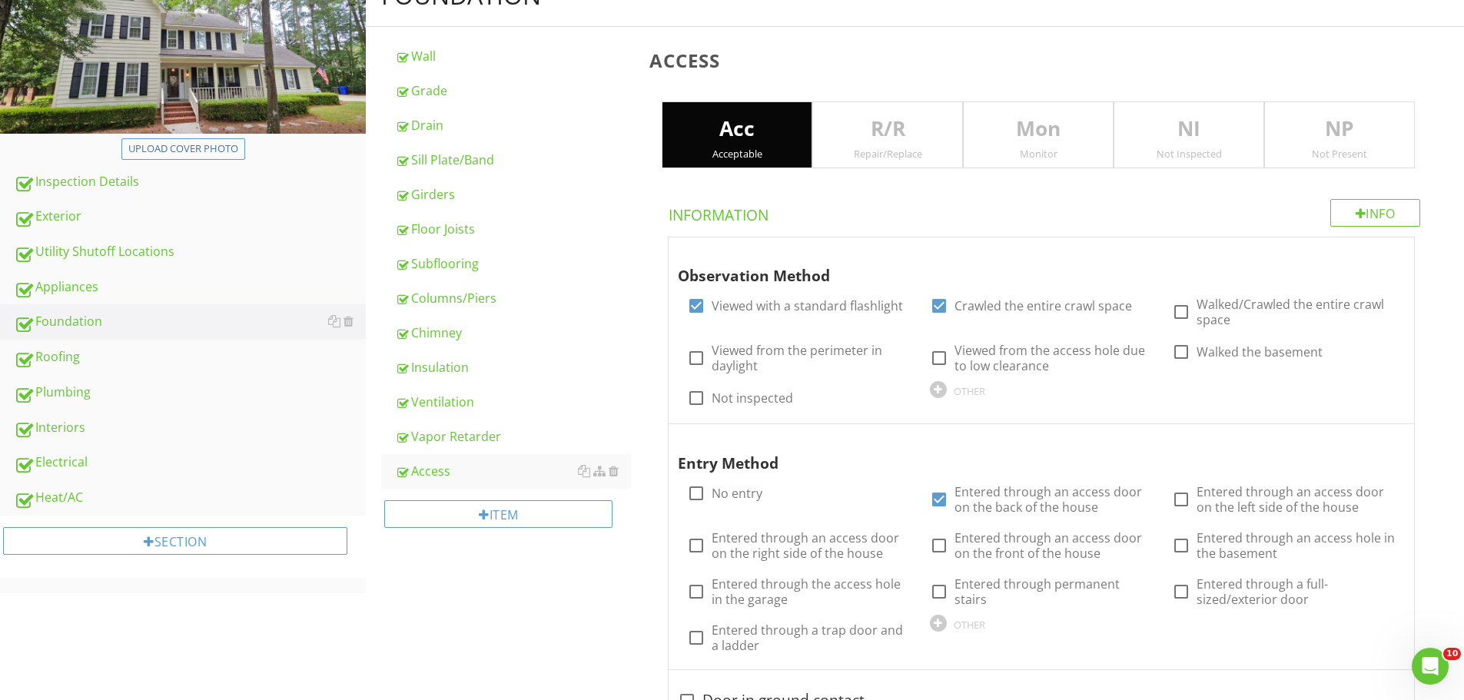
click at [863, 153] on div "Repair/Replace" at bounding box center [887, 154] width 149 height 12
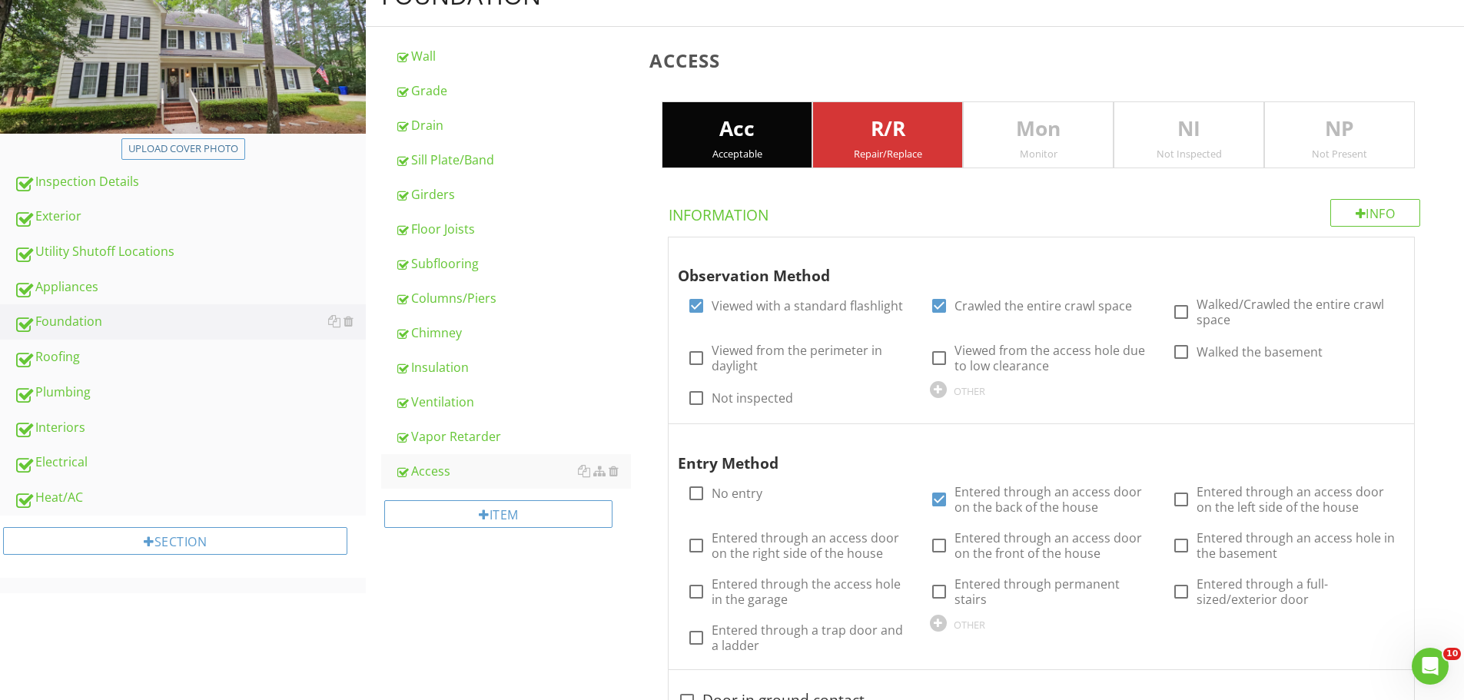
click at [743, 164] on div "Acc Acceptable" at bounding box center [737, 135] width 151 height 68
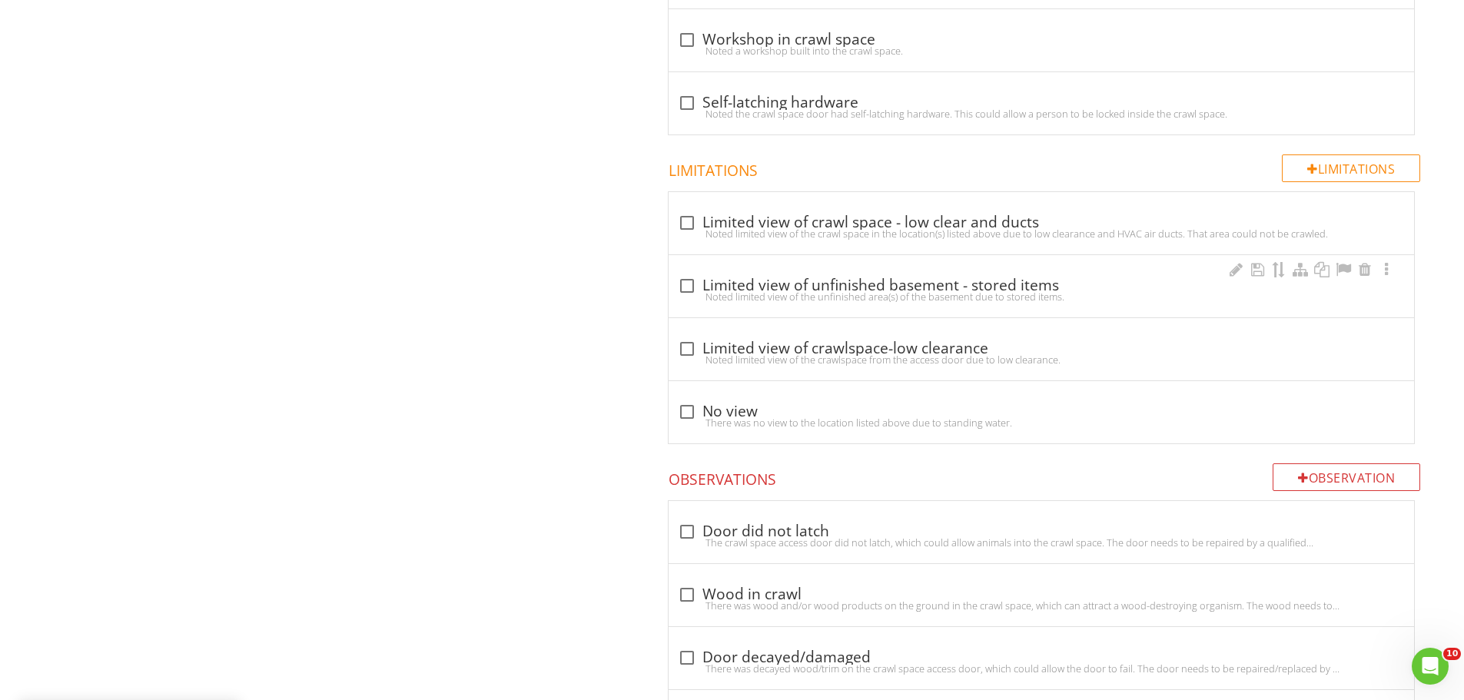
scroll to position [1230, 0]
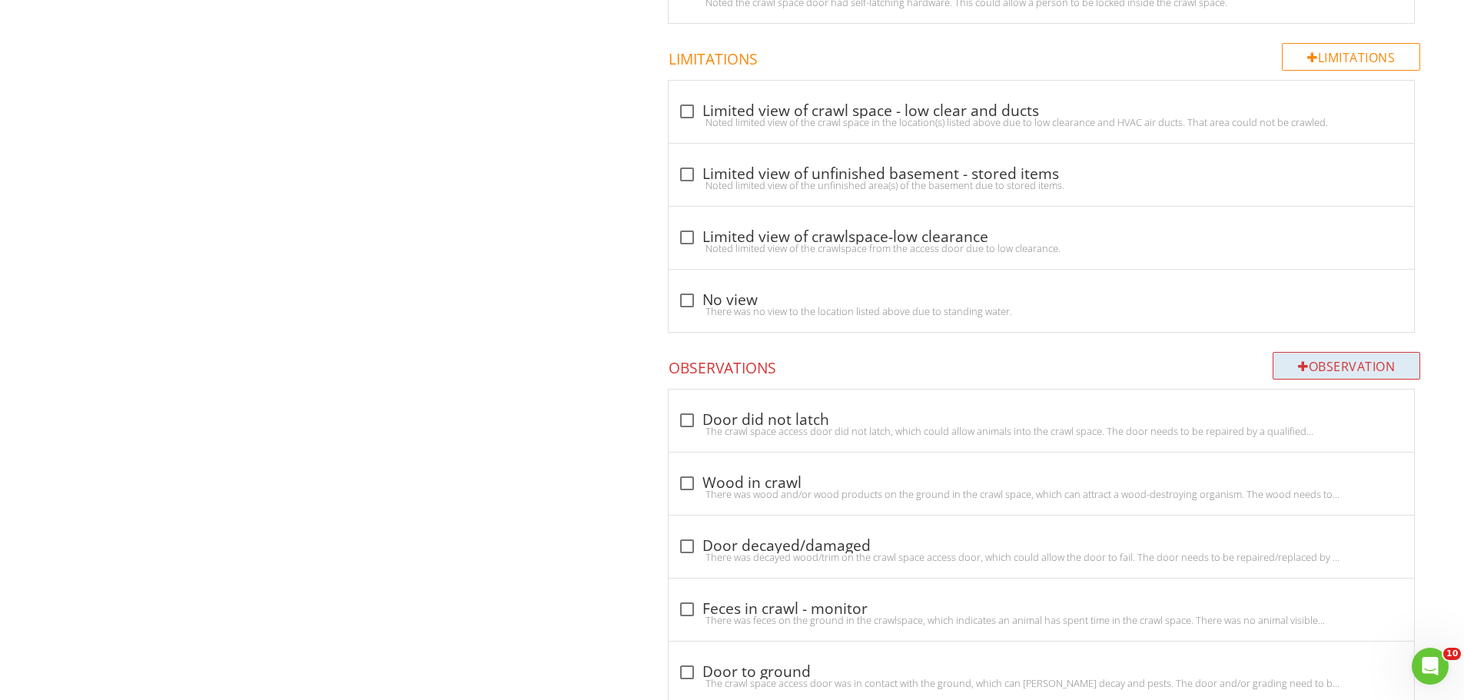
click at [1311, 371] on div "Observation" at bounding box center [1347, 366] width 148 height 28
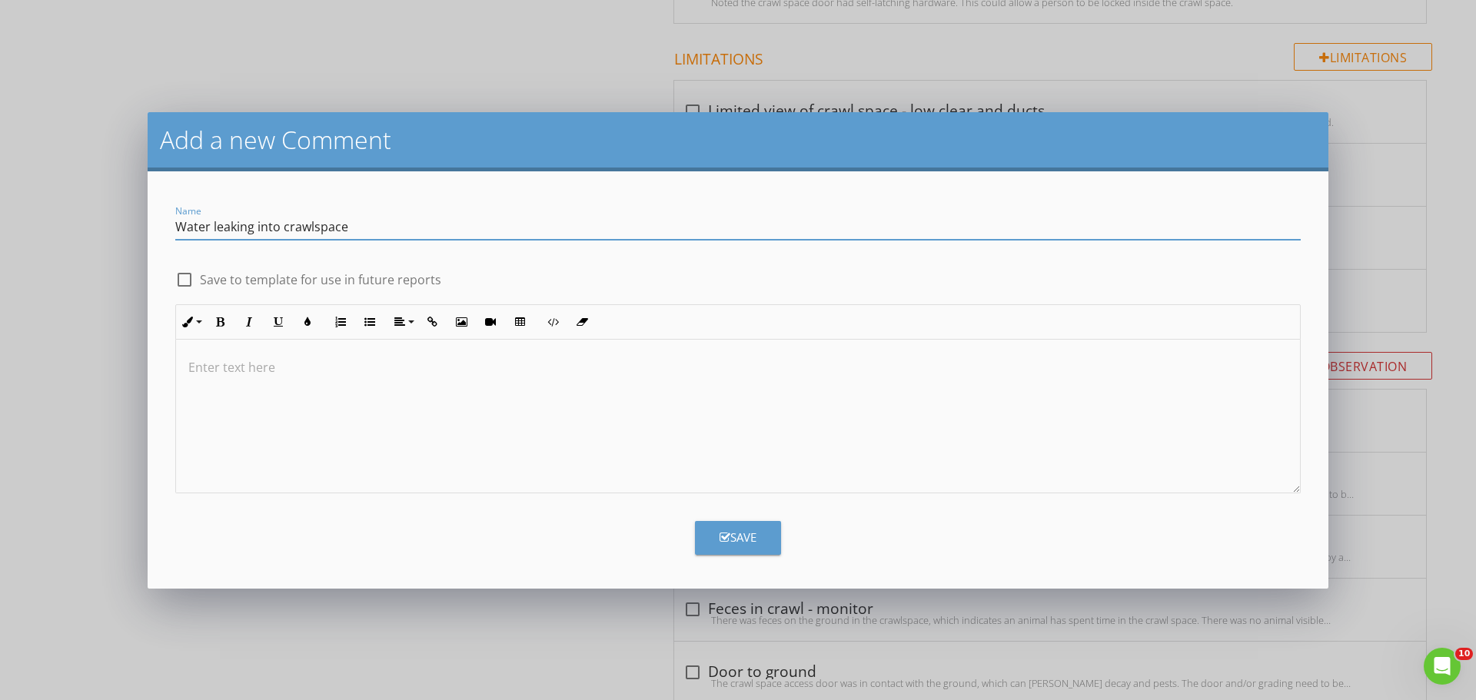
type input "Water leaking into crawlspace"
click at [283, 371] on p at bounding box center [737, 367] width 1099 height 18
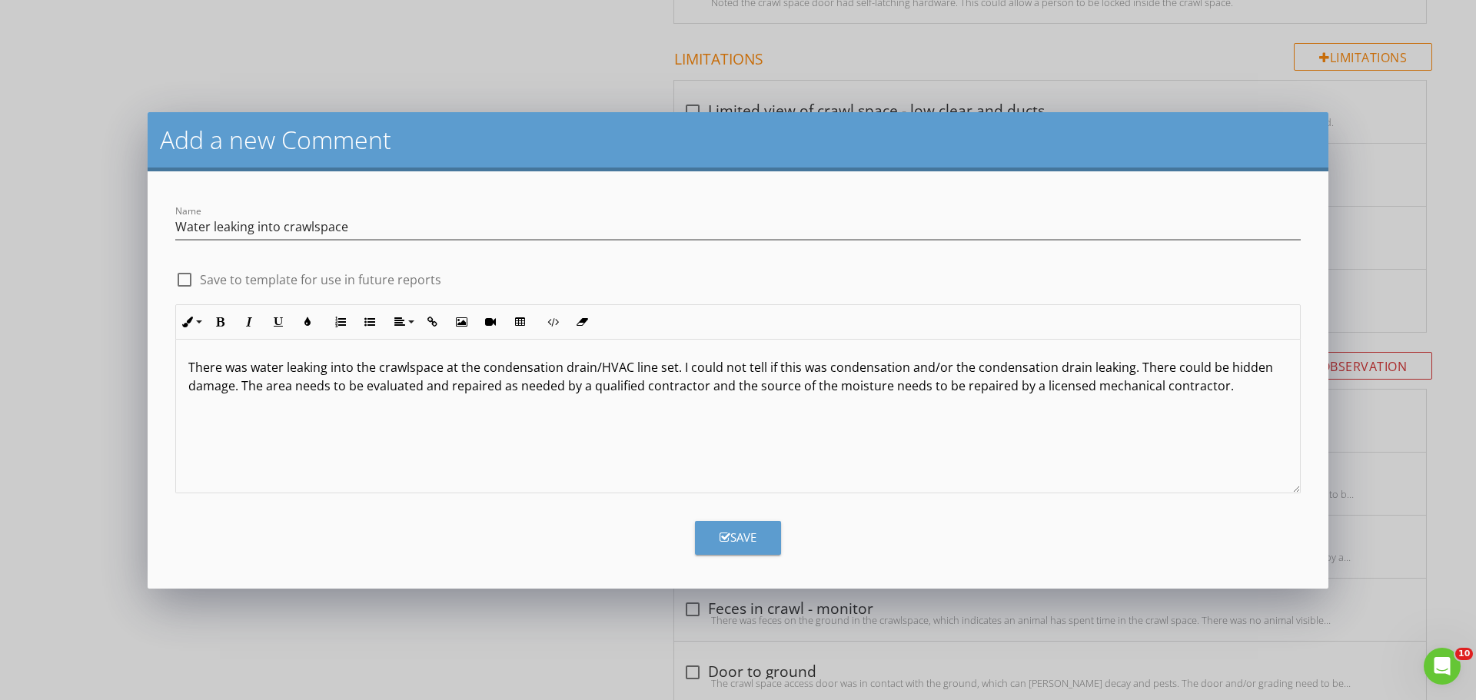
click at [187, 282] on div at bounding box center [184, 280] width 26 height 26
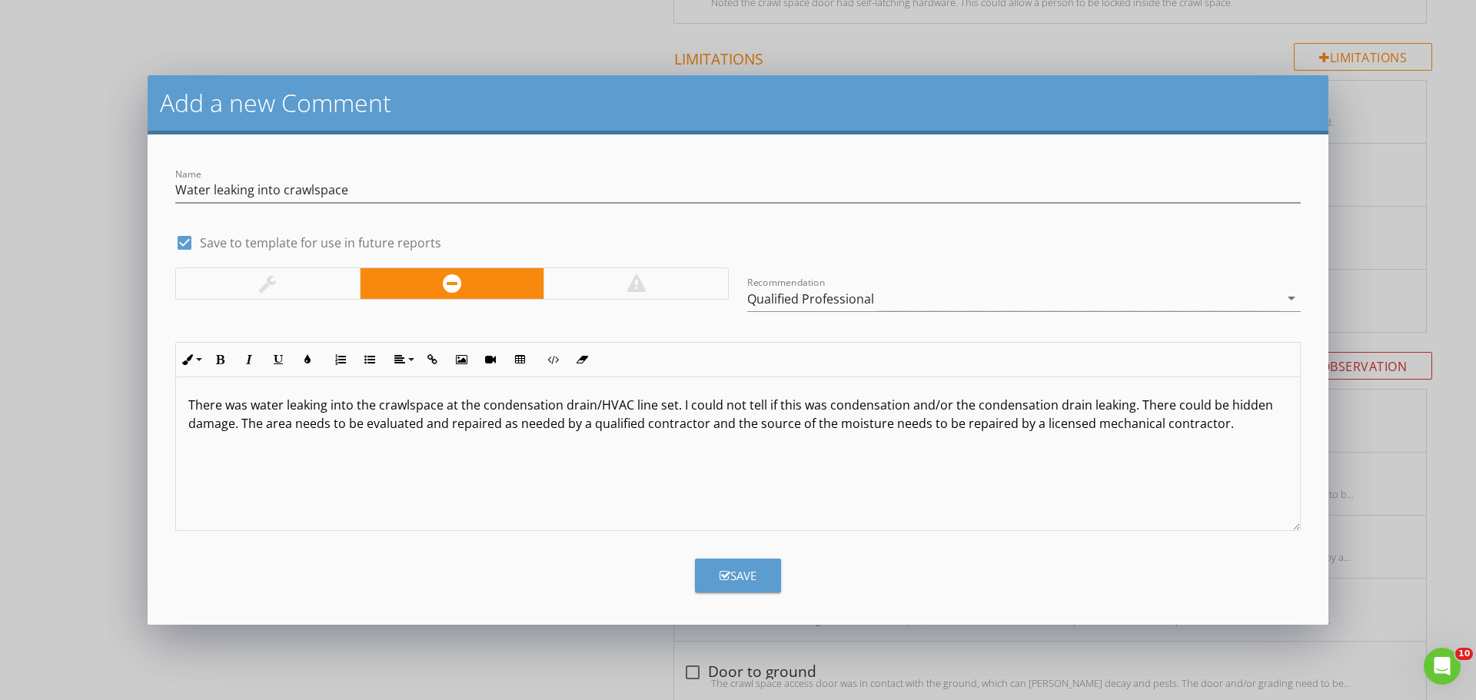
click at [566, 279] on div at bounding box center [635, 283] width 184 height 31
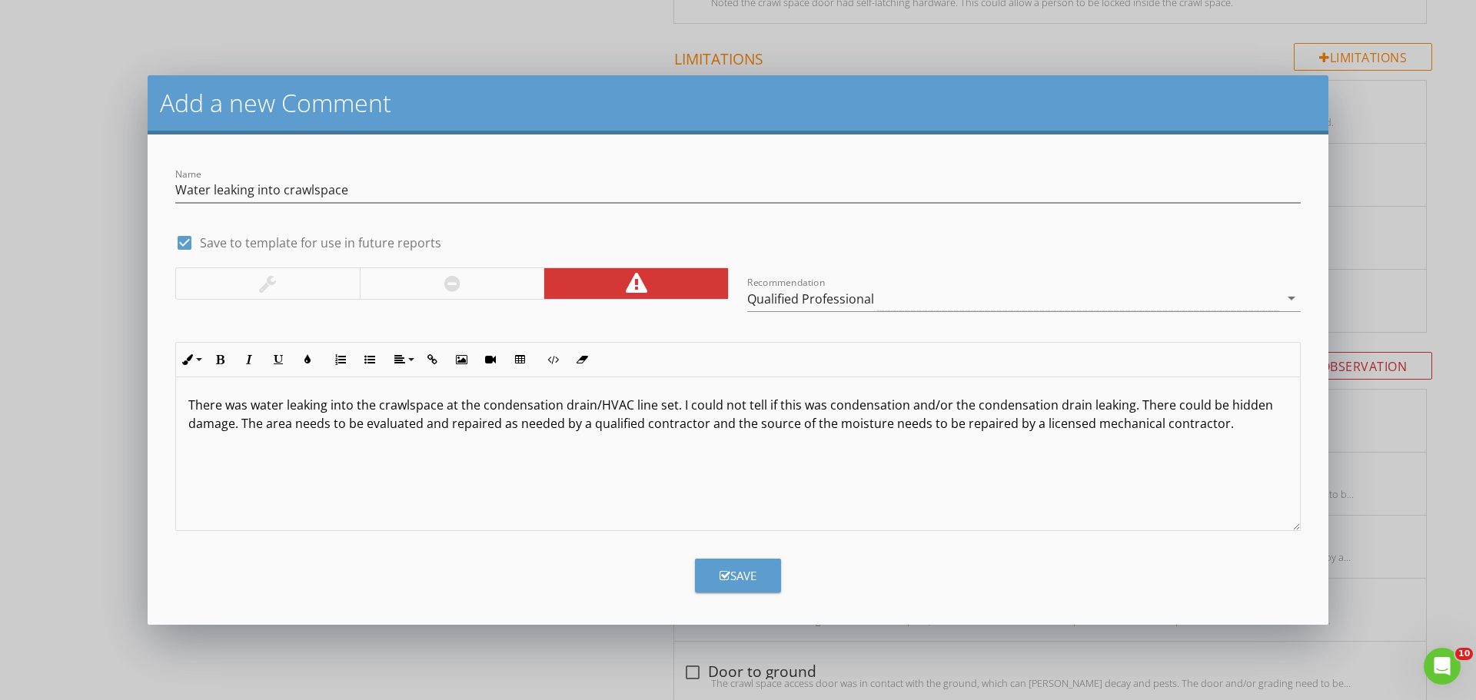
click at [740, 576] on div "Save" at bounding box center [738, 576] width 37 height 18
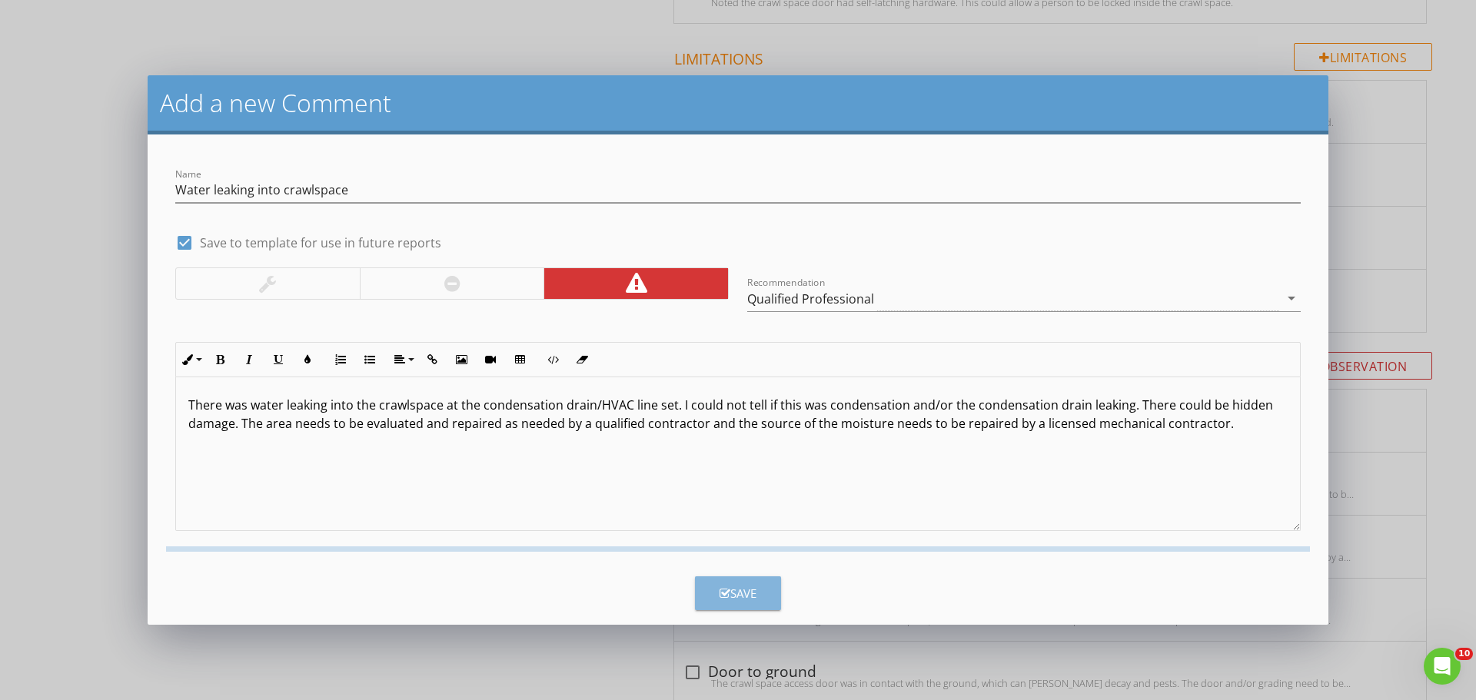
checkbox input "false"
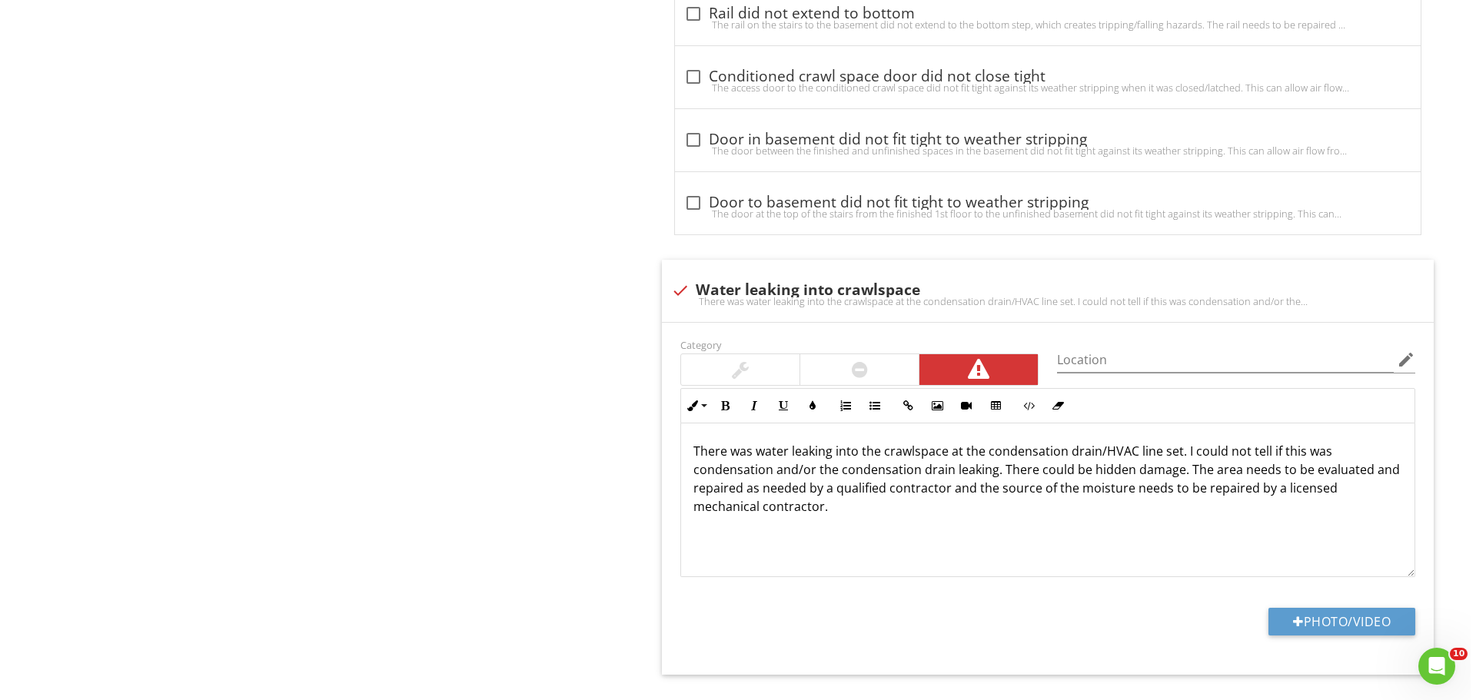
scroll to position [3679, 0]
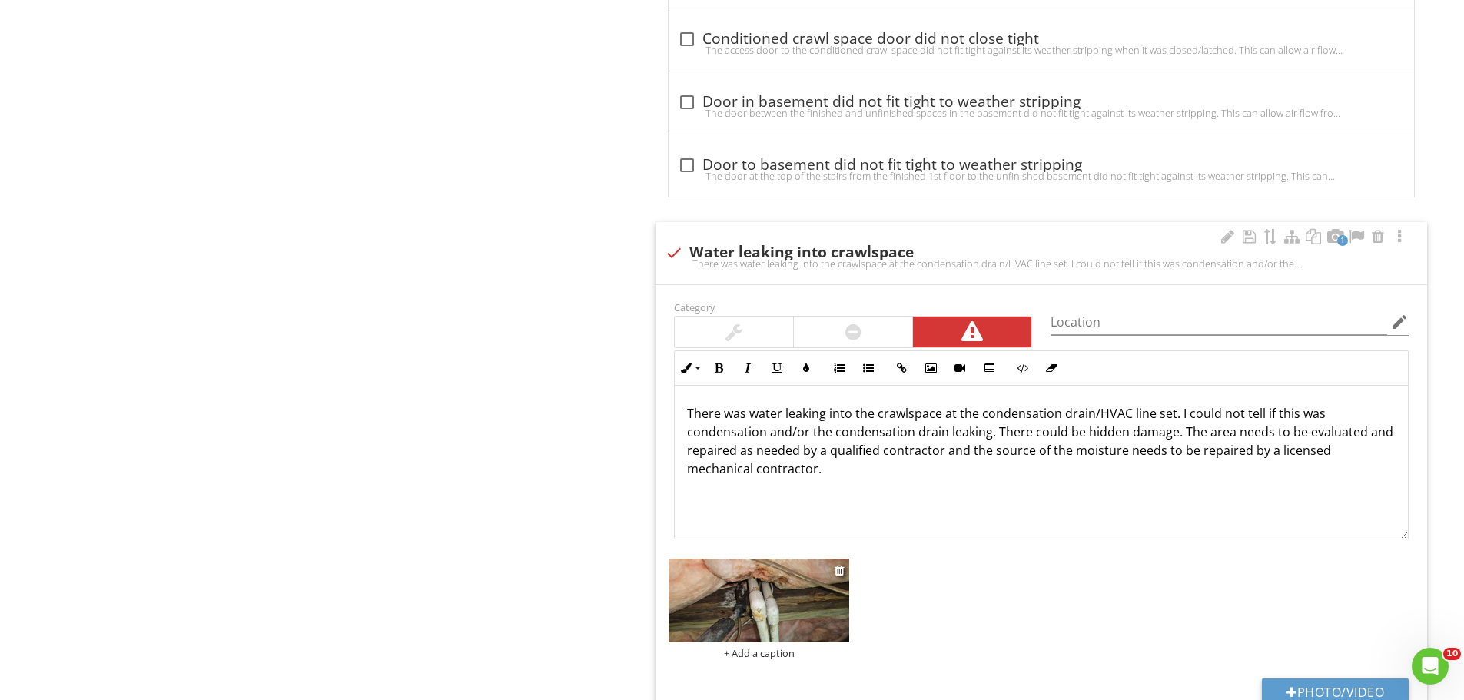
click at [750, 577] on div "+ Add a caption" at bounding box center [759, 609] width 181 height 101
click at [750, 577] on img at bounding box center [759, 601] width 181 height 84
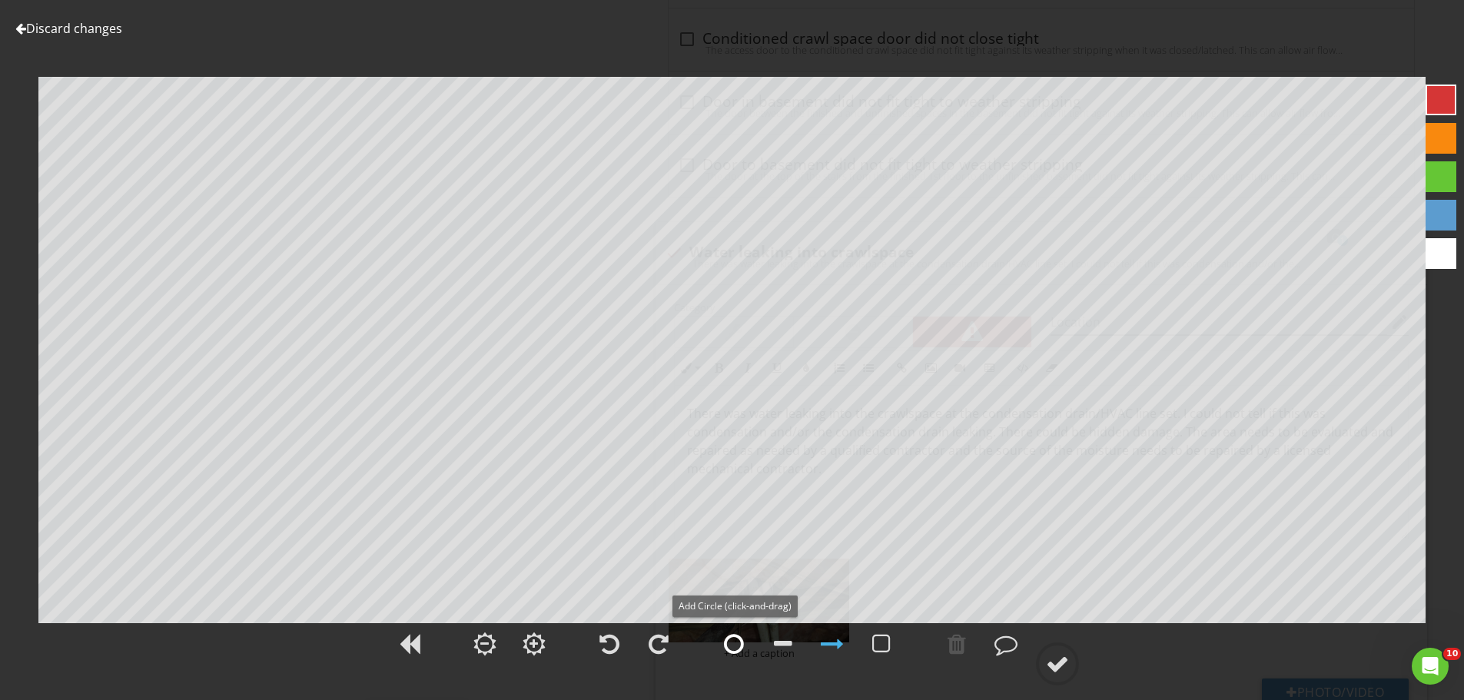
click at [736, 644] on div at bounding box center [734, 644] width 20 height 23
click at [723, 631] on div at bounding box center [734, 644] width 38 height 38
click at [1047, 651] on circle at bounding box center [1058, 664] width 40 height 40
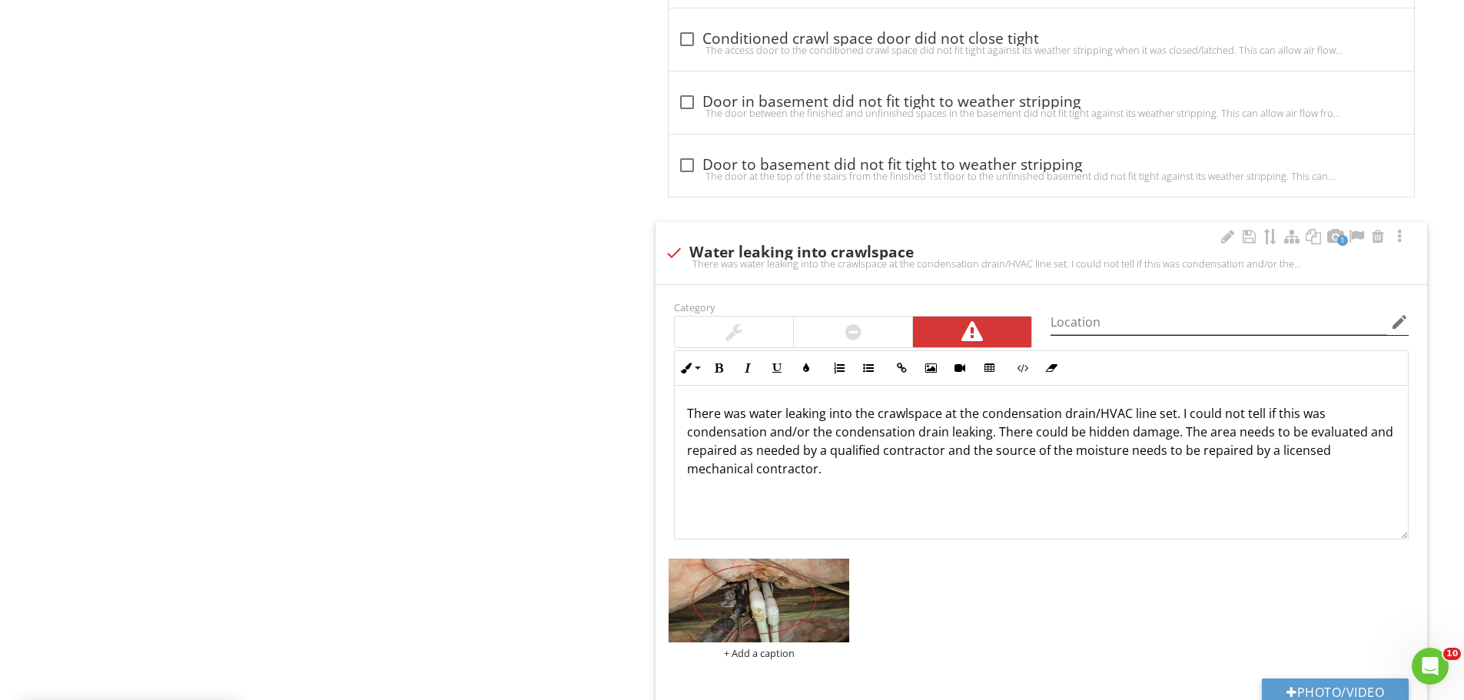
click at [1396, 322] on icon "edit" at bounding box center [1400, 322] width 18 height 18
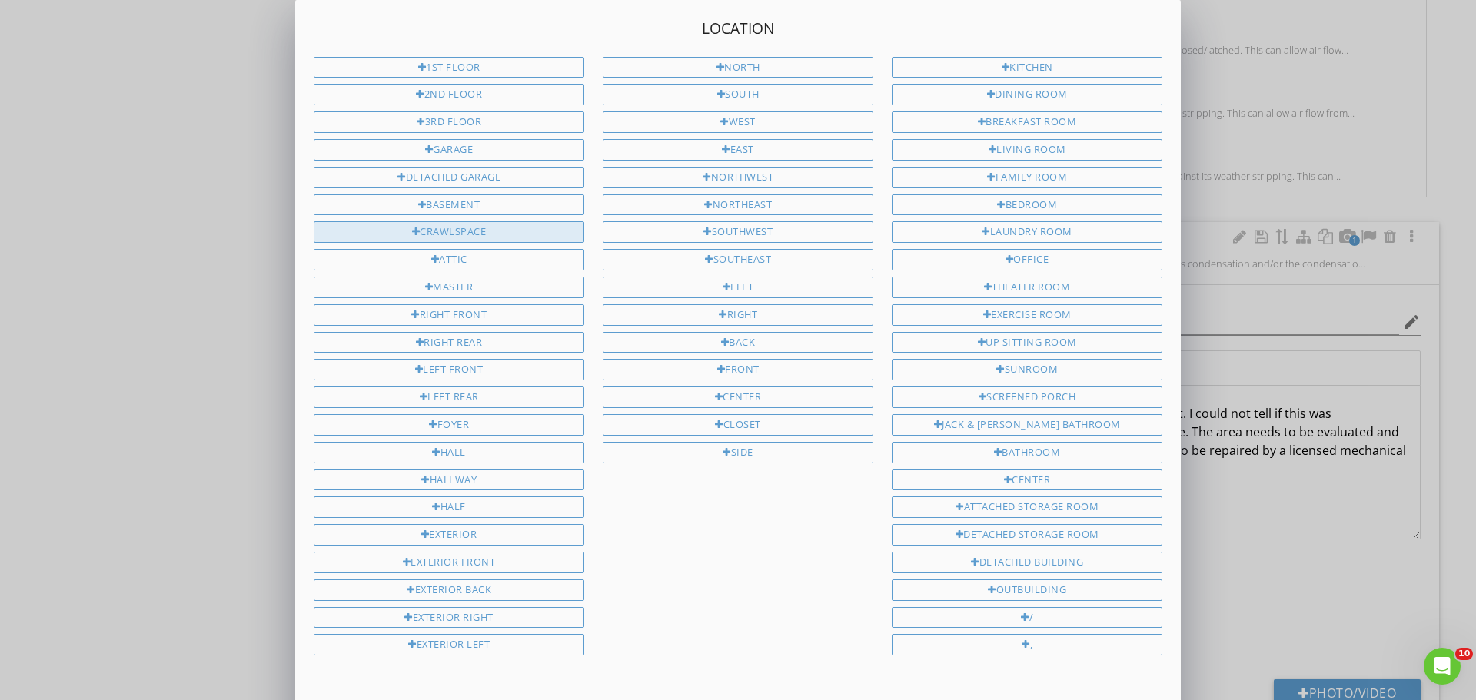
click at [456, 230] on div "Crawlspace" at bounding box center [449, 232] width 271 height 22
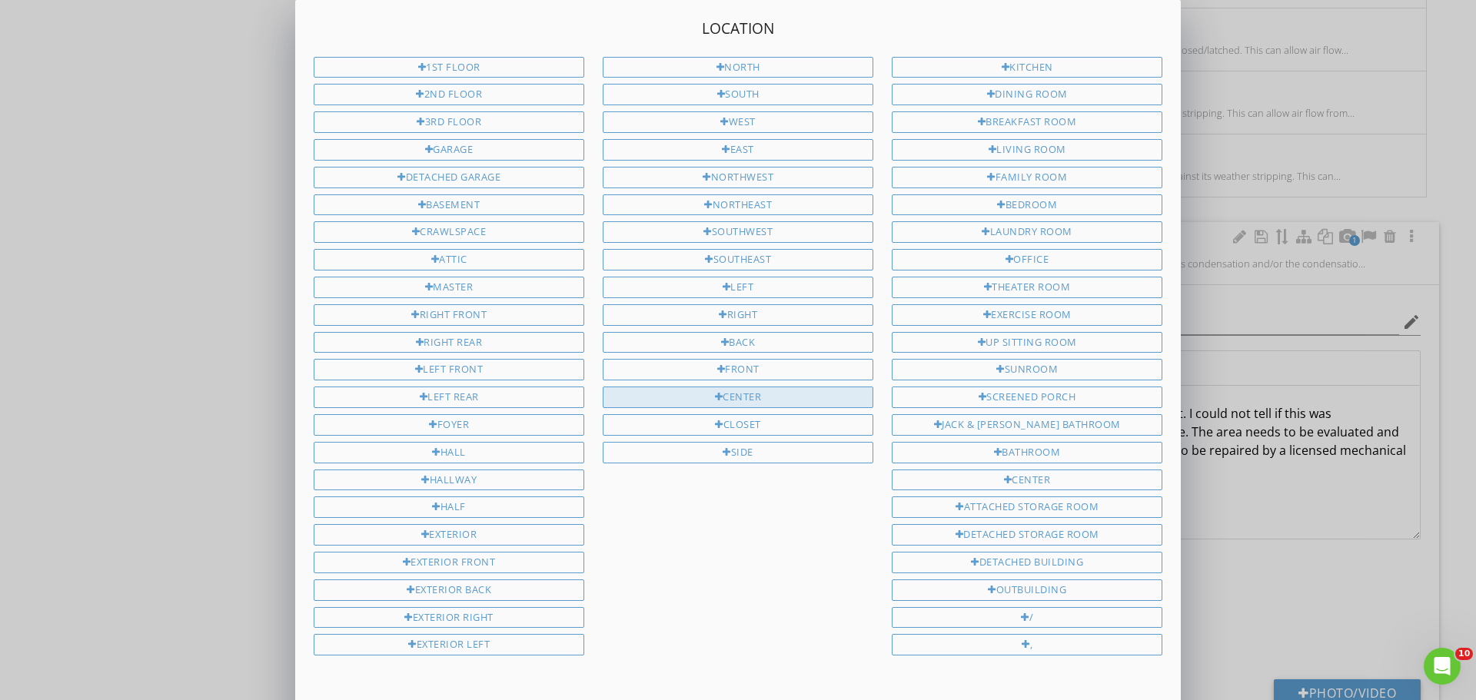
click at [709, 399] on div "Center" at bounding box center [738, 398] width 271 height 22
type input "Crawlspace Center"
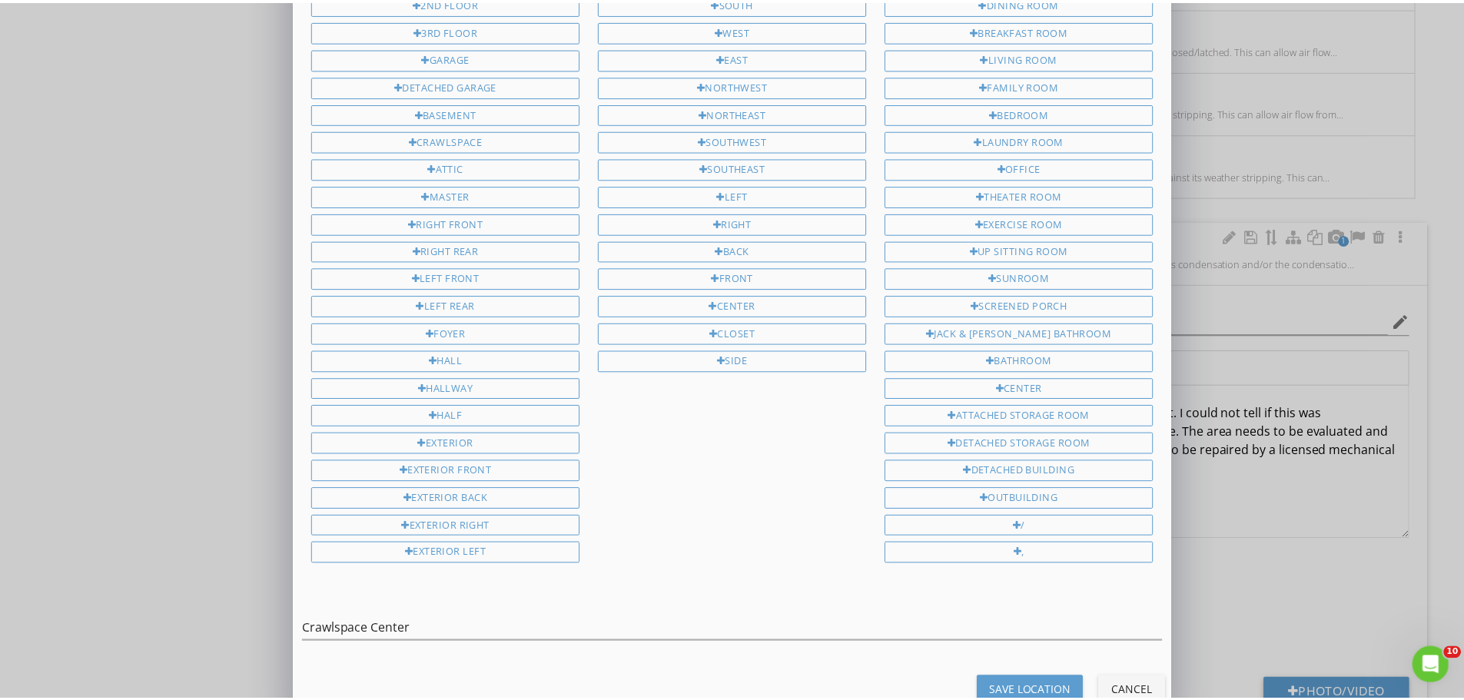
scroll to position [125, 0]
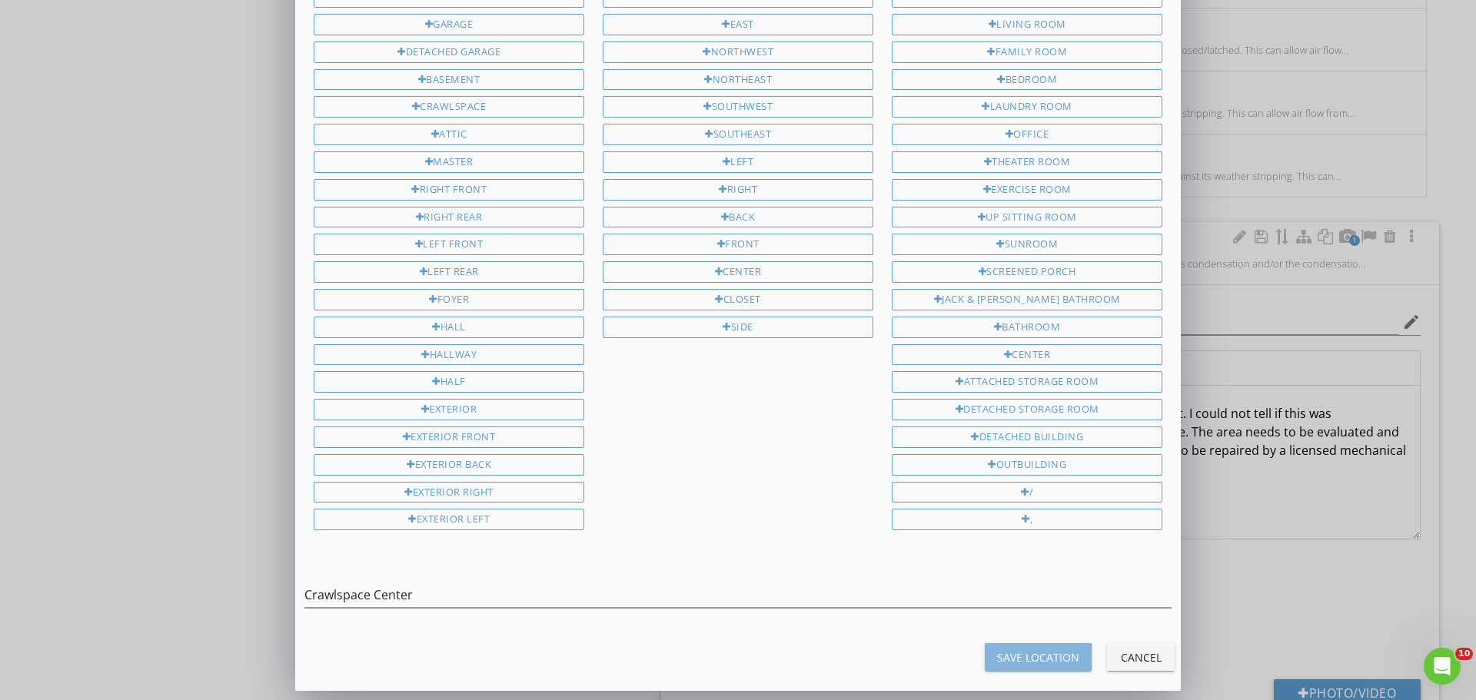
click at [1019, 650] on div "Save Location" at bounding box center [1038, 658] width 82 height 16
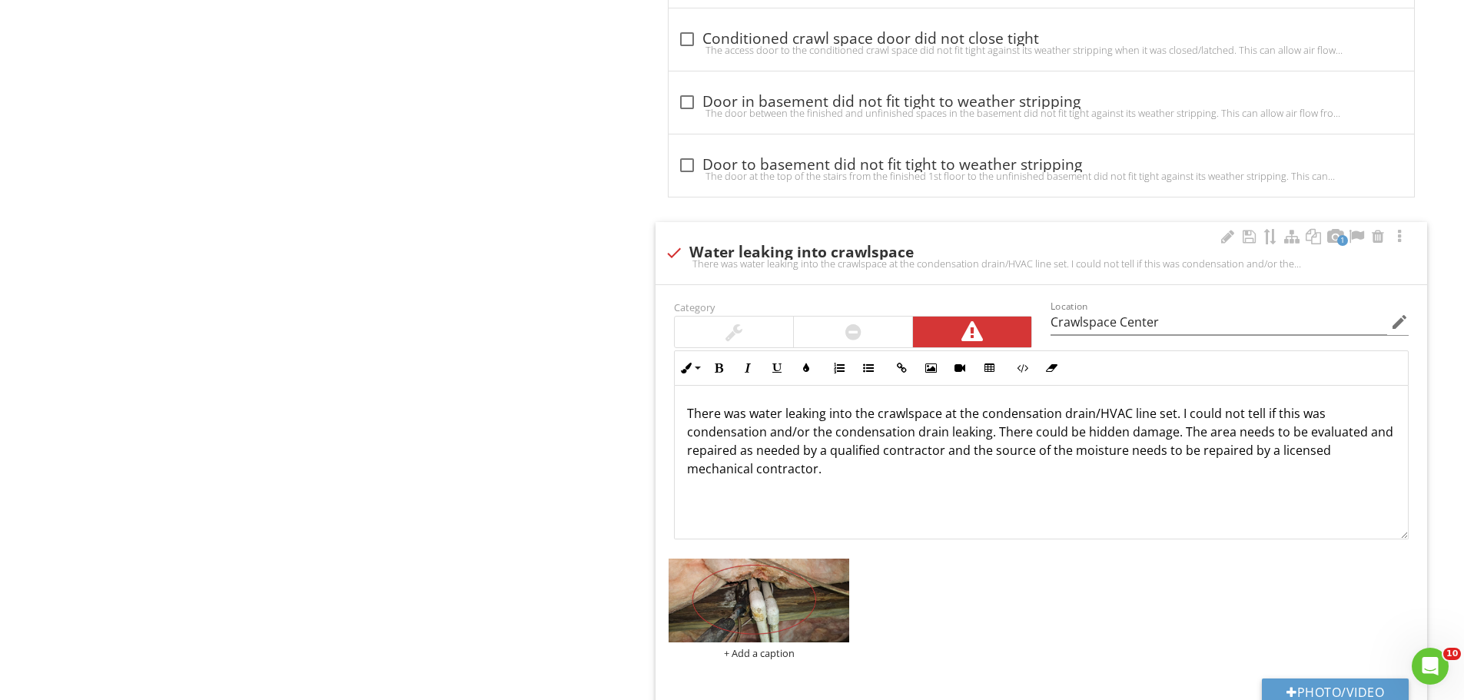
type input "Crawlspace Center"
click at [764, 437] on p "There was water leaking into the crawlspace at the condensation drain/HVAC line…" at bounding box center [1041, 441] width 709 height 74
type input "Crawlspace Center"
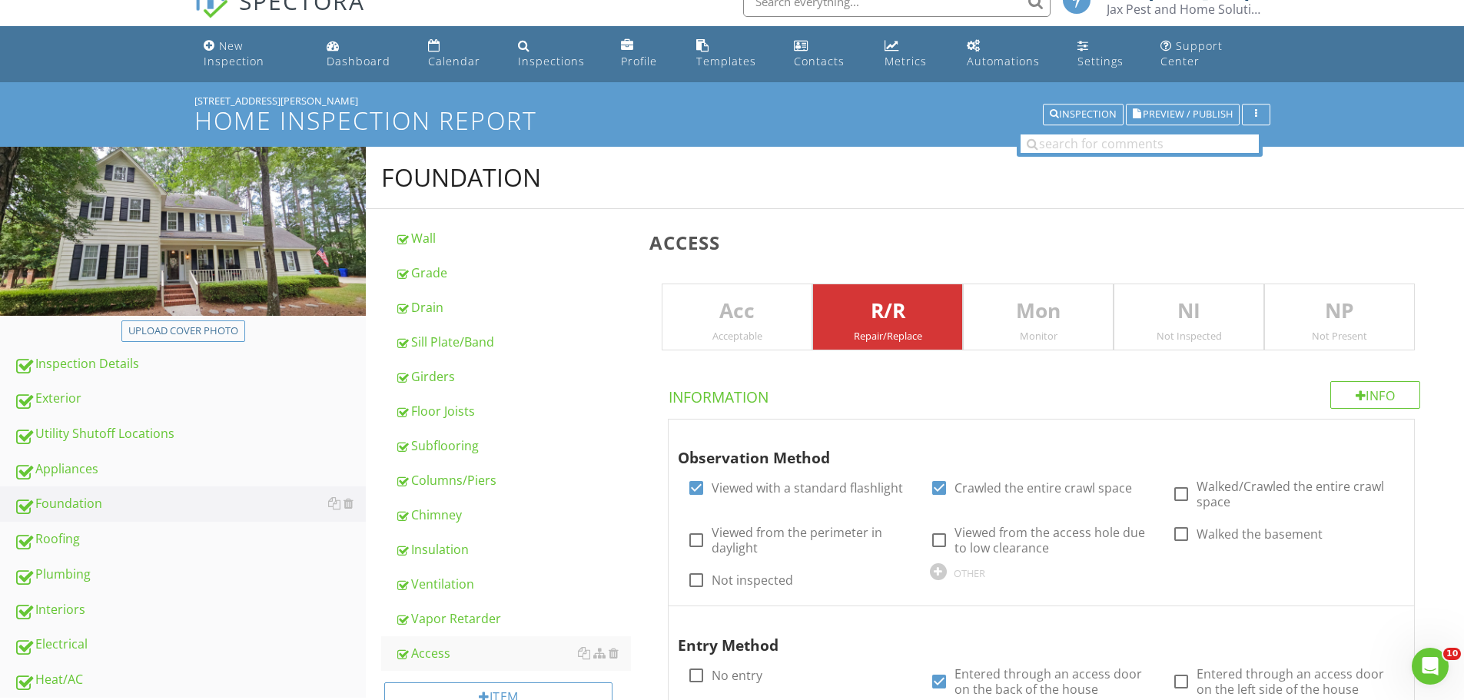
scroll to position [0, 0]
